Goal: Task Accomplishment & Management: Use online tool/utility

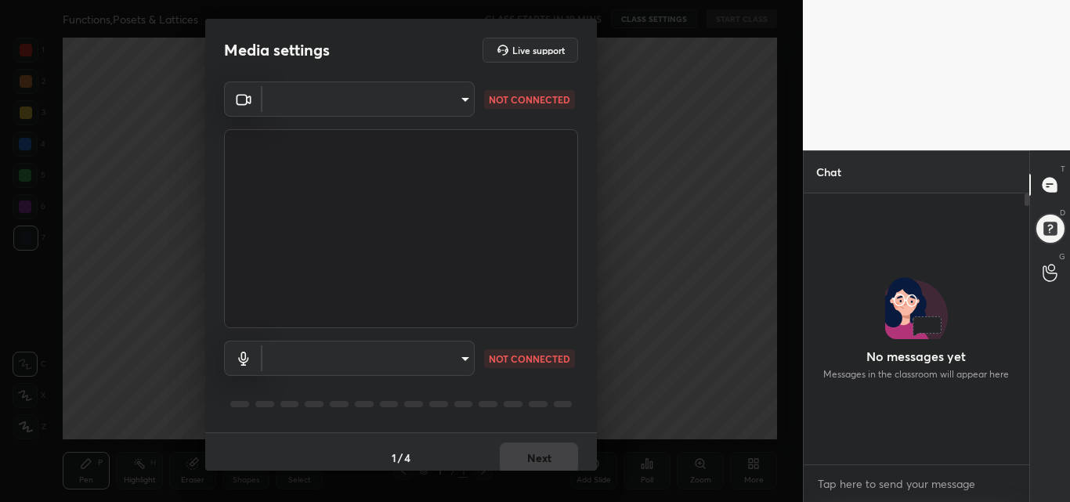
scroll to position [135, 221]
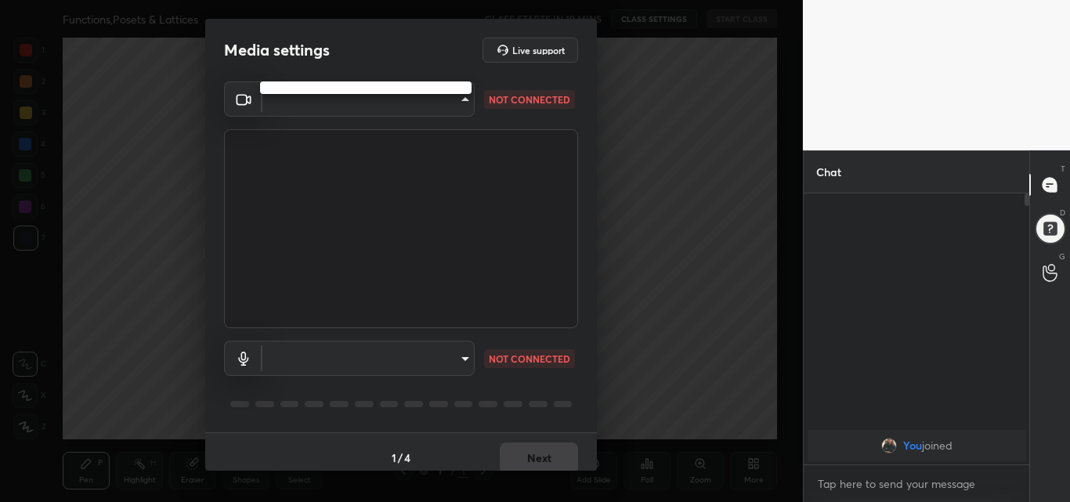
click at [466, 101] on body "1 2 3 4 5 6 7 C X Z C X Z E E Erase all H H Functions,Posets & Lattices CLASS S…" at bounding box center [535, 251] width 1070 height 502
type input "47bbecfd00ed28e651f3c465948eb6a6093c51a89f77f5f354e1e68d24006bd9"
type input "communications"
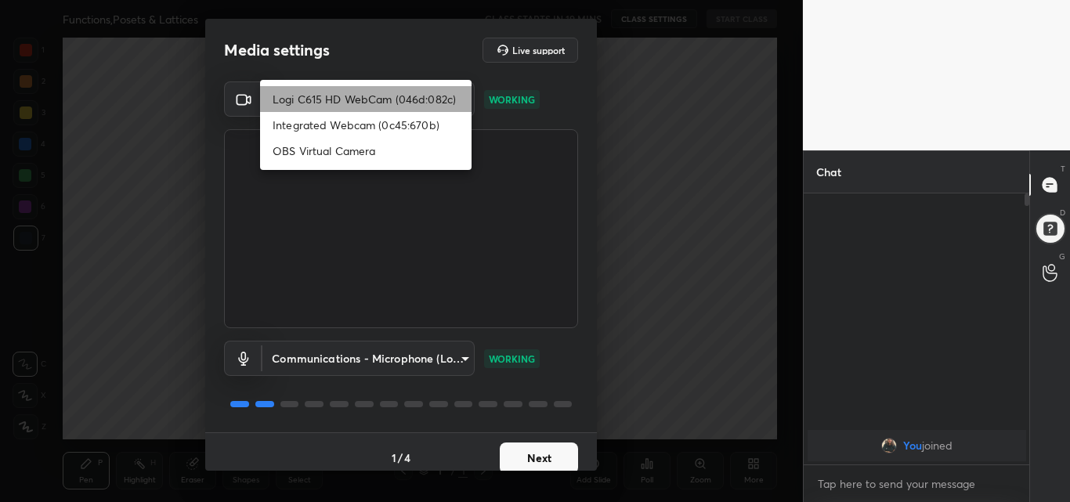
click at [372, 99] on li "Logi C615 HD WebCam (046d:082c)" at bounding box center [365, 99] width 211 height 26
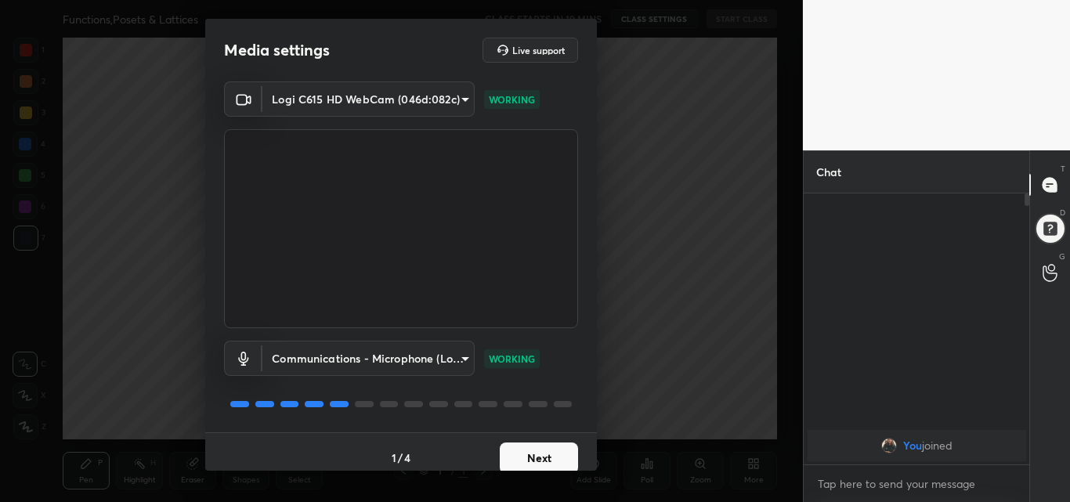
click at [521, 453] on button "Next" at bounding box center [539, 457] width 78 height 31
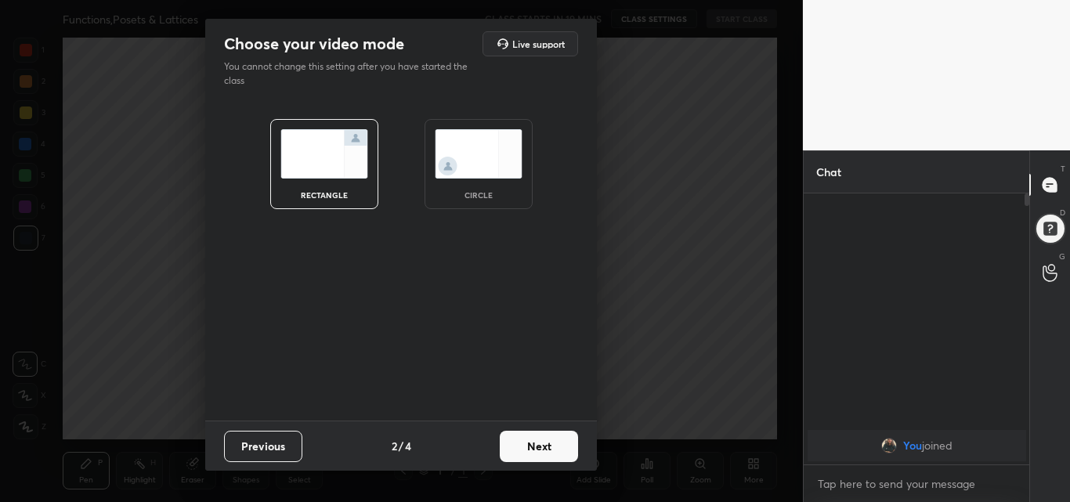
click at [471, 160] on img at bounding box center [479, 153] width 88 height 49
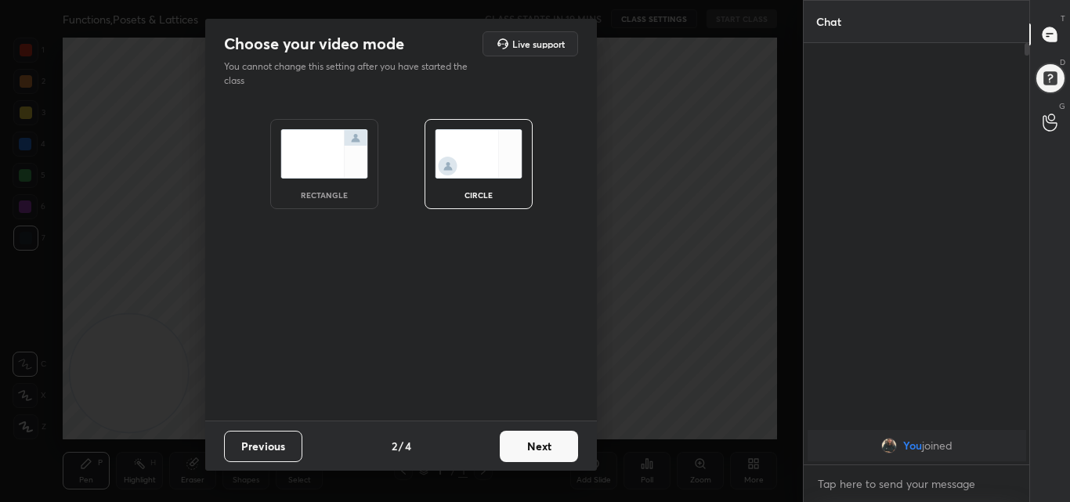
scroll to position [287, 221]
click at [536, 443] on button "Next" at bounding box center [539, 446] width 78 height 31
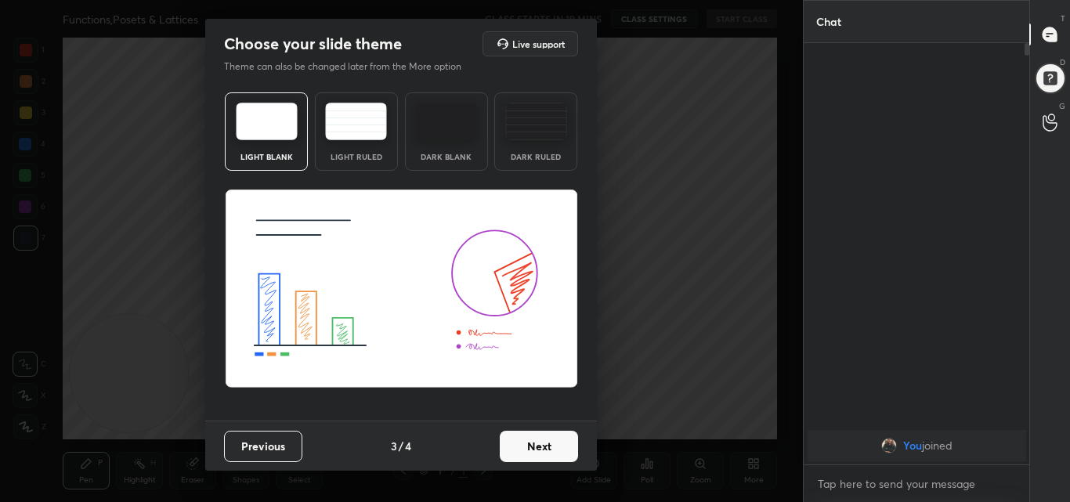
click at [536, 441] on button "Next" at bounding box center [539, 446] width 78 height 31
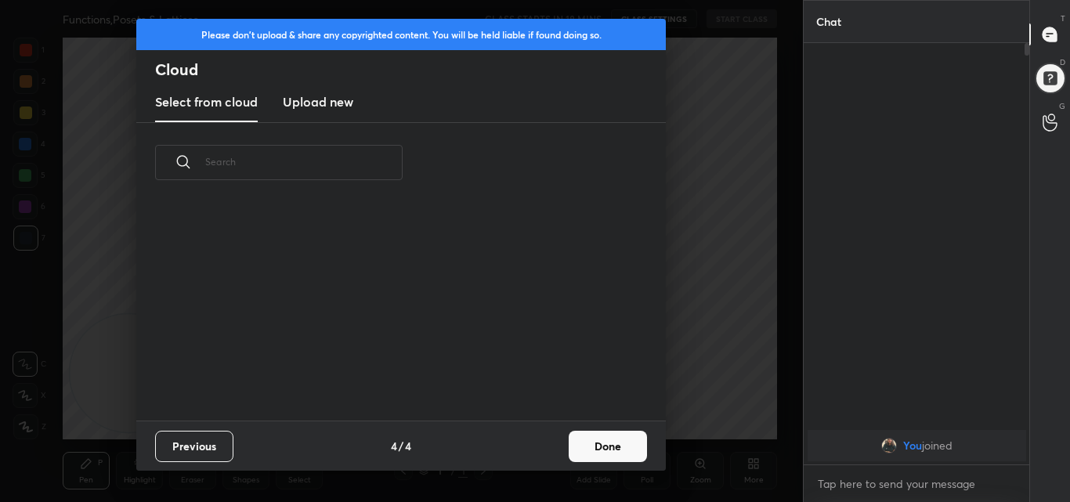
scroll to position [218, 503]
click at [315, 105] on h3 "Upload new" at bounding box center [318, 101] width 70 height 19
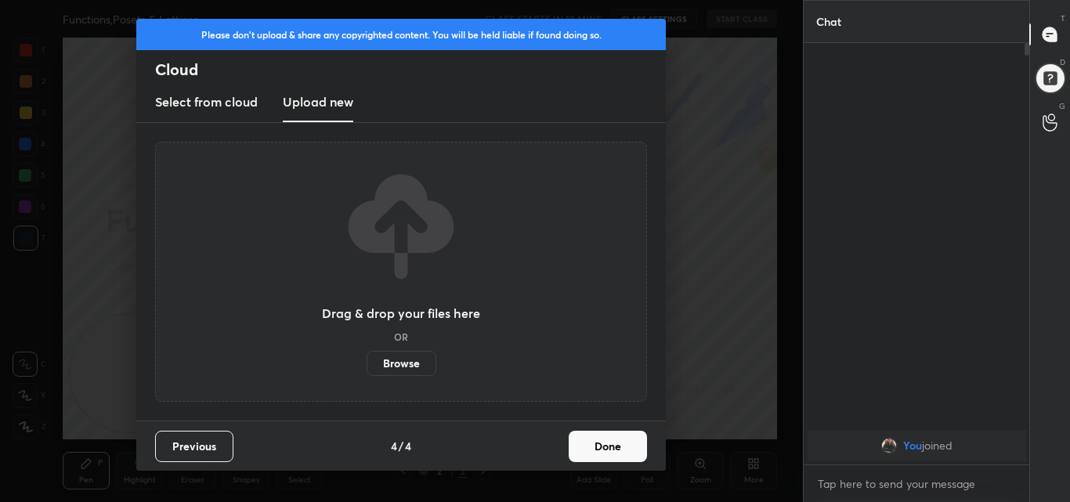
click at [410, 360] on label "Browse" at bounding box center [401, 363] width 70 height 25
click at [366, 360] on input "Browse" at bounding box center [366, 363] width 0 height 25
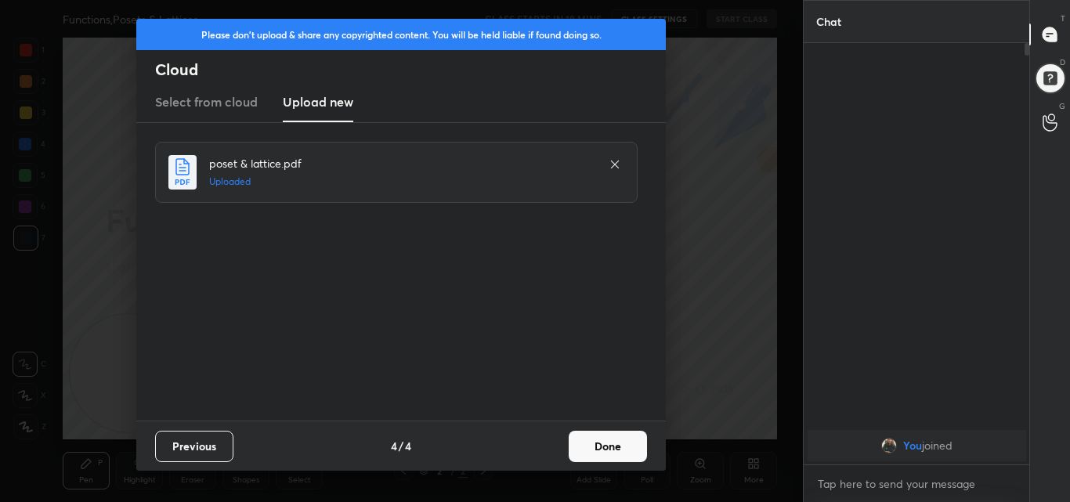
click at [612, 447] on button "Done" at bounding box center [608, 446] width 78 height 31
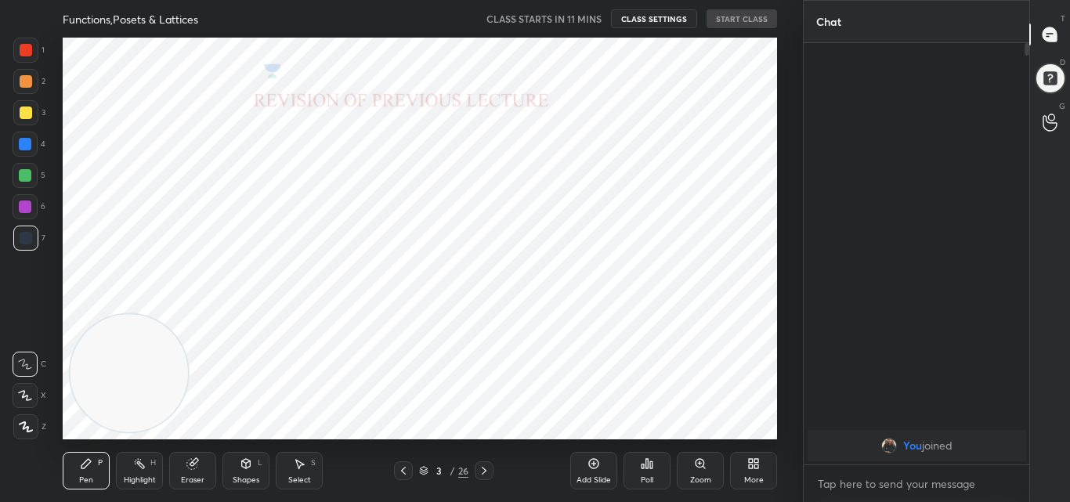
click at [404, 474] on icon at bounding box center [403, 470] width 13 height 13
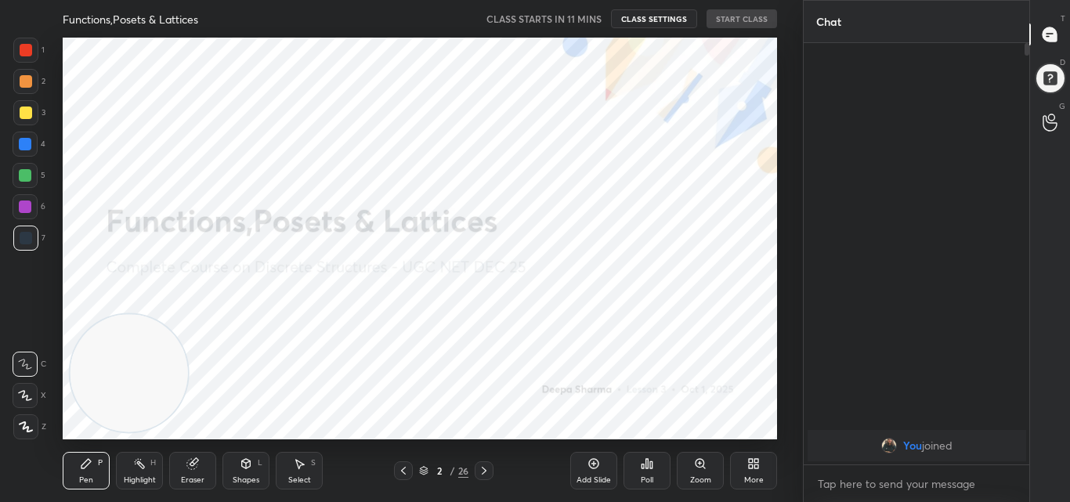
click at [404, 474] on icon at bounding box center [403, 470] width 13 height 13
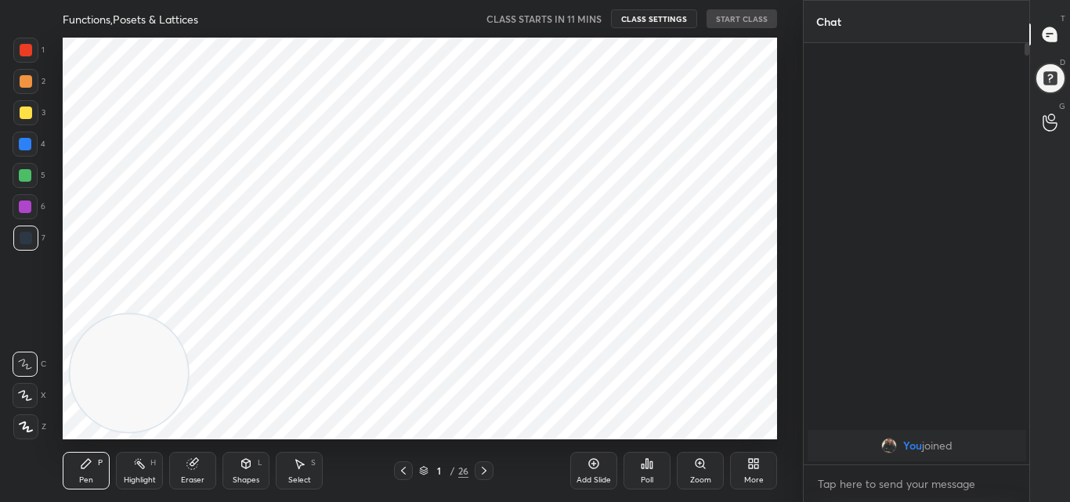
click at [483, 473] on icon at bounding box center [484, 471] width 5 height 8
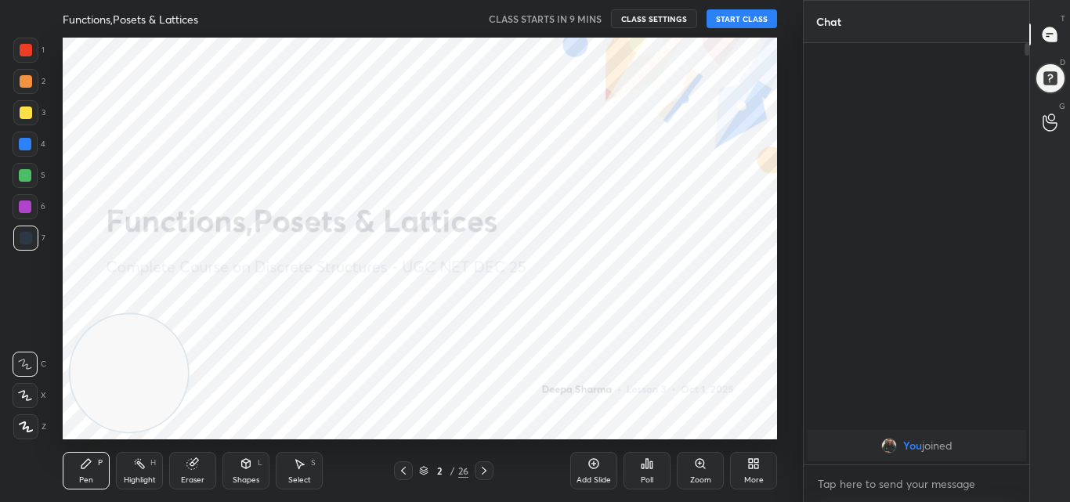
click at [666, 18] on button "CLASS SETTINGS" at bounding box center [654, 18] width 86 height 19
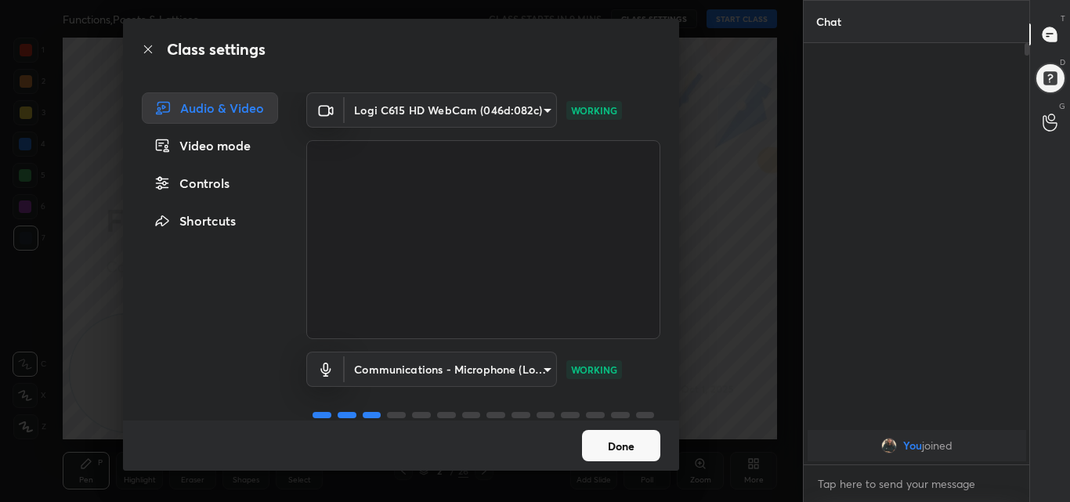
click at [627, 457] on button "Done" at bounding box center [621, 445] width 78 height 31
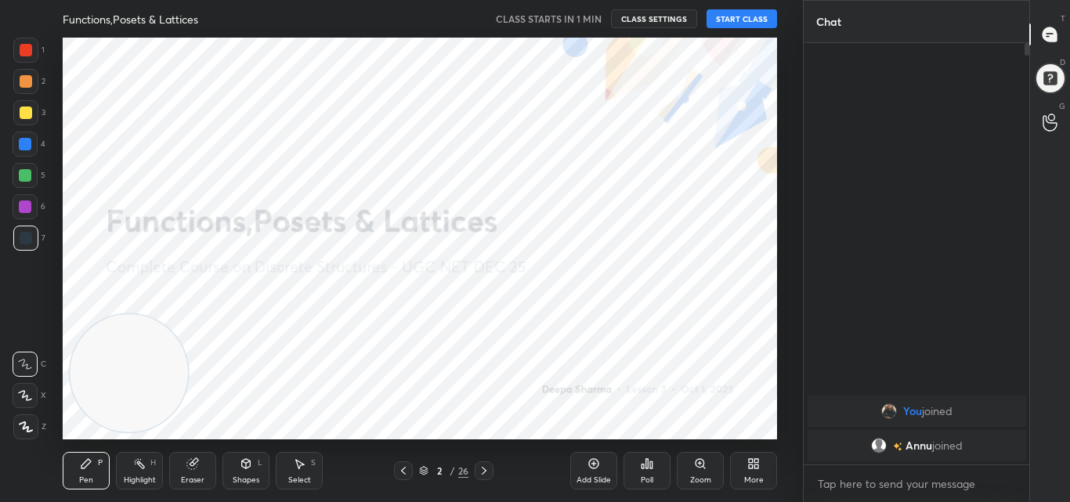
click at [749, 20] on button "START CLASS" at bounding box center [741, 18] width 70 height 19
click at [904, 496] on div "x" at bounding box center [916, 483] width 226 height 37
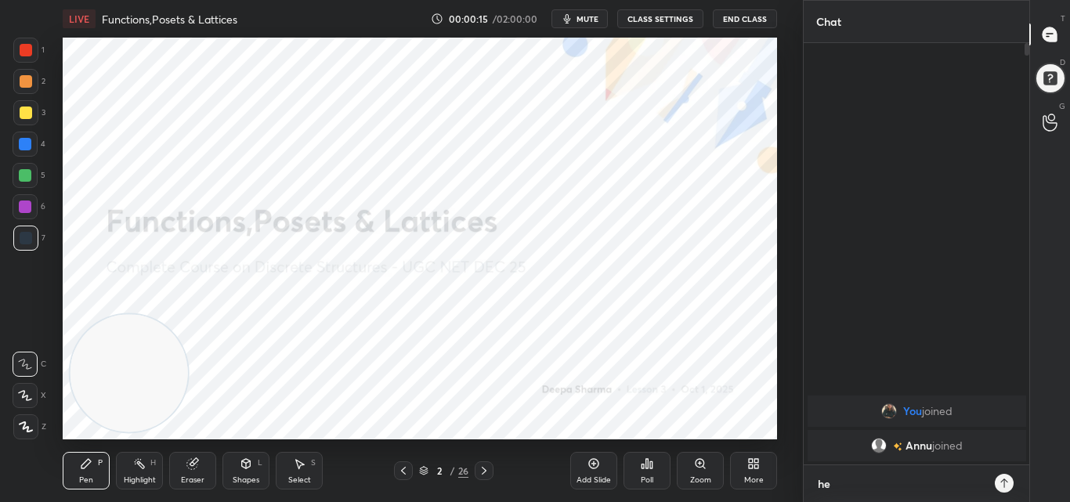
scroll to position [287, 221]
type textarea "hello every one"
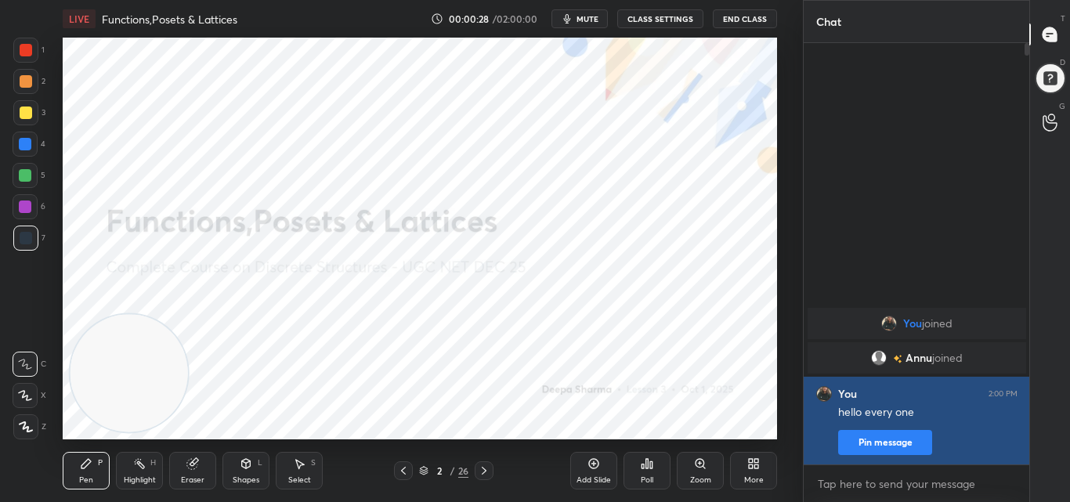
click at [910, 446] on button "Pin message" at bounding box center [885, 442] width 94 height 25
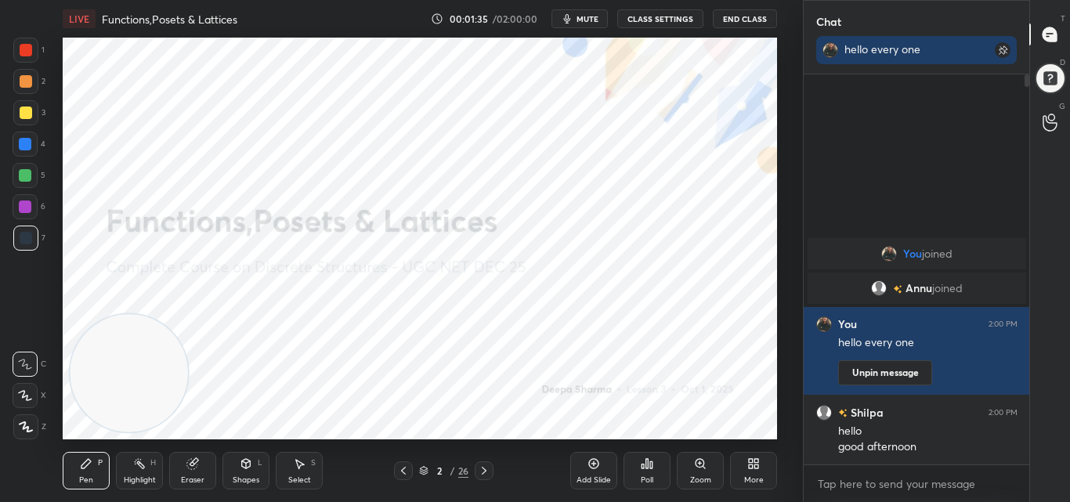
click at [14, 426] on div at bounding box center [25, 426] width 25 height 25
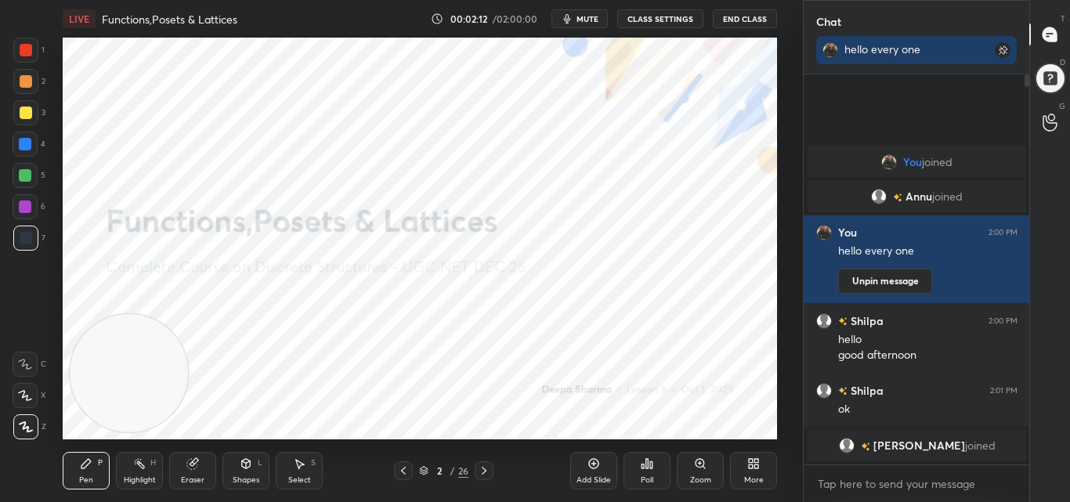
click at [905, 192] on span "Annu" at bounding box center [918, 196] width 27 height 13
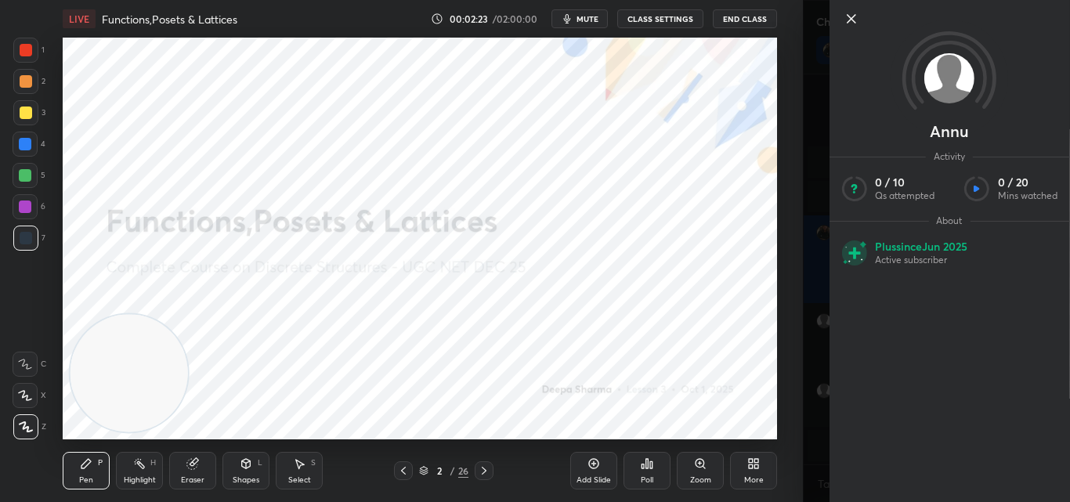
click at [853, 16] on icon at bounding box center [851, 19] width 8 height 8
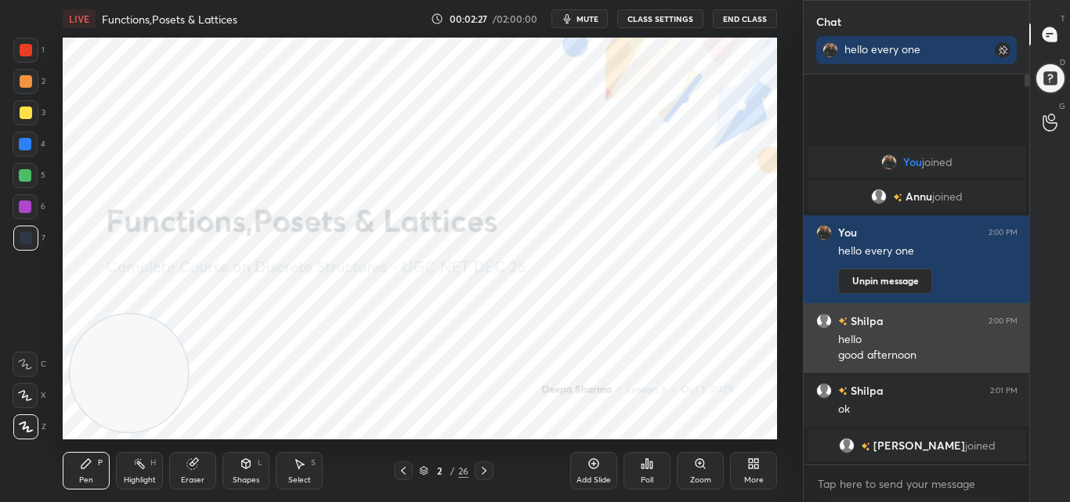
click at [912, 322] on div "Shilpa 2:00 PM" at bounding box center [916, 320] width 201 height 16
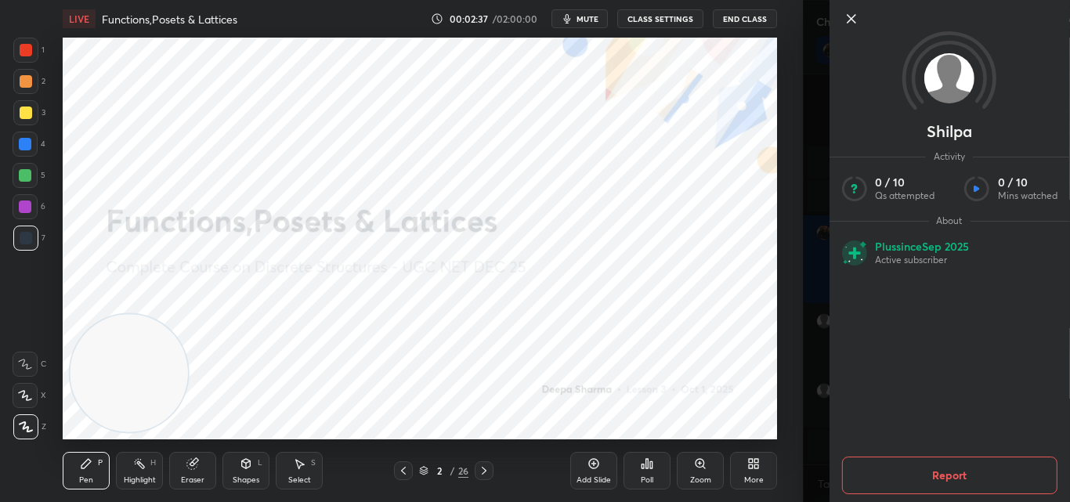
click at [849, 19] on icon at bounding box center [850, 18] width 19 height 19
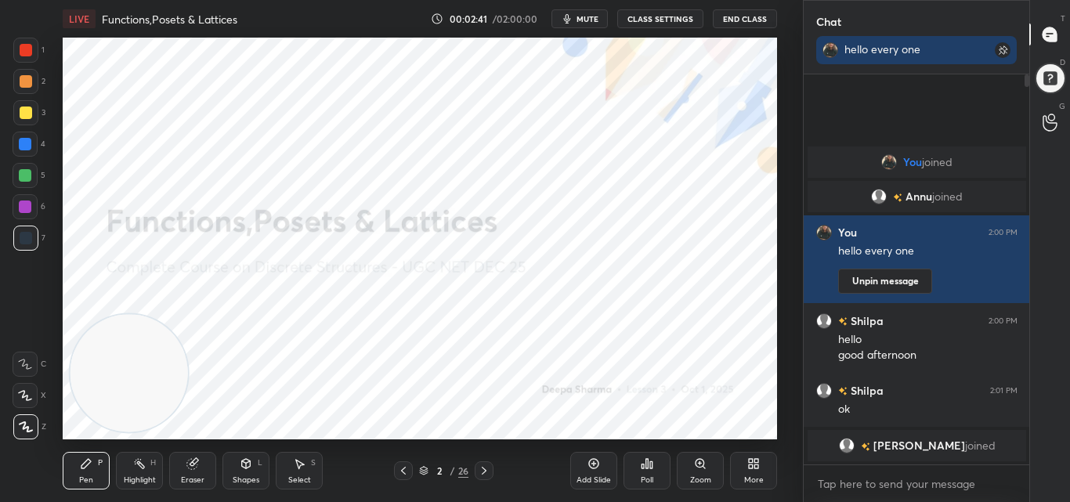
click at [918, 448] on span "[PERSON_NAME]" at bounding box center [918, 445] width 92 height 13
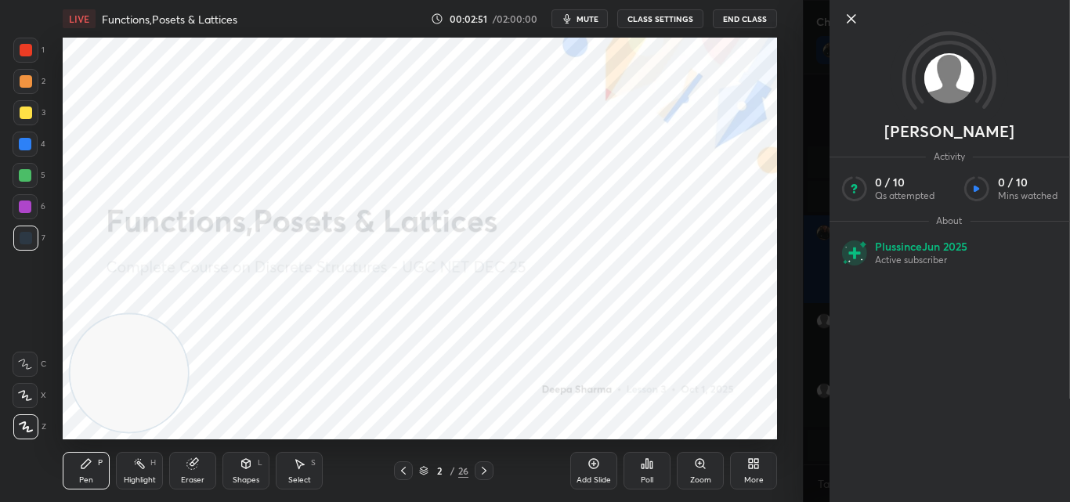
click at [851, 16] on icon at bounding box center [850, 18] width 19 height 19
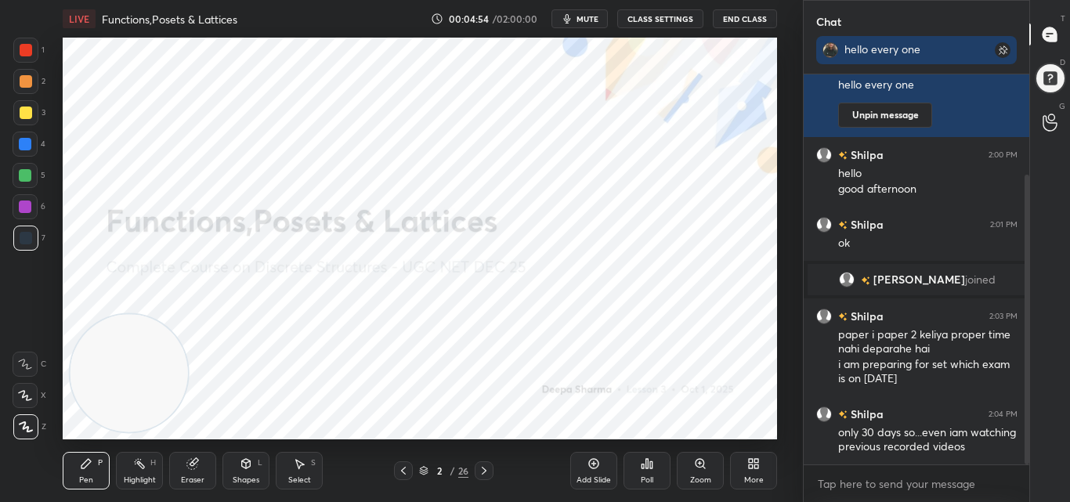
scroll to position [135, 0]
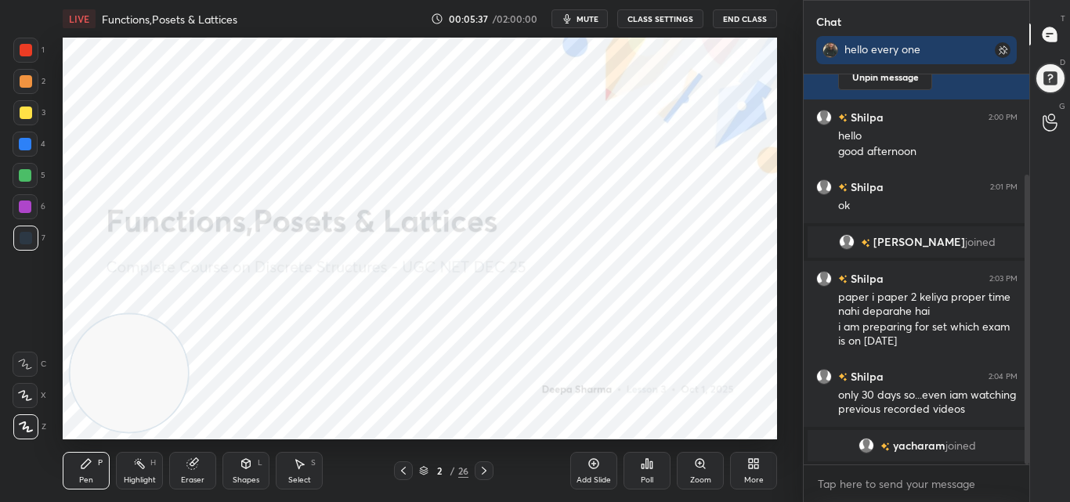
click at [486, 468] on icon at bounding box center [484, 470] width 13 height 13
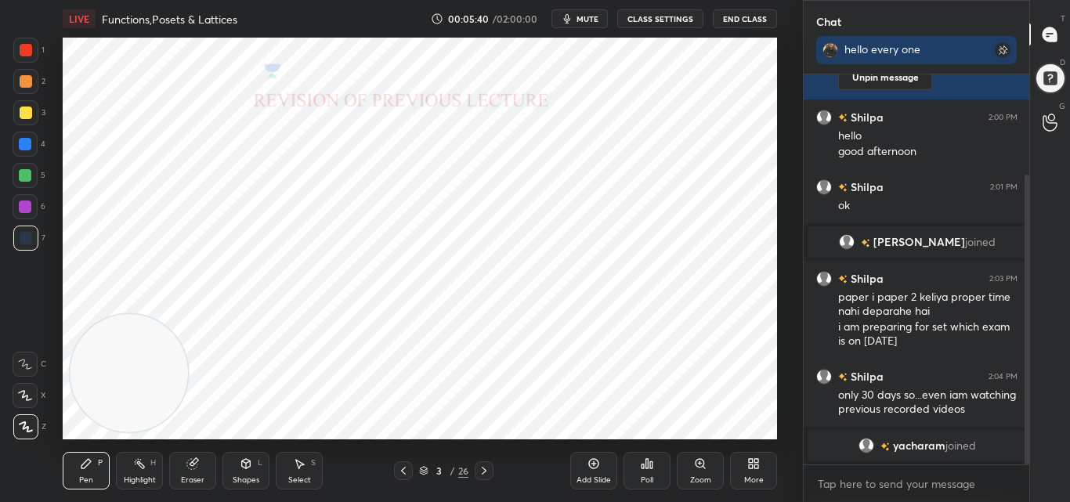
scroll to position [153, 0]
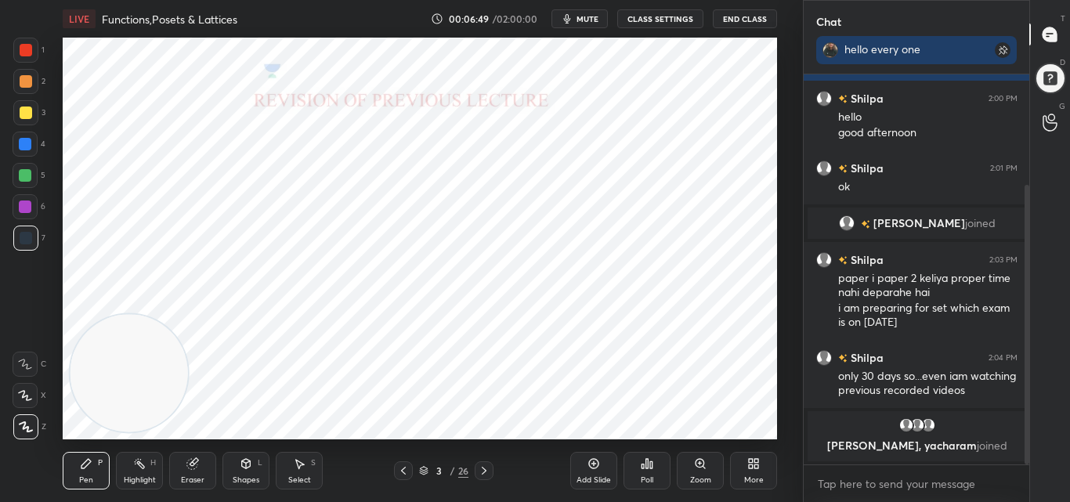
click at [486, 467] on icon at bounding box center [484, 470] width 13 height 13
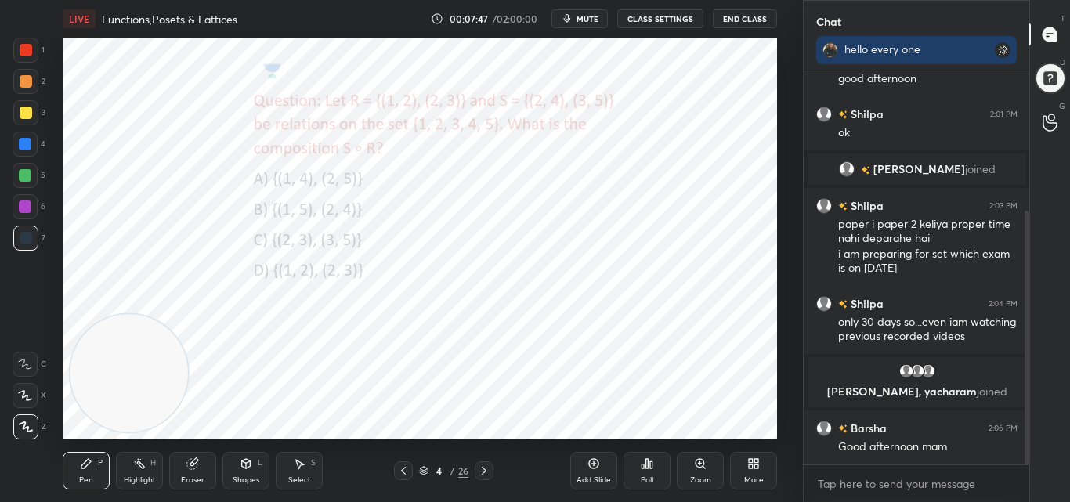
click at [186, 466] on div "Eraser" at bounding box center [192, 471] width 47 height 38
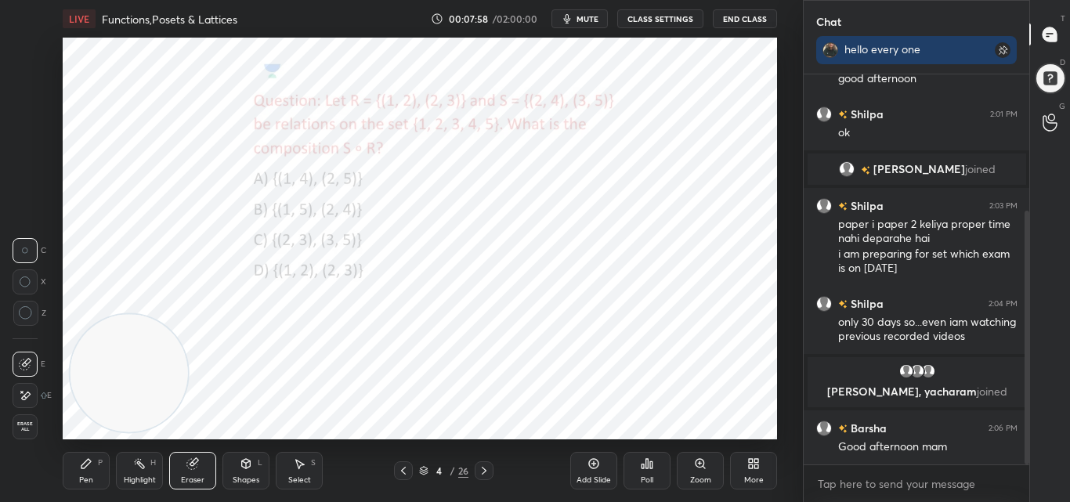
click at [91, 469] on div "Pen P" at bounding box center [86, 471] width 47 height 38
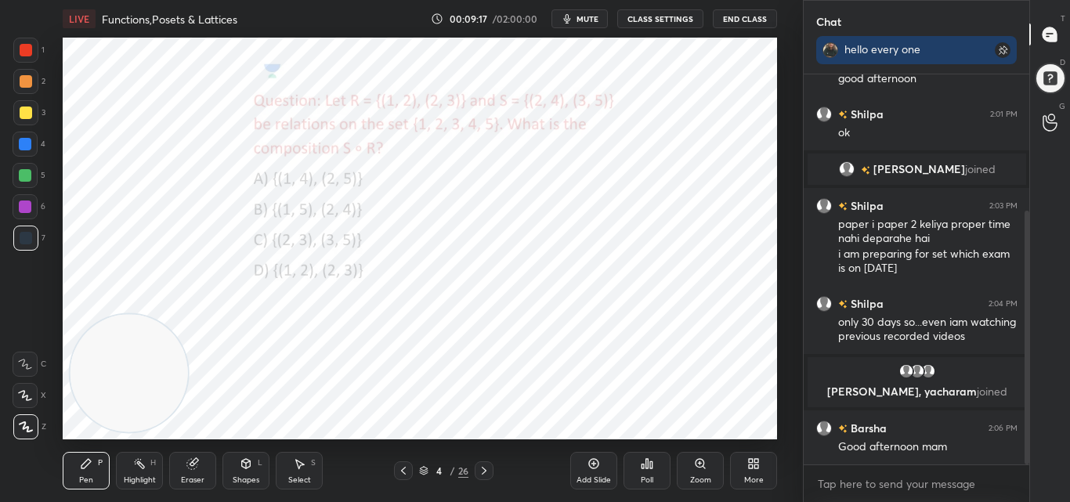
click at [486, 470] on icon at bounding box center [484, 470] width 13 height 13
click at [406, 466] on icon at bounding box center [403, 470] width 13 height 13
click at [487, 471] on icon at bounding box center [484, 470] width 13 height 13
click at [482, 471] on icon at bounding box center [484, 470] width 13 height 13
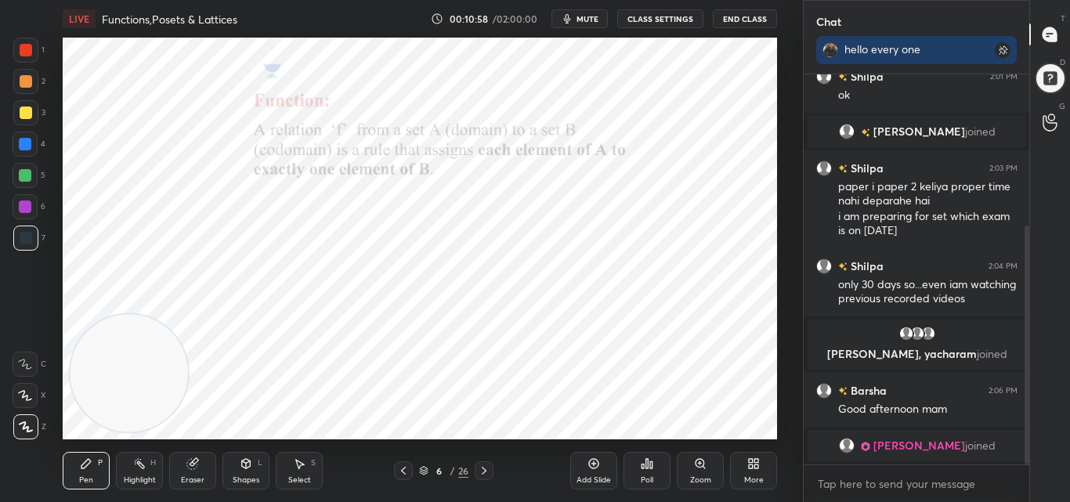
scroll to position [265, 0]
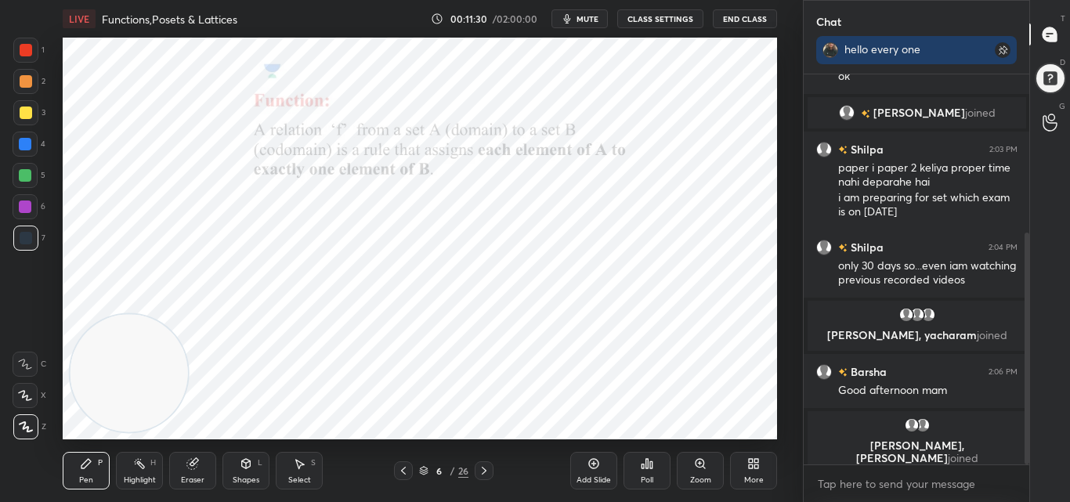
drag, startPoint x: 197, startPoint y: 470, endPoint x: 204, endPoint y: 463, distance: 10.5
click at [197, 468] on div "Eraser" at bounding box center [192, 471] width 47 height 38
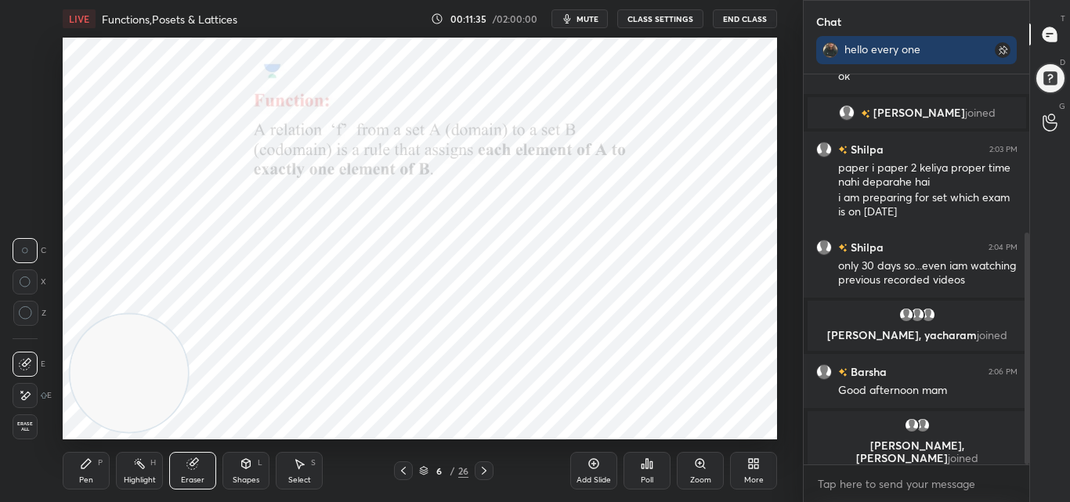
drag, startPoint x: 74, startPoint y: 463, endPoint x: 78, endPoint y: 451, distance: 12.4
click at [74, 461] on div "Pen P" at bounding box center [86, 471] width 47 height 38
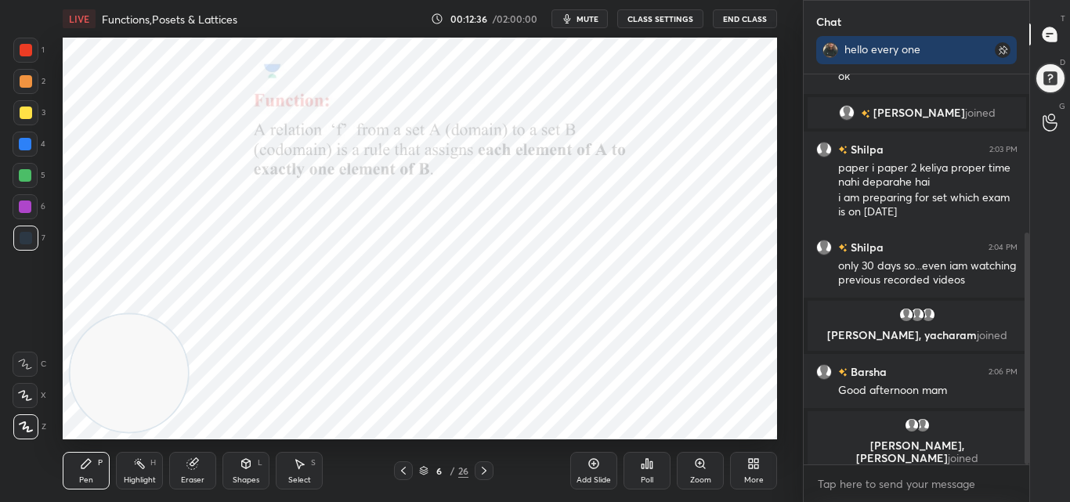
click at [485, 471] on icon at bounding box center [484, 470] width 13 height 13
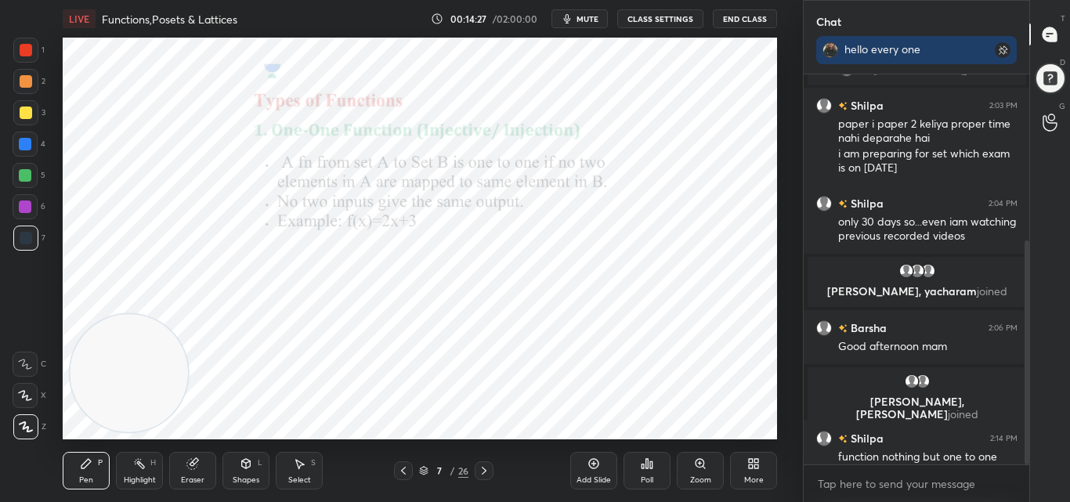
scroll to position [290, 0]
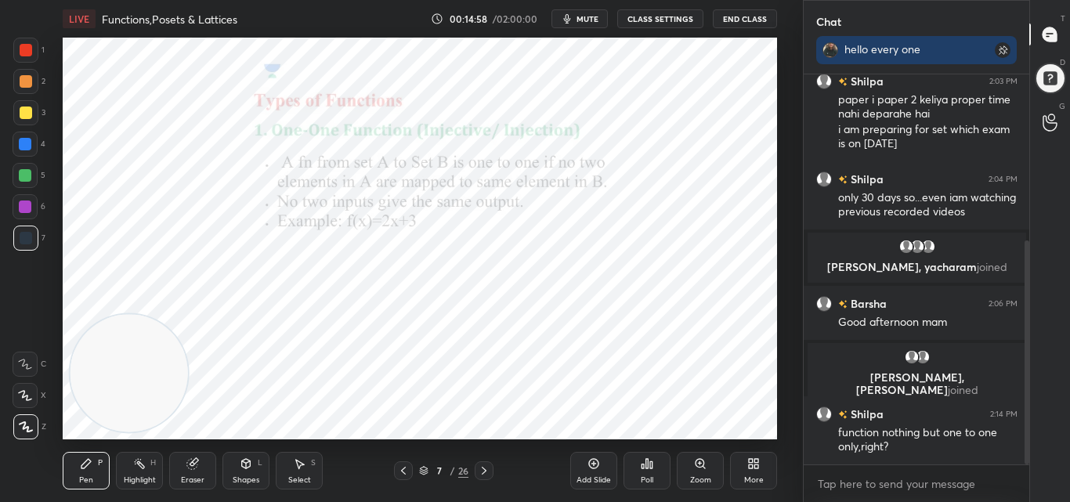
click at [484, 467] on icon at bounding box center [484, 470] width 13 height 13
click at [406, 466] on icon at bounding box center [403, 470] width 13 height 13
click at [482, 470] on icon at bounding box center [484, 470] width 13 height 13
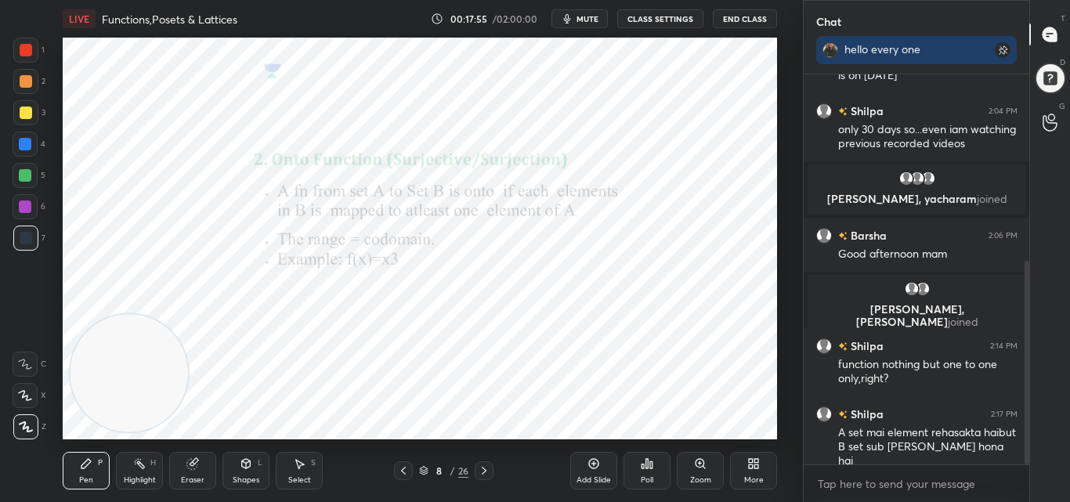
click at [196, 466] on icon at bounding box center [192, 463] width 13 height 13
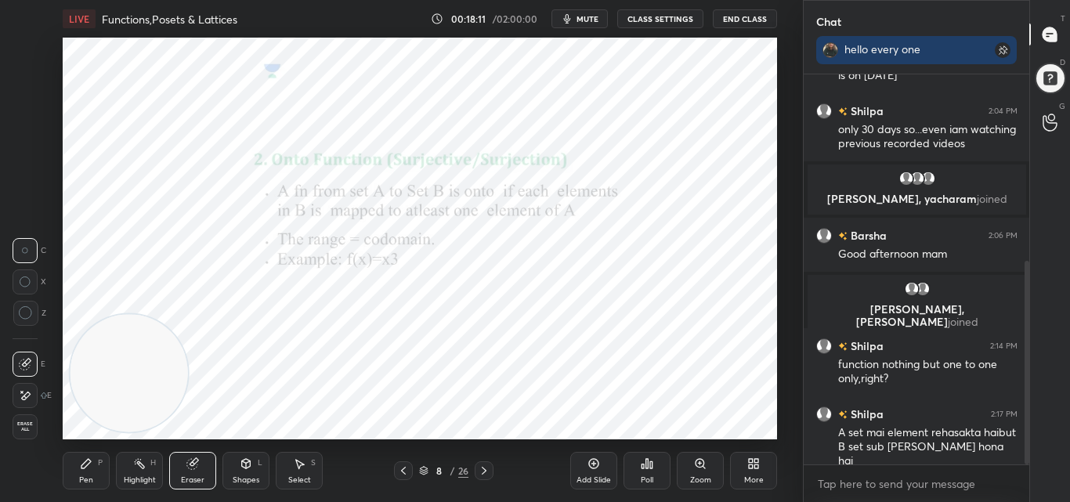
drag, startPoint x: 89, startPoint y: 472, endPoint x: 96, endPoint y: 464, distance: 11.1
click at [89, 471] on div "Pen P" at bounding box center [86, 471] width 47 height 38
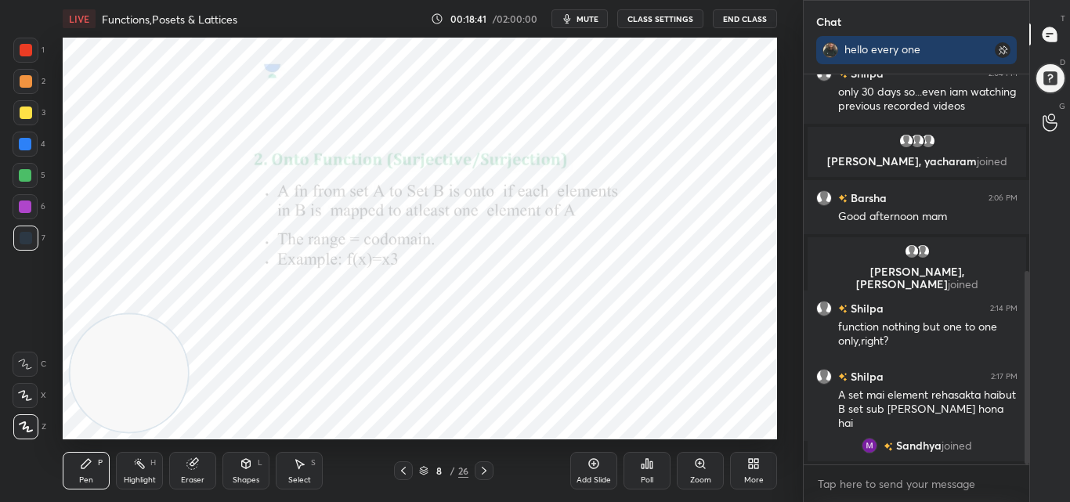
scroll to position [414, 0]
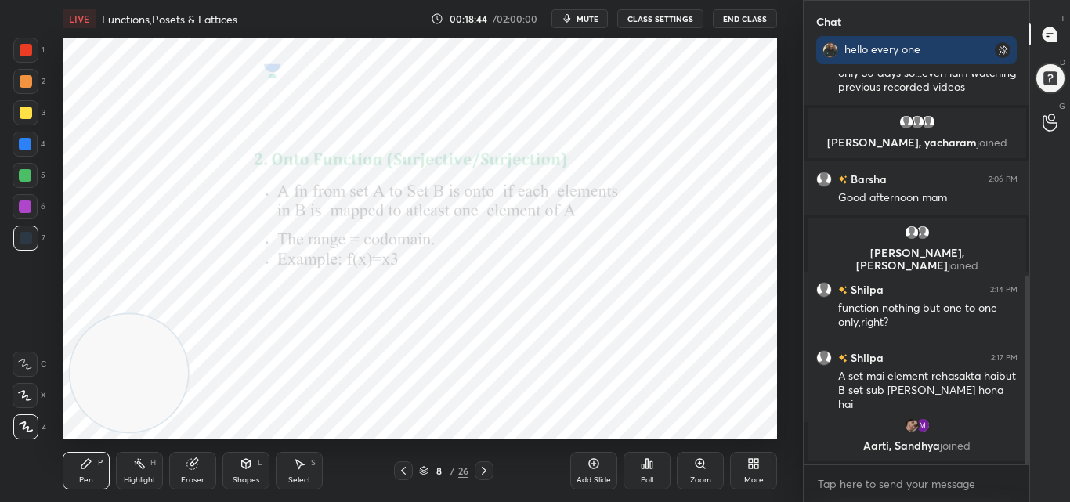
click at [482, 469] on icon at bounding box center [484, 470] width 13 height 13
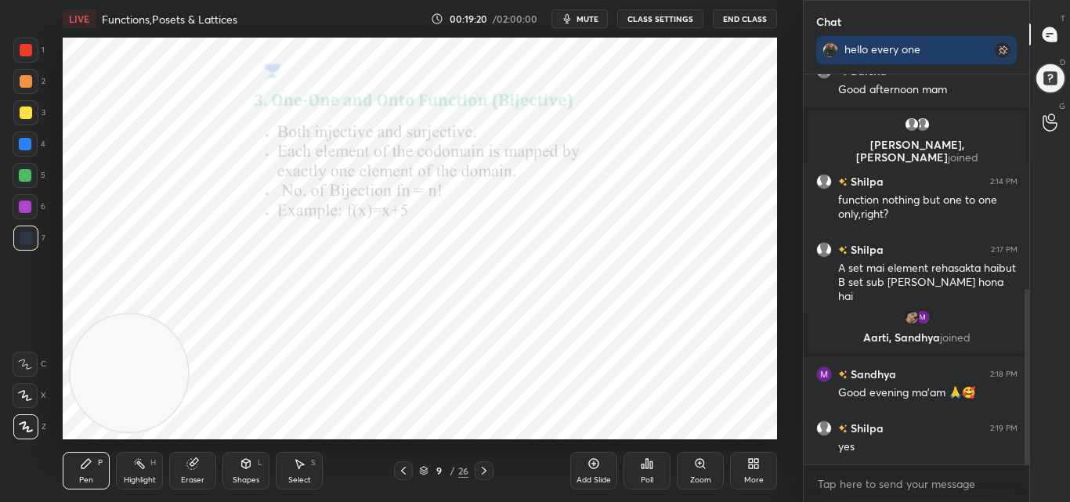
scroll to position [533, 0]
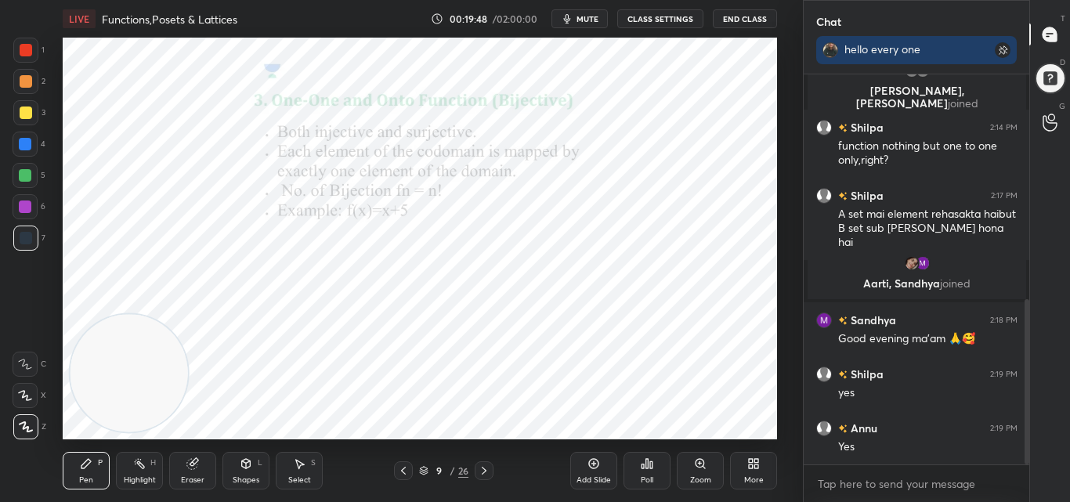
drag, startPoint x: 196, startPoint y: 464, endPoint x: 199, endPoint y: 445, distance: 19.1
click at [195, 461] on g at bounding box center [193, 464] width 12 height 12
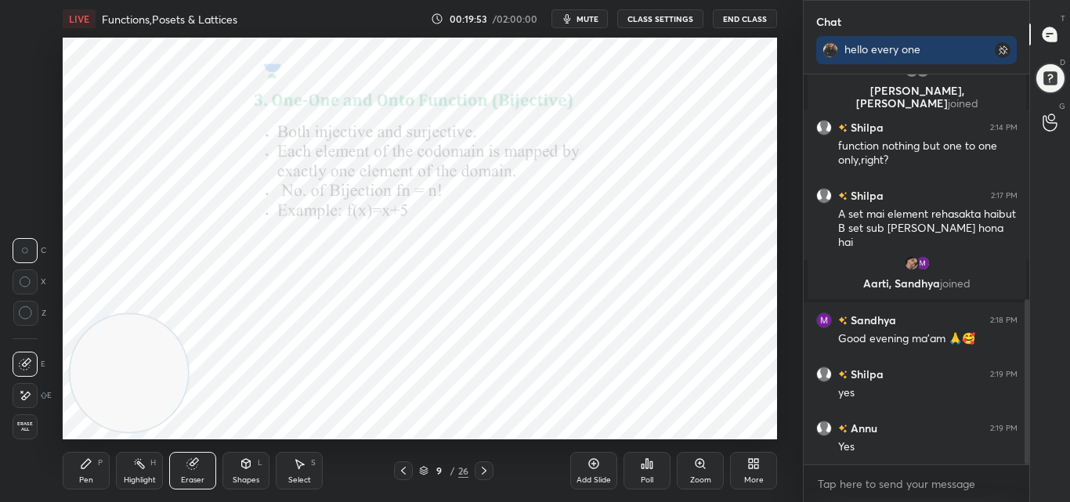
click at [94, 465] on div "Pen P" at bounding box center [86, 471] width 47 height 38
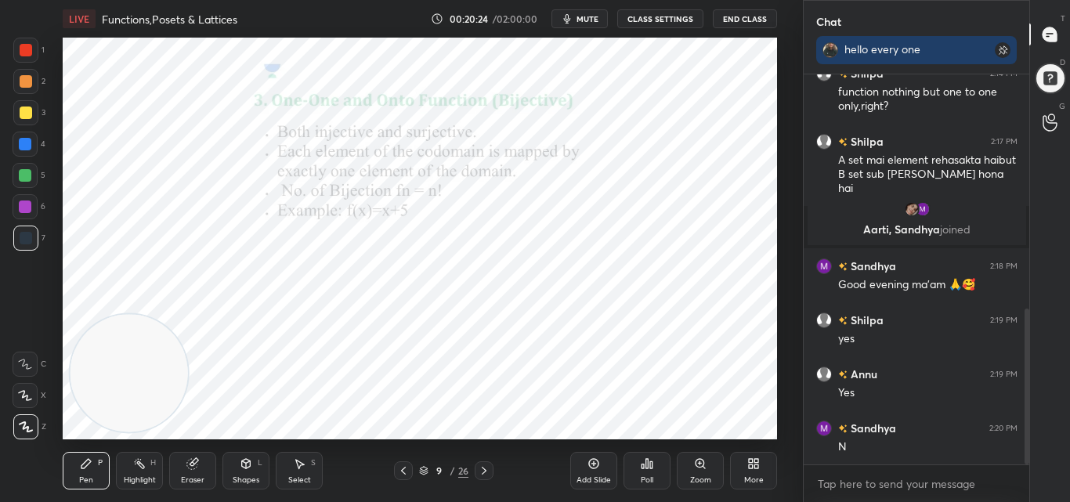
scroll to position [655, 0]
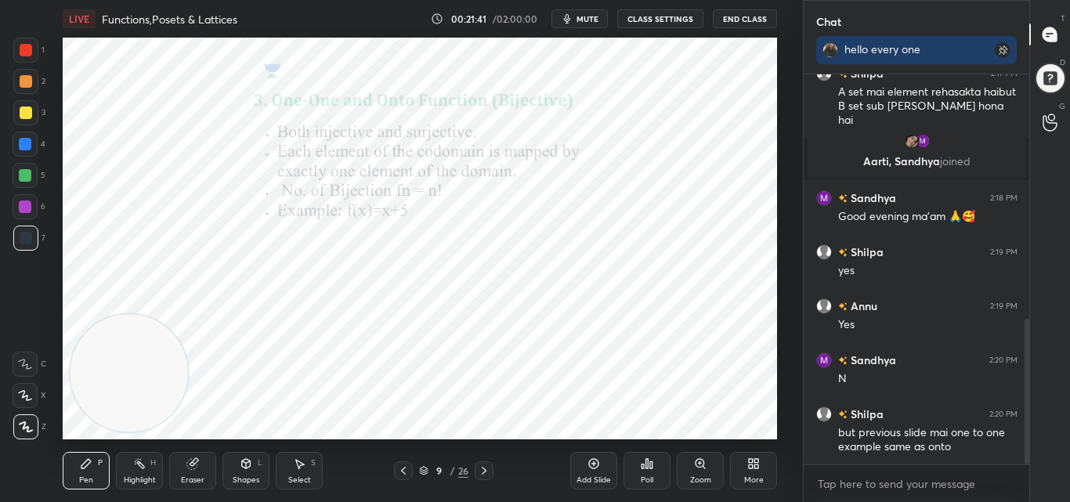
click at [484, 466] on icon at bounding box center [484, 470] width 13 height 13
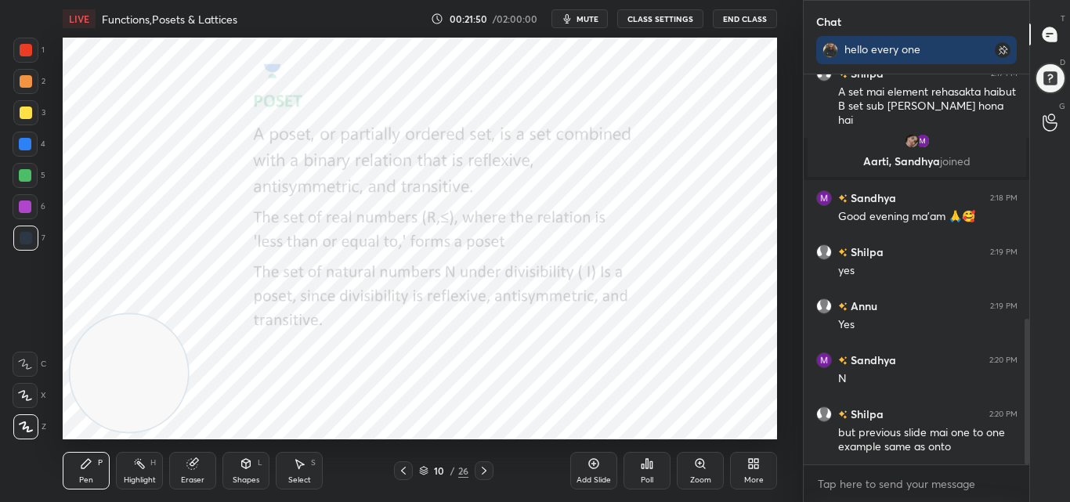
click at [407, 468] on icon at bounding box center [403, 470] width 13 height 13
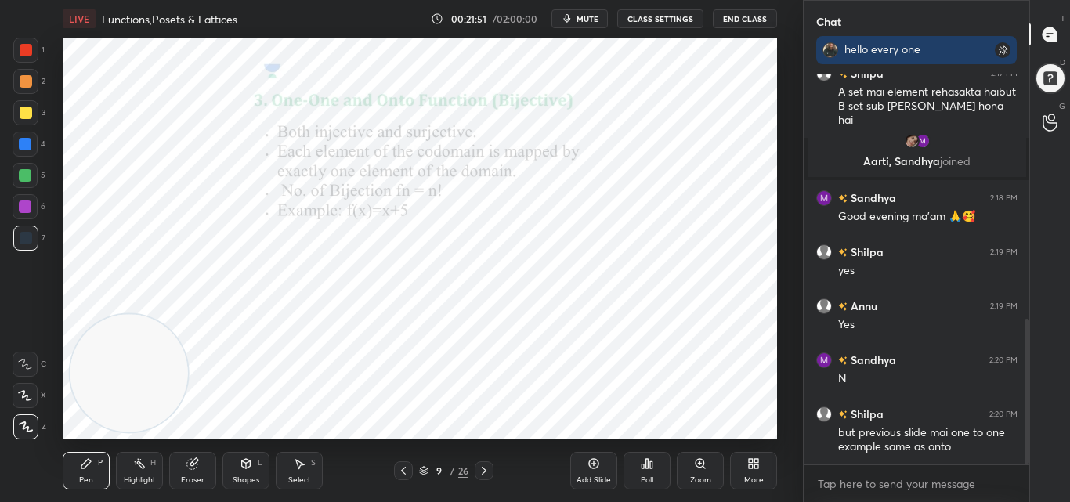
click at [407, 471] on icon at bounding box center [403, 470] width 13 height 13
click at [486, 468] on icon at bounding box center [484, 470] width 13 height 13
click at [403, 468] on icon at bounding box center [403, 470] width 13 height 13
click at [481, 468] on icon at bounding box center [484, 470] width 13 height 13
click at [483, 469] on icon at bounding box center [484, 470] width 13 height 13
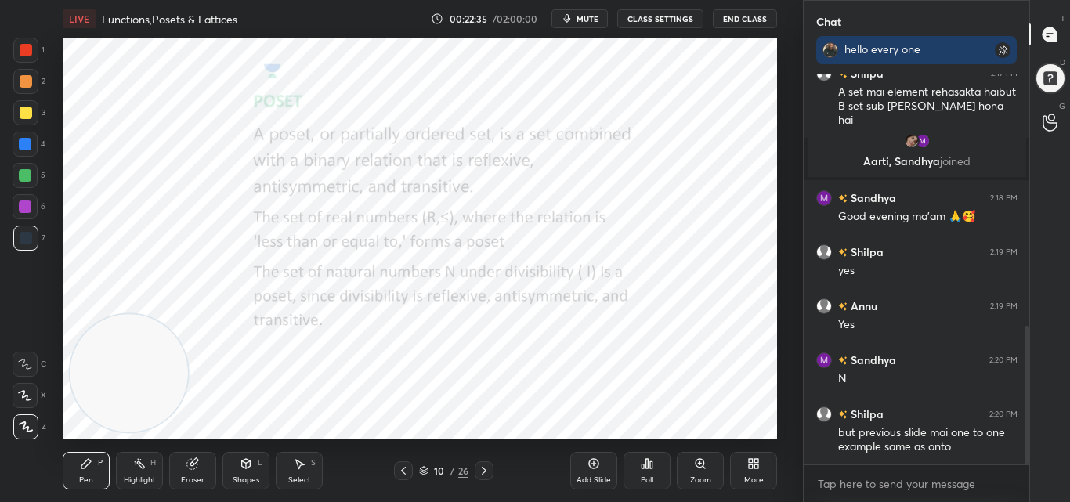
scroll to position [709, 0]
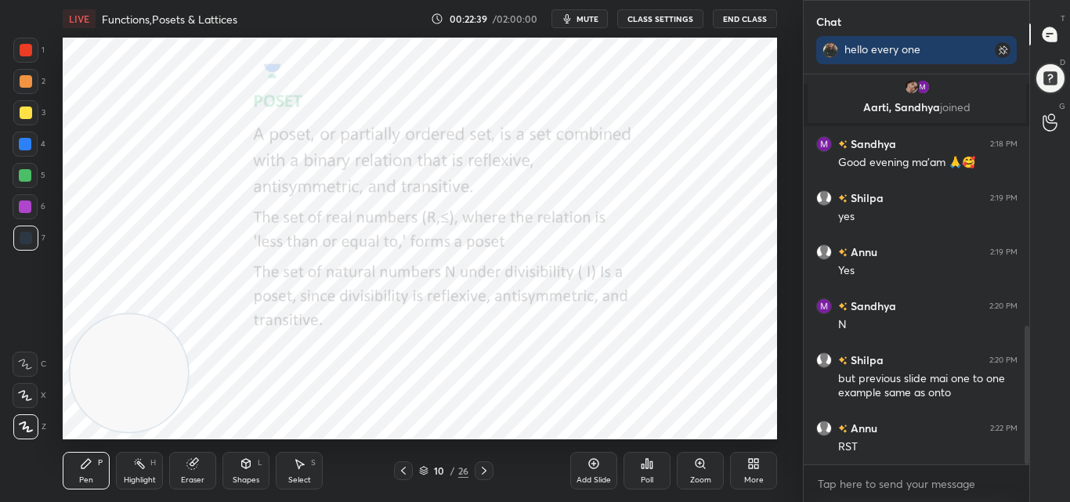
click at [191, 464] on icon at bounding box center [192, 464] width 10 height 10
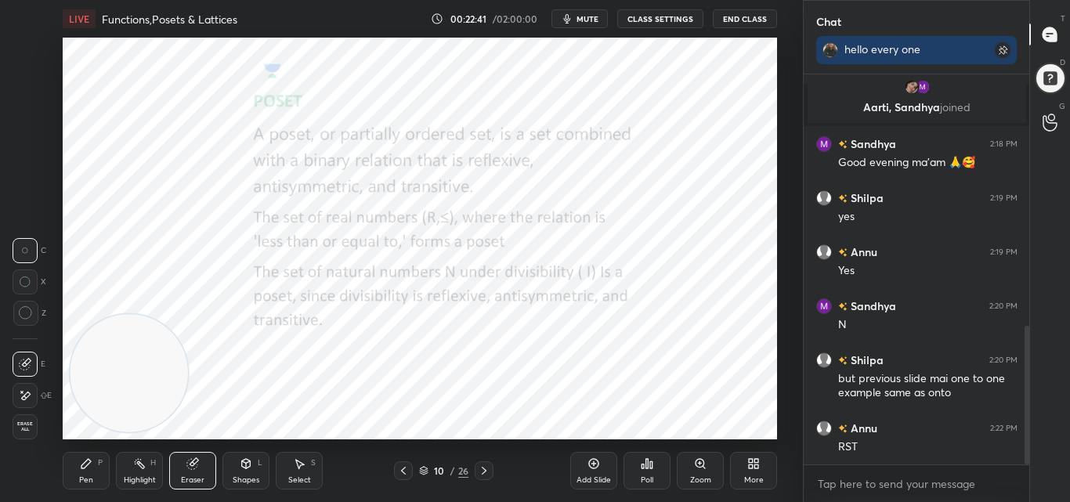
drag, startPoint x: 88, startPoint y: 475, endPoint x: 93, endPoint y: 466, distance: 10.2
click at [86, 476] on div "Pen" at bounding box center [86, 480] width 14 height 8
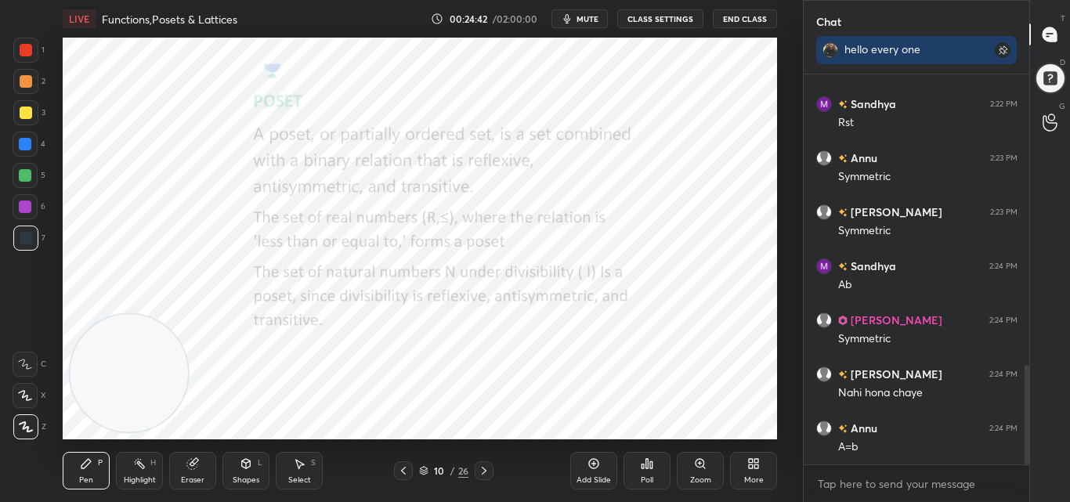
scroll to position [1141, 0]
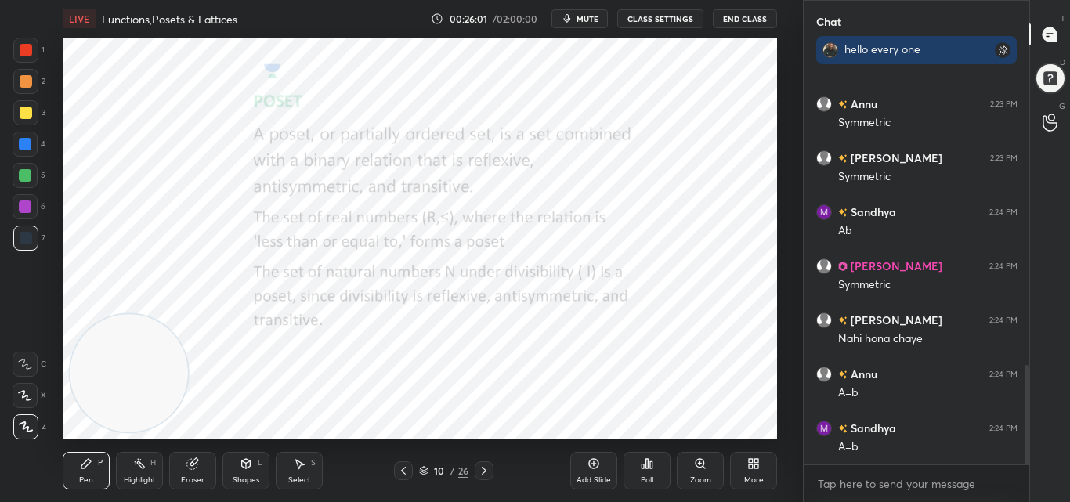
click at [482, 464] on icon at bounding box center [484, 470] width 13 height 13
click at [406, 467] on icon at bounding box center [403, 470] width 13 height 13
click at [483, 465] on icon at bounding box center [484, 470] width 13 height 13
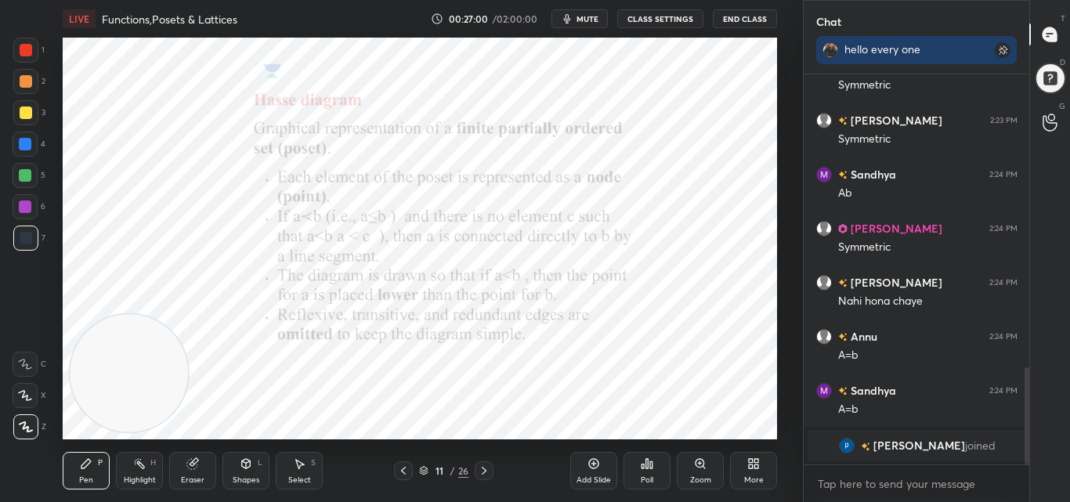
click at [488, 468] on icon at bounding box center [484, 470] width 13 height 13
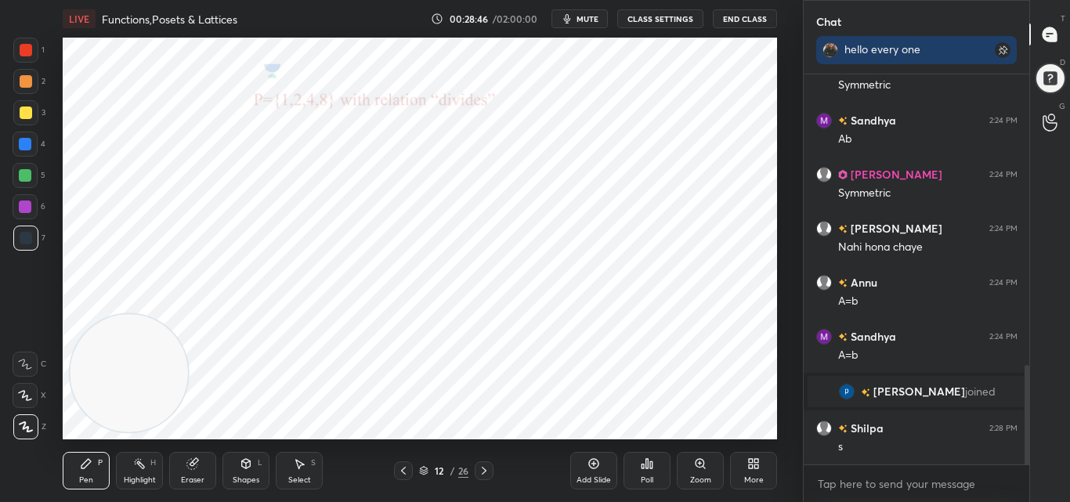
scroll to position [1199, 0]
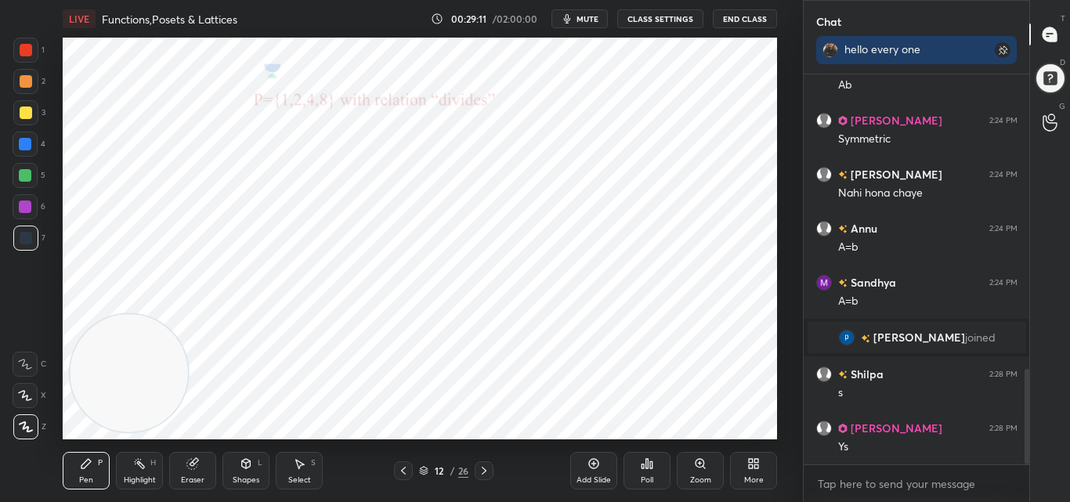
click at [162, 316] on div "Setting up your live class Poll for secs No correct answer Start poll" at bounding box center [420, 239] width 714 height 402
click at [165, 318] on div "Setting up your live class Poll for secs No correct answer Start poll" at bounding box center [420, 239] width 714 height 402
click at [165, 321] on div "Setting up your live class Poll for secs No correct answer Start poll" at bounding box center [420, 239] width 714 height 402
click at [177, 316] on div "Setting up your live class Poll for secs No correct answer Start poll" at bounding box center [420, 239] width 714 height 402
click at [586, 13] on span "mute" at bounding box center [587, 18] width 22 height 11
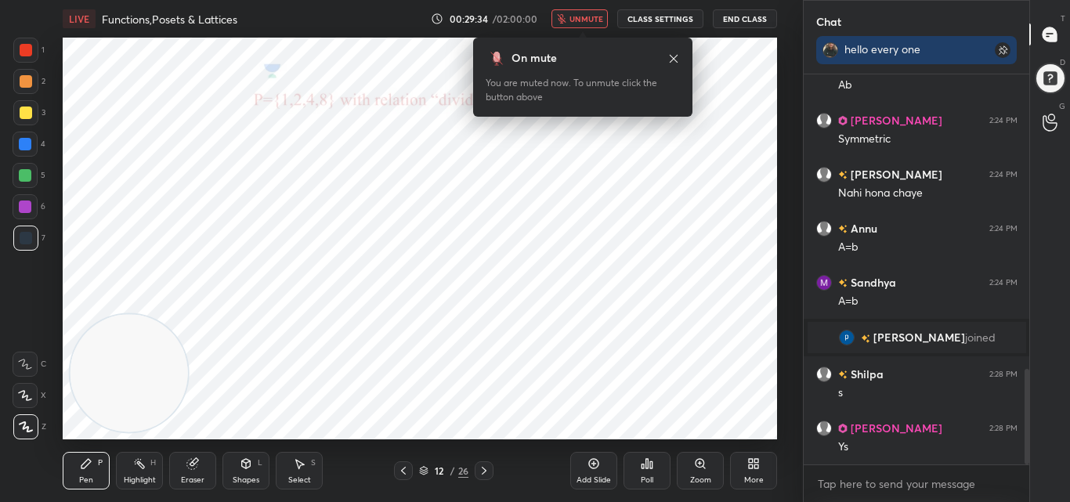
click at [577, 18] on span "unmute" at bounding box center [586, 18] width 34 height 11
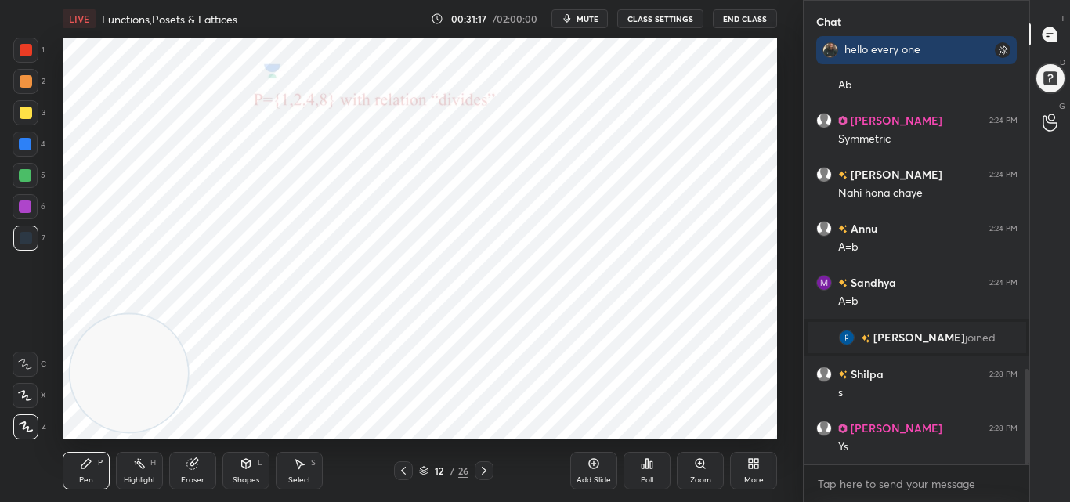
click at [482, 469] on icon at bounding box center [484, 470] width 13 height 13
click at [409, 466] on icon at bounding box center [403, 470] width 13 height 13
click at [593, 463] on icon at bounding box center [593, 463] width 13 height 13
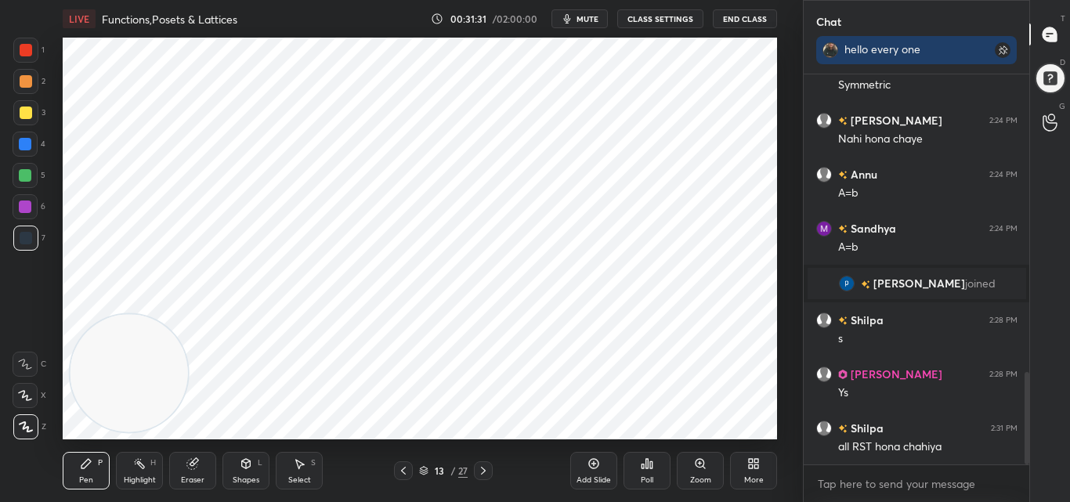
scroll to position [1269, 0]
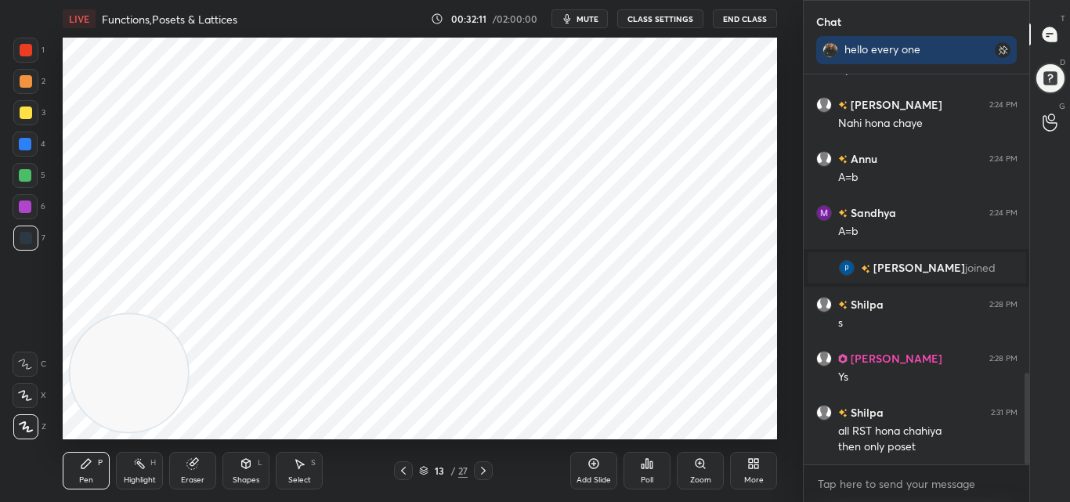
click at [406, 468] on icon at bounding box center [403, 470] width 13 height 13
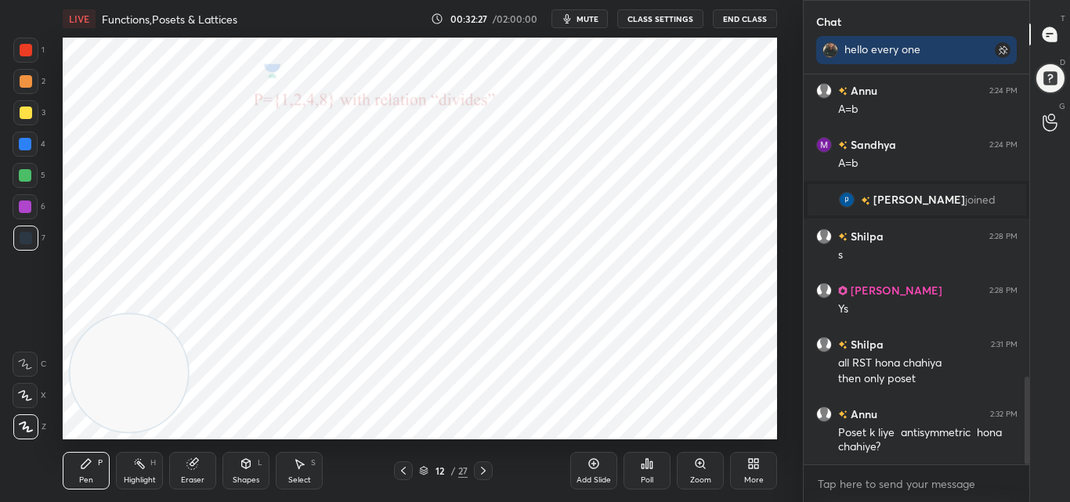
click at [478, 471] on icon at bounding box center [483, 470] width 13 height 13
click at [403, 474] on icon at bounding box center [403, 470] width 13 height 13
click at [482, 466] on icon at bounding box center [483, 470] width 13 height 13
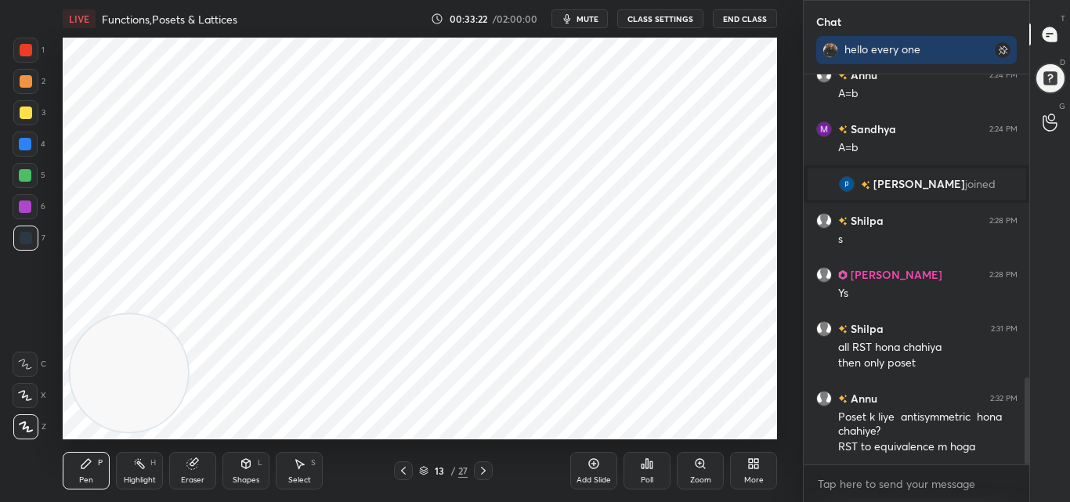
click at [402, 472] on icon at bounding box center [403, 470] width 13 height 13
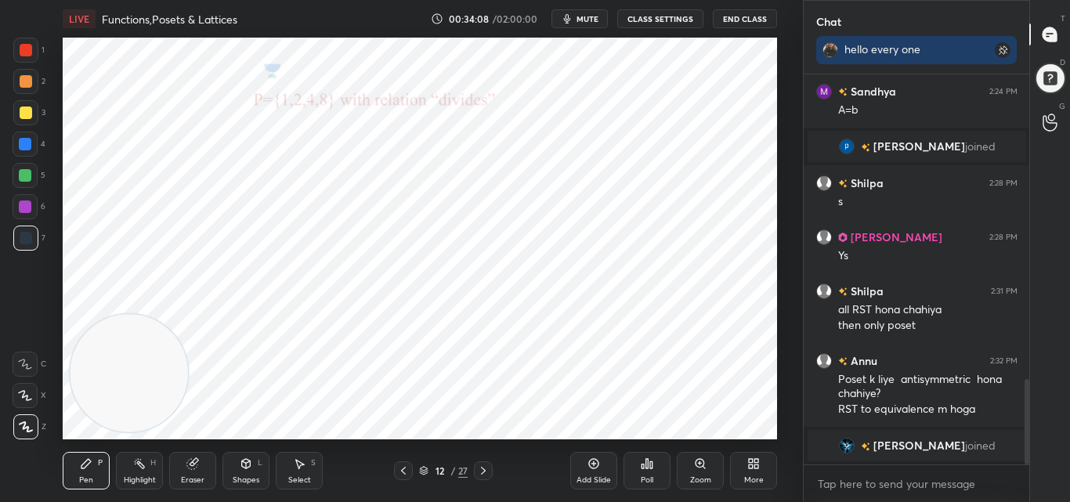
click at [485, 470] on icon at bounding box center [483, 471] width 5 height 8
click at [407, 465] on icon at bounding box center [403, 470] width 13 height 13
click at [489, 466] on icon at bounding box center [483, 470] width 13 height 13
click at [183, 469] on div "Eraser" at bounding box center [192, 471] width 47 height 38
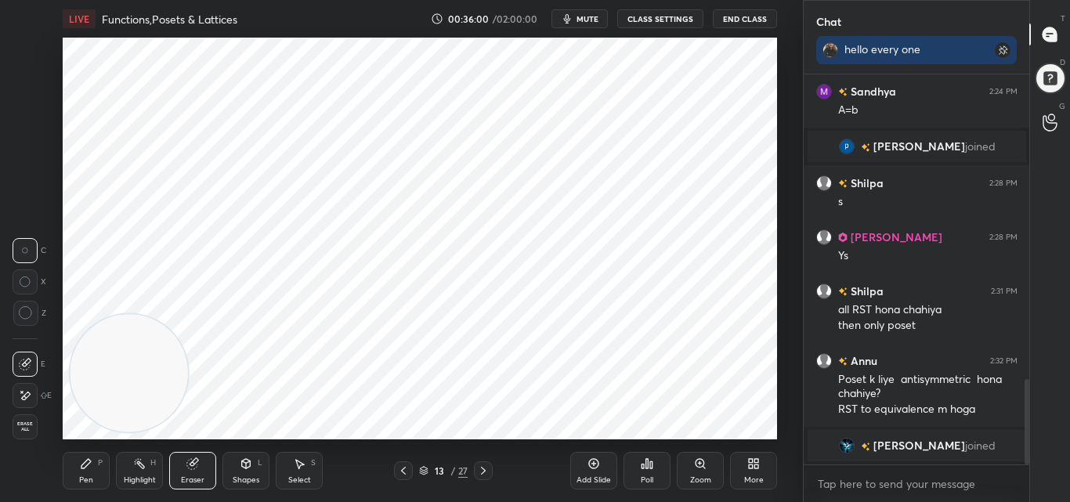
click at [70, 477] on div "Pen P" at bounding box center [86, 471] width 47 height 38
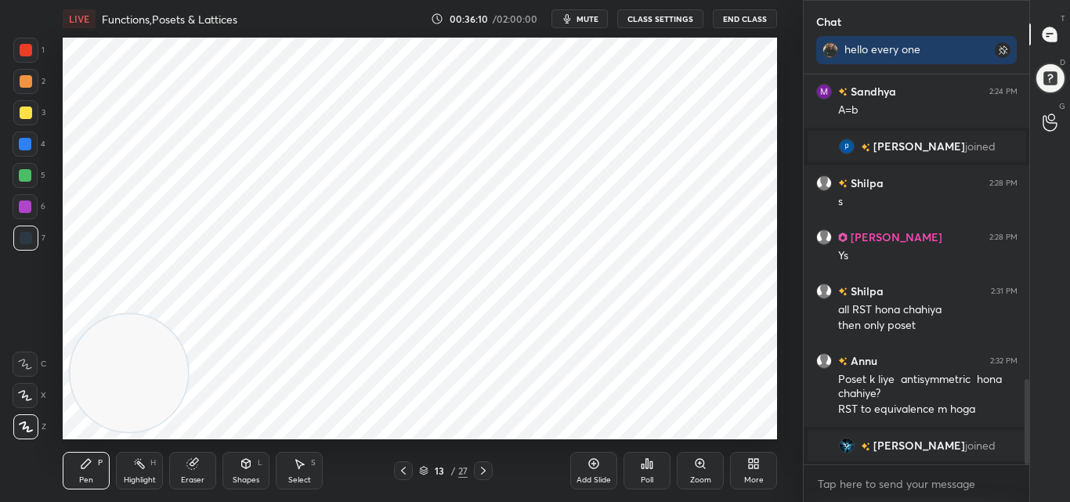
click at [595, 464] on icon at bounding box center [593, 463] width 13 height 13
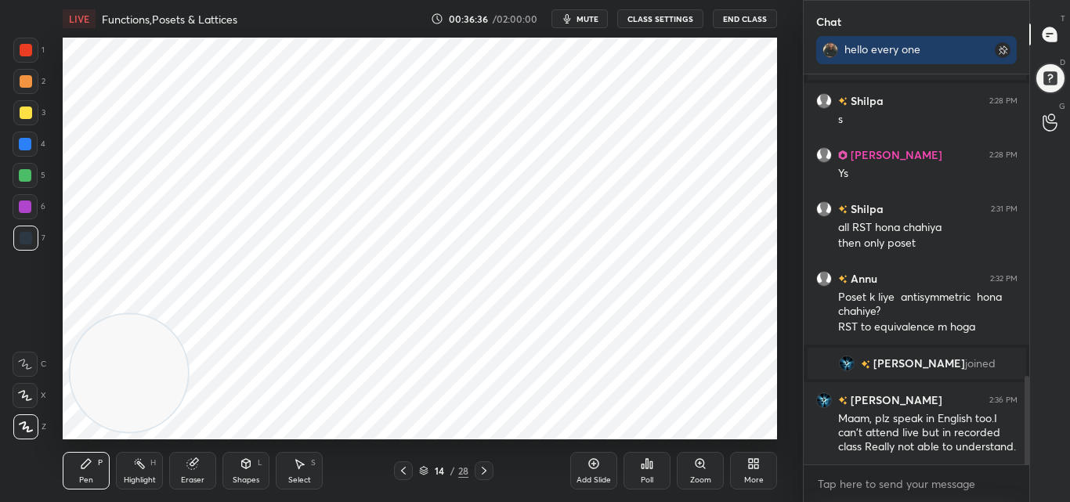
scroll to position [1333, 0]
click at [193, 476] on div "Eraser" at bounding box center [192, 480] width 23 height 8
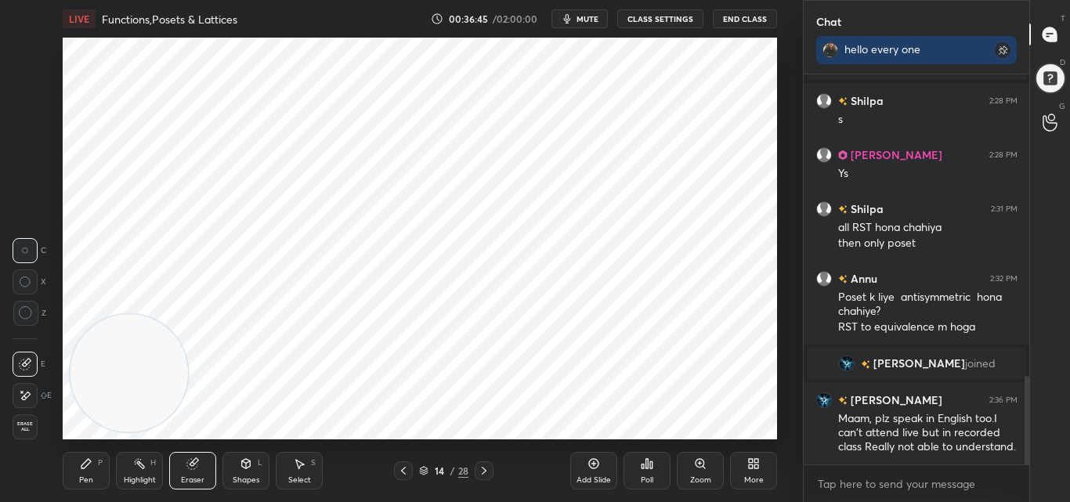
click at [108, 474] on div "Pen P" at bounding box center [86, 471] width 47 height 38
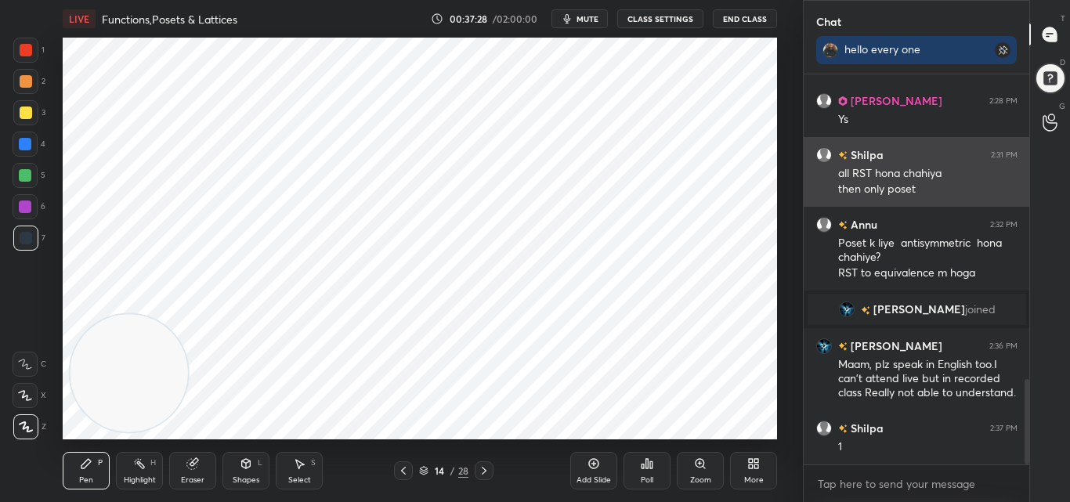
scroll to position [1403, 0]
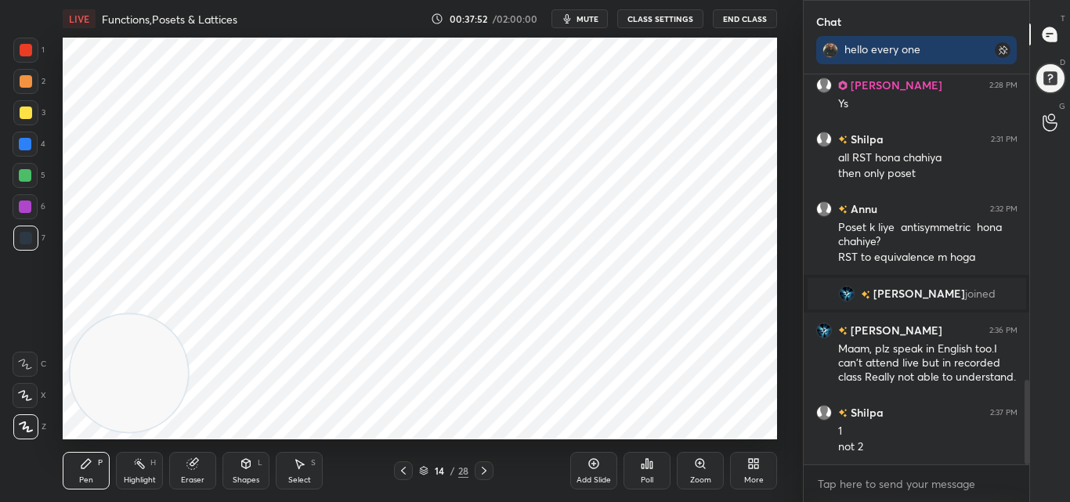
click at [140, 460] on icon at bounding box center [139, 463] width 13 height 13
click at [193, 459] on icon at bounding box center [192, 463] width 13 height 13
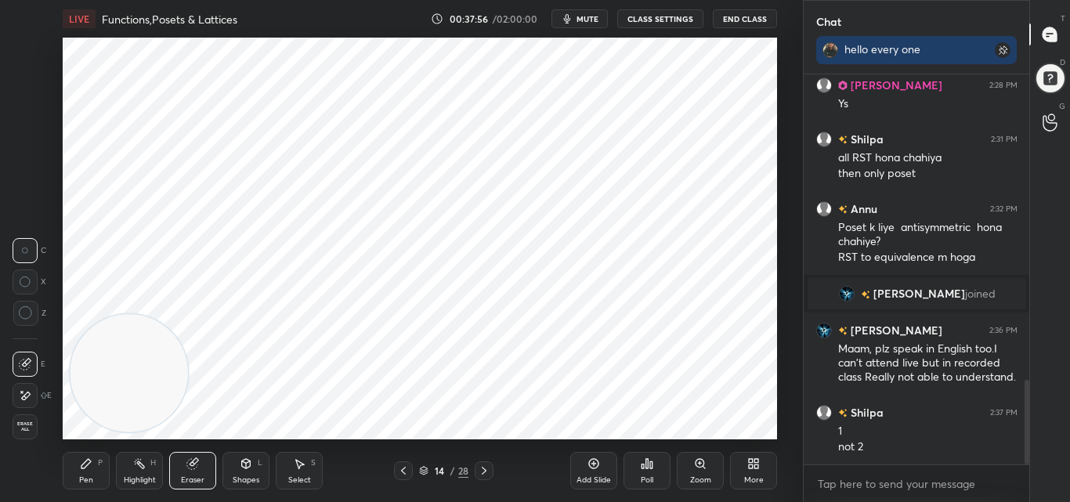
click at [79, 481] on div "Pen" at bounding box center [86, 480] width 14 height 8
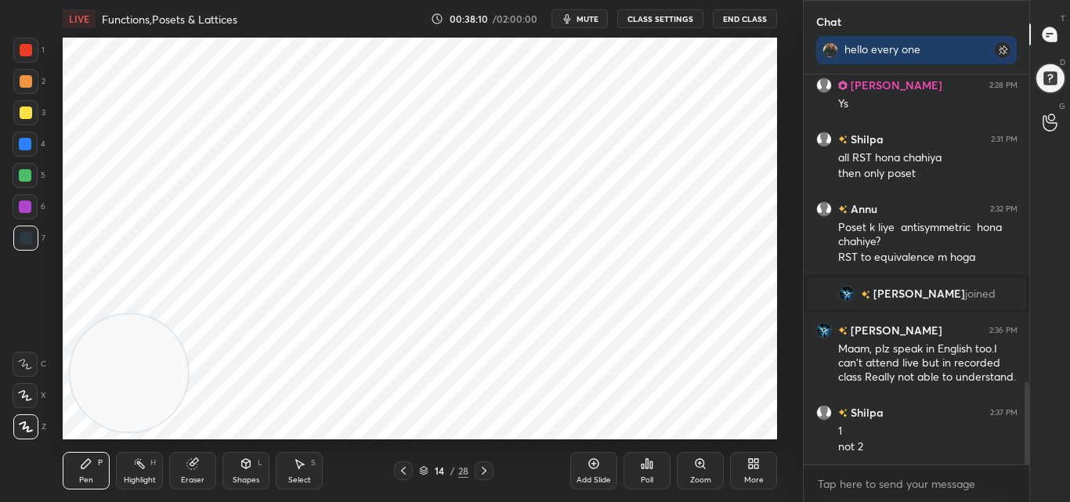
scroll to position [1457, 0]
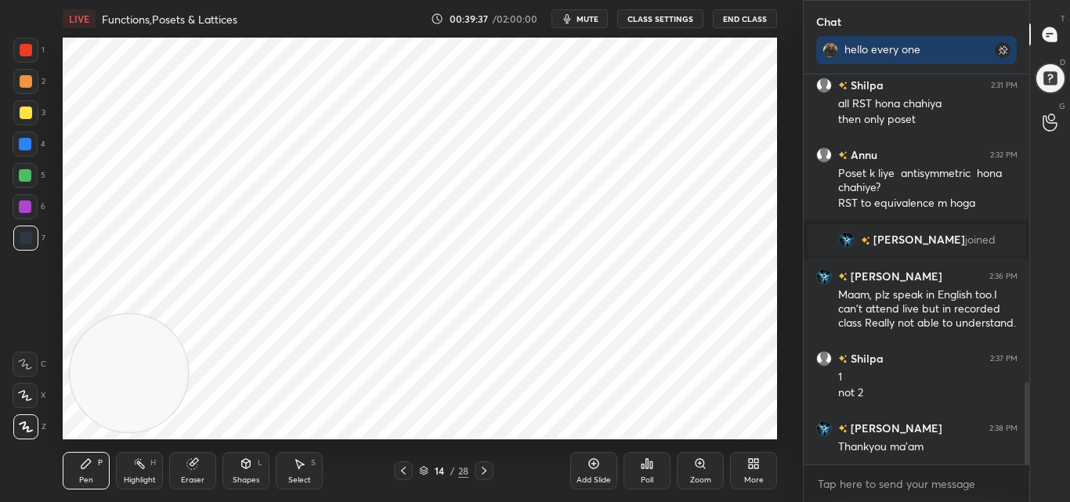
click at [202, 474] on div "Eraser" at bounding box center [192, 471] width 47 height 38
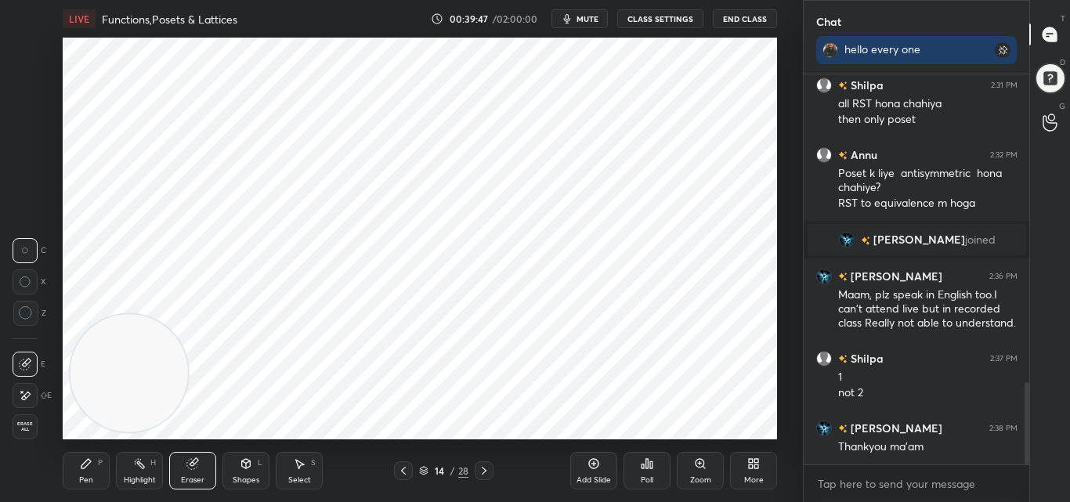
click at [94, 475] on div "Pen P" at bounding box center [86, 471] width 47 height 38
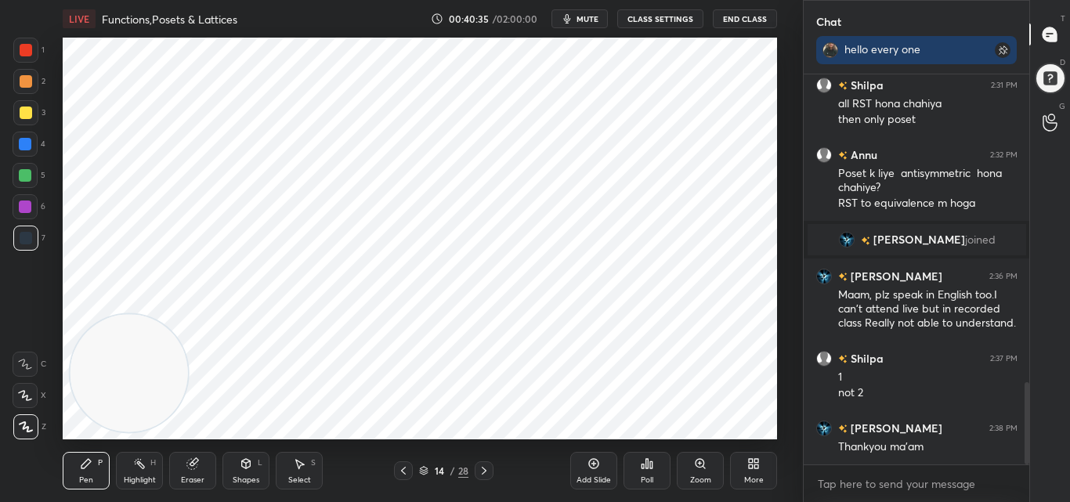
click at [590, 463] on icon at bounding box center [593, 463] width 13 height 13
click at [401, 468] on icon at bounding box center [403, 470] width 13 height 13
click at [403, 472] on icon at bounding box center [403, 471] width 5 height 8
click at [408, 468] on icon at bounding box center [403, 470] width 13 height 13
click at [476, 469] on div at bounding box center [484, 470] width 19 height 19
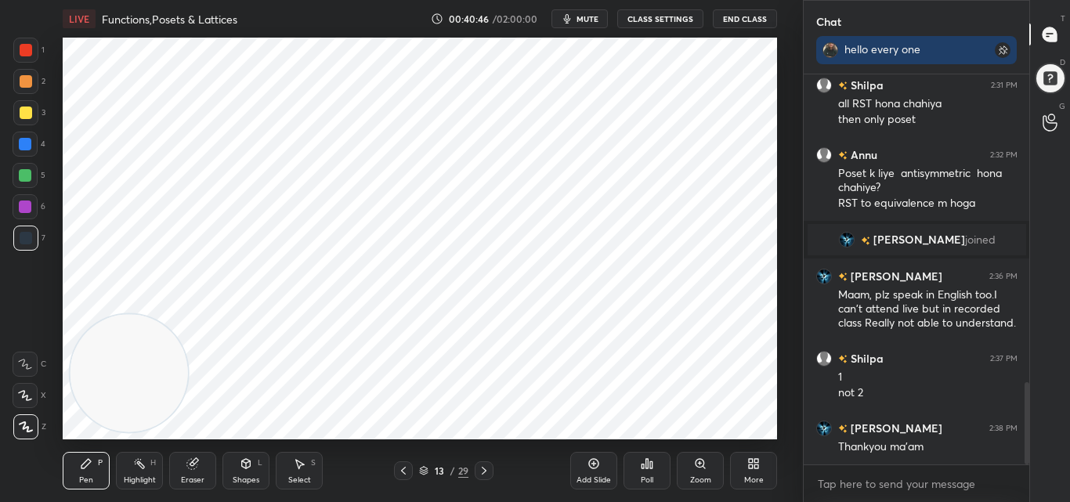
click at [484, 469] on icon at bounding box center [484, 471] width 5 height 8
click at [484, 470] on icon at bounding box center [484, 470] width 13 height 13
click at [482, 473] on icon at bounding box center [484, 470] width 13 height 13
click at [178, 469] on div "Eraser" at bounding box center [192, 471] width 47 height 38
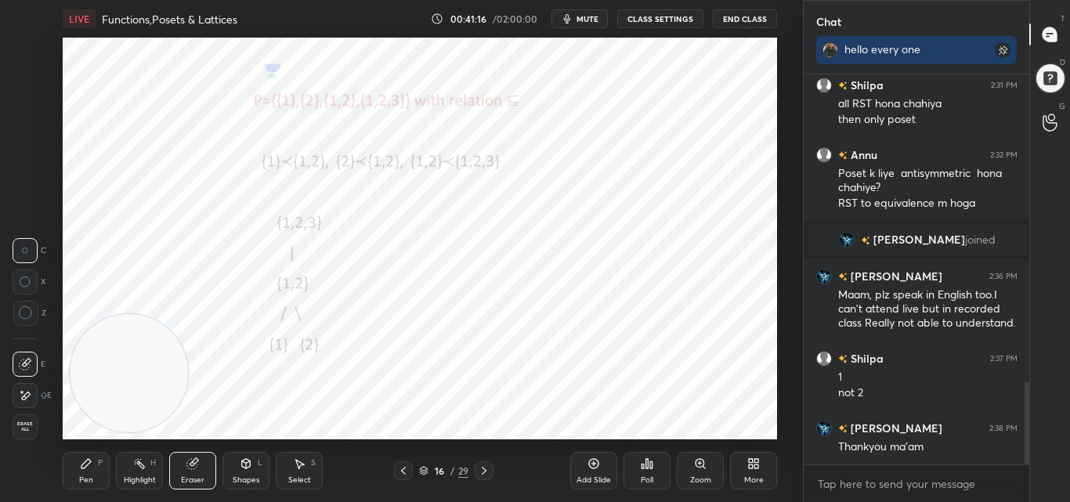
click at [95, 475] on div "Pen P" at bounding box center [86, 471] width 47 height 38
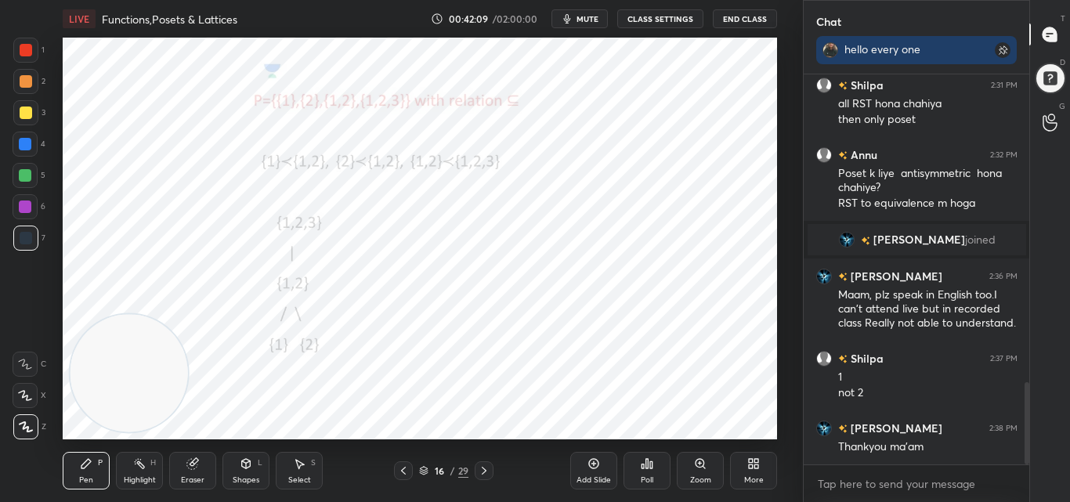
click at [489, 467] on icon at bounding box center [484, 470] width 13 height 13
click at [406, 471] on icon at bounding box center [403, 470] width 13 height 13
click at [483, 465] on icon at bounding box center [484, 470] width 13 height 13
click at [400, 467] on icon at bounding box center [403, 470] width 13 height 13
click at [490, 470] on div at bounding box center [484, 470] width 19 height 19
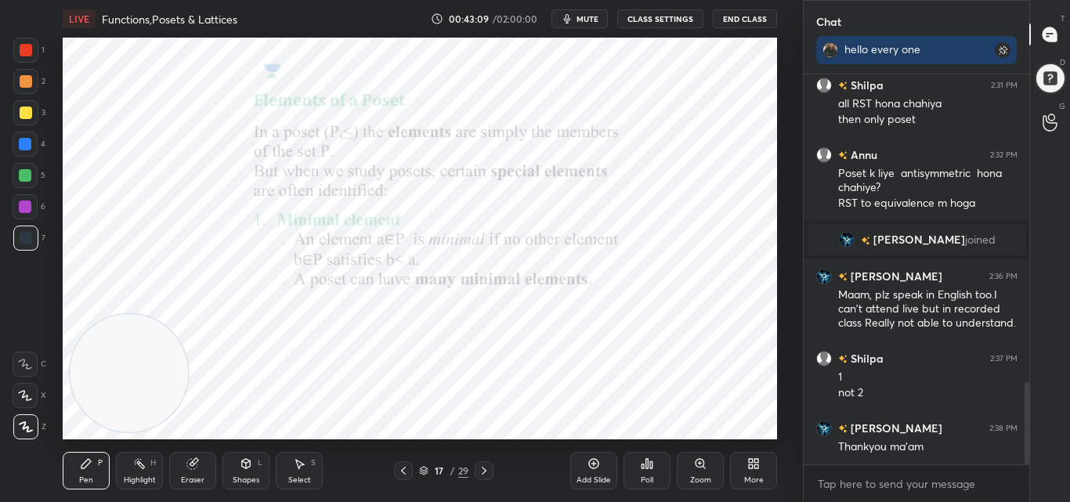
click at [488, 465] on icon at bounding box center [484, 470] width 13 height 13
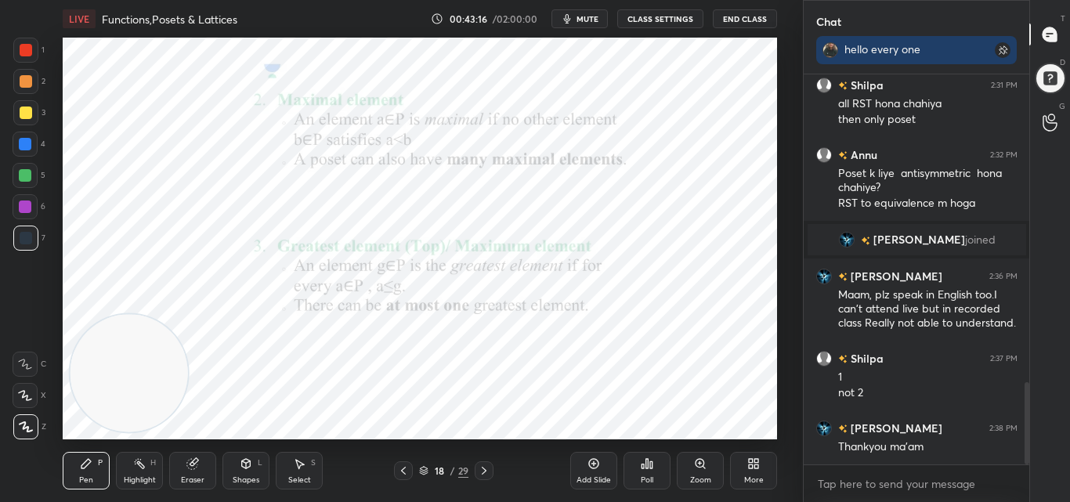
click at [486, 463] on div at bounding box center [484, 470] width 19 height 19
click at [484, 467] on icon at bounding box center [484, 470] width 13 height 13
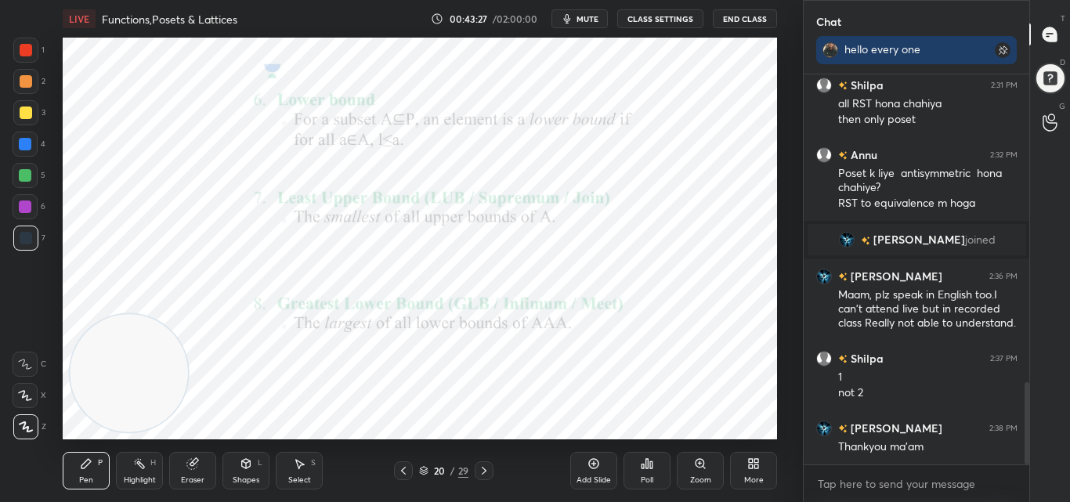
click at [487, 468] on icon at bounding box center [484, 470] width 13 height 13
click at [27, 49] on div at bounding box center [26, 50] width 13 height 13
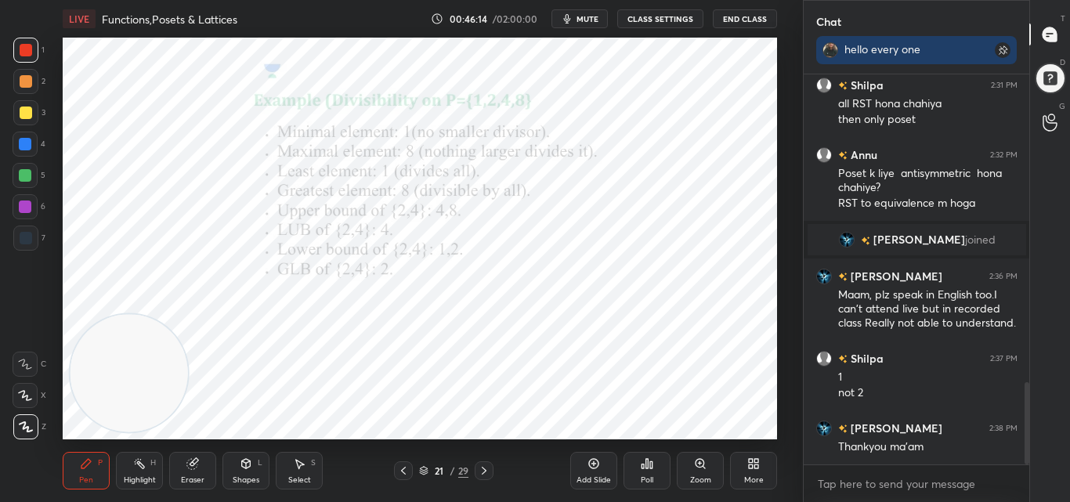
click at [483, 465] on icon at bounding box center [484, 470] width 13 height 13
click at [403, 465] on icon at bounding box center [403, 470] width 13 height 13
click at [599, 470] on div "Add Slide" at bounding box center [593, 471] width 47 height 38
click at [595, 14] on span "mute" at bounding box center [587, 18] width 22 height 11
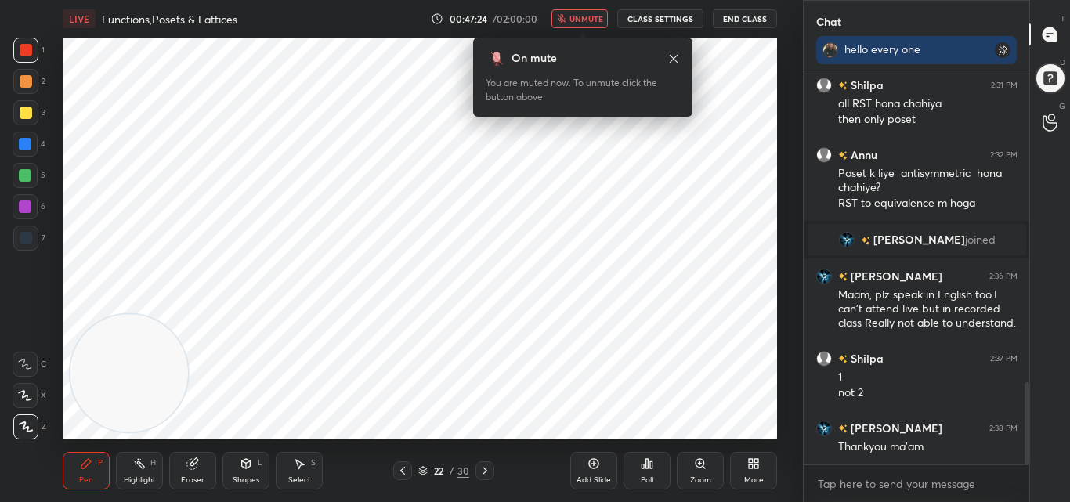
click at [667, 54] on icon at bounding box center [673, 58] width 13 height 13
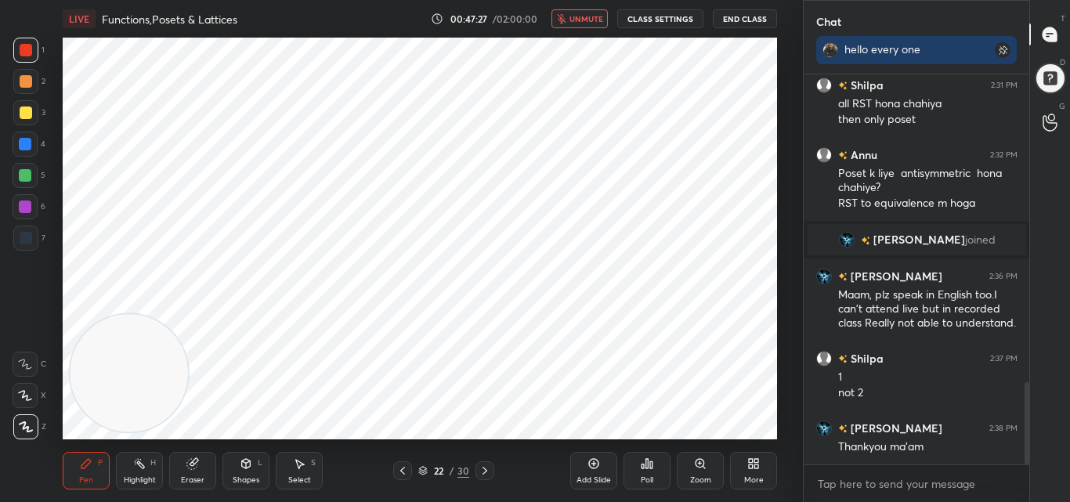
click at [590, 15] on span "unmute" at bounding box center [586, 18] width 34 height 11
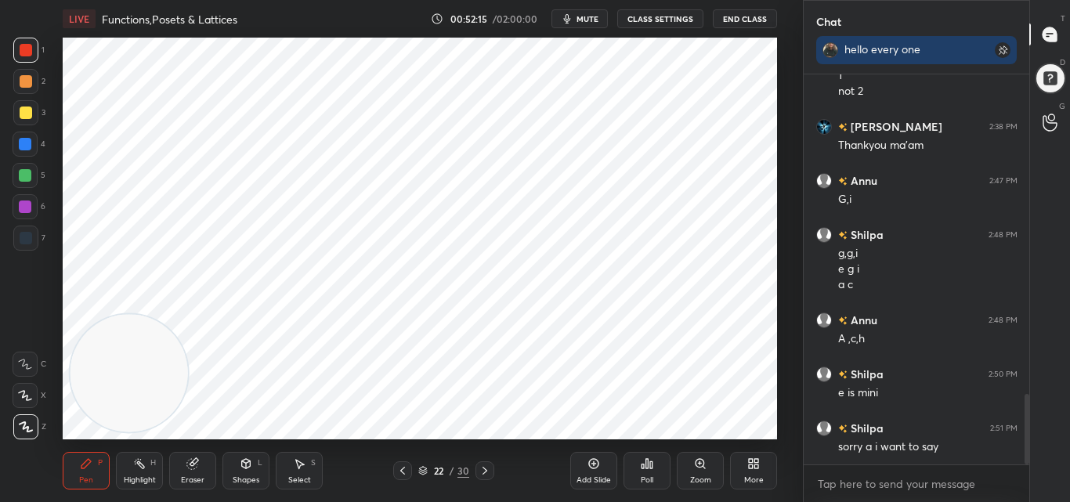
scroll to position [1812, 0]
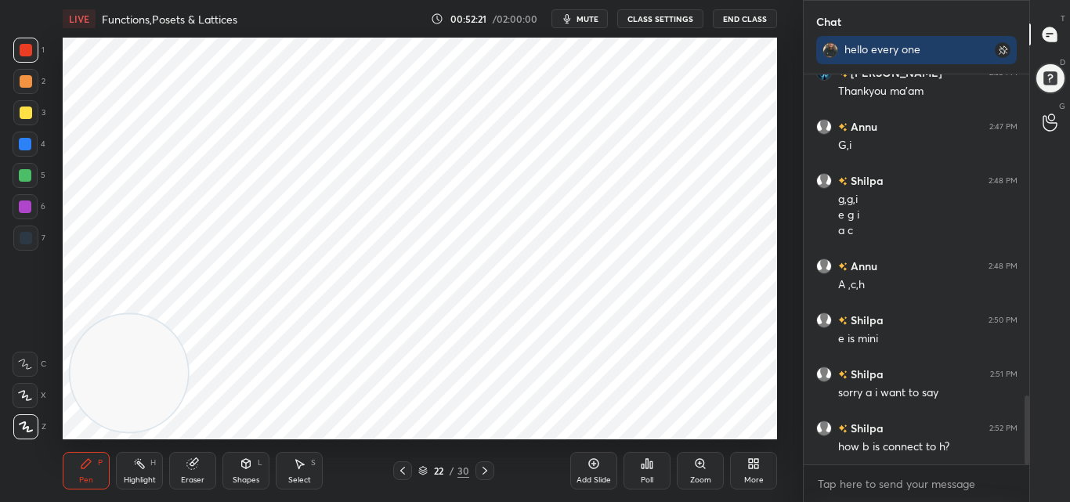
click at [576, 455] on div "Add Slide" at bounding box center [593, 471] width 47 height 38
click at [401, 464] on div at bounding box center [403, 470] width 19 height 19
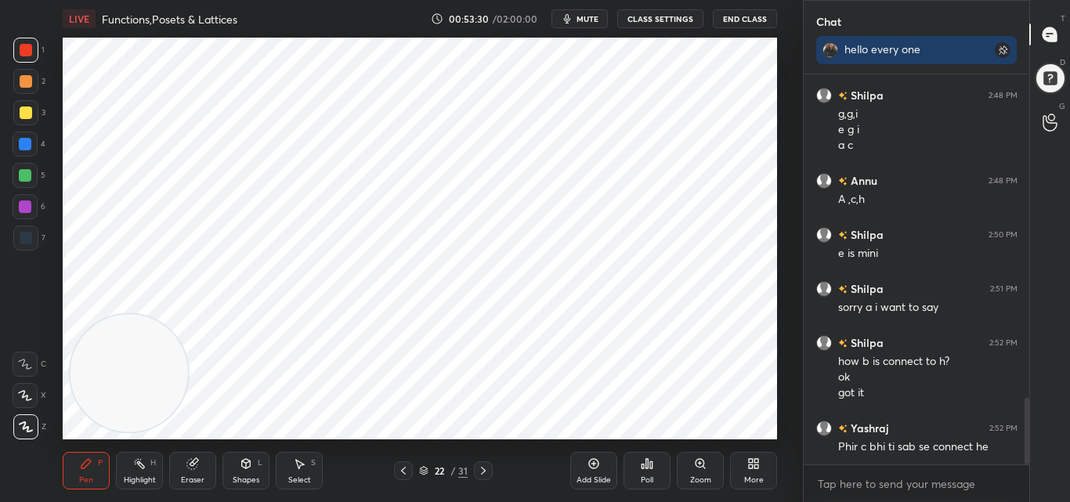
scroll to position [1951, 0]
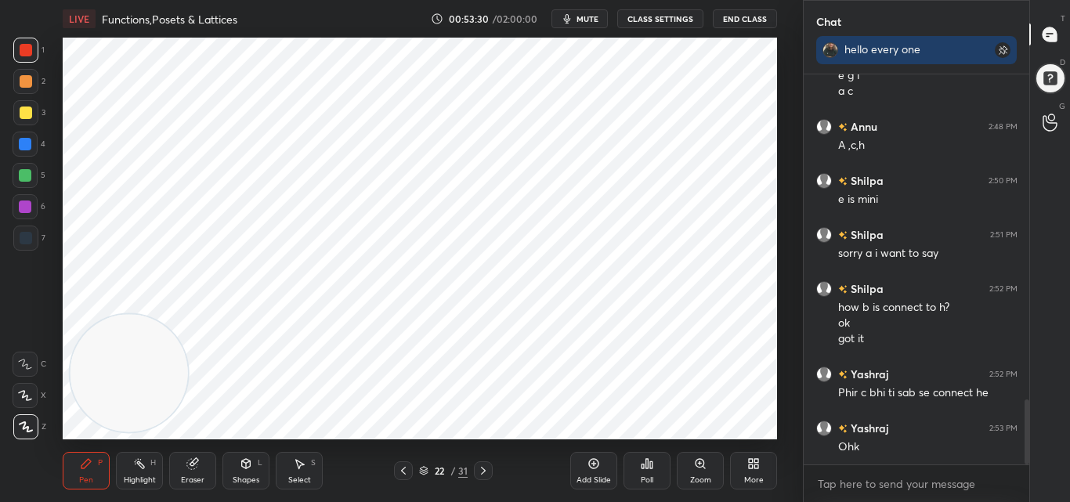
click at [483, 468] on icon at bounding box center [483, 470] width 13 height 13
click at [402, 465] on icon at bounding box center [403, 470] width 13 height 13
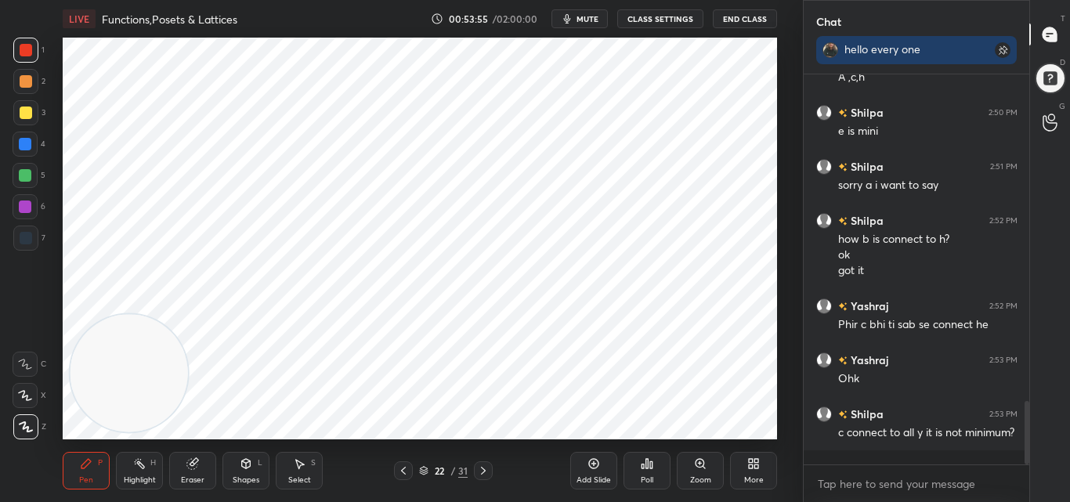
drag, startPoint x: 486, startPoint y: 468, endPoint x: 494, endPoint y: 478, distance: 12.8
click at [486, 468] on icon at bounding box center [483, 470] width 13 height 13
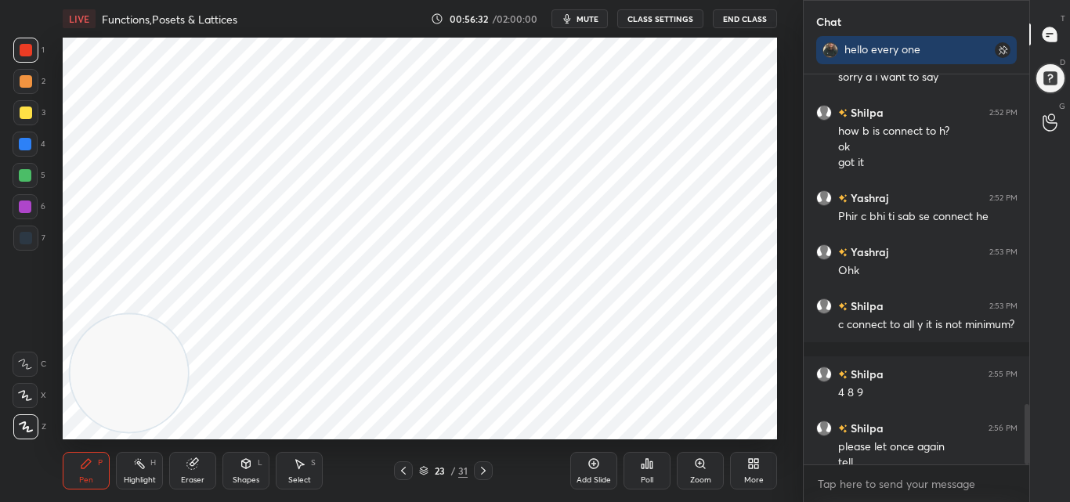
scroll to position [2143, 0]
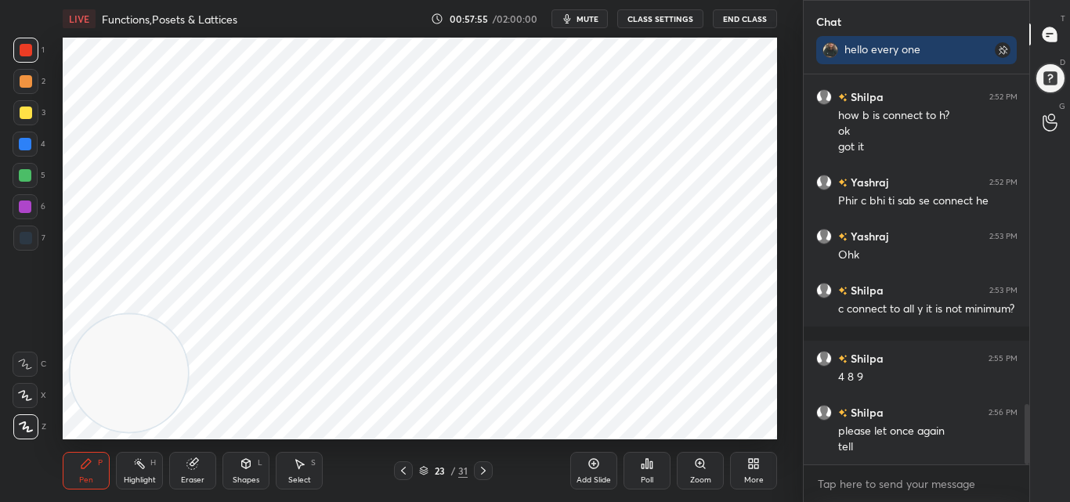
click at [203, 472] on div "Eraser" at bounding box center [192, 471] width 47 height 38
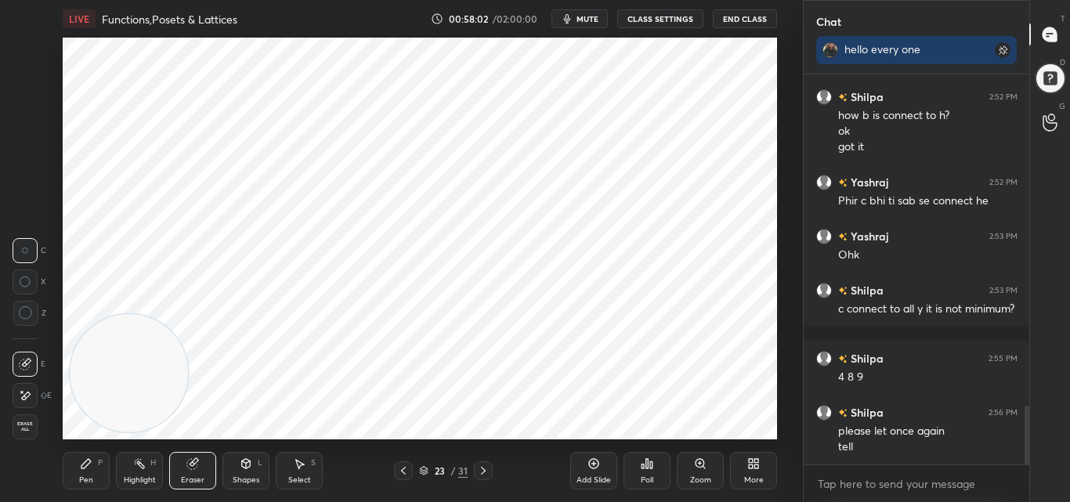
scroll to position [2197, 0]
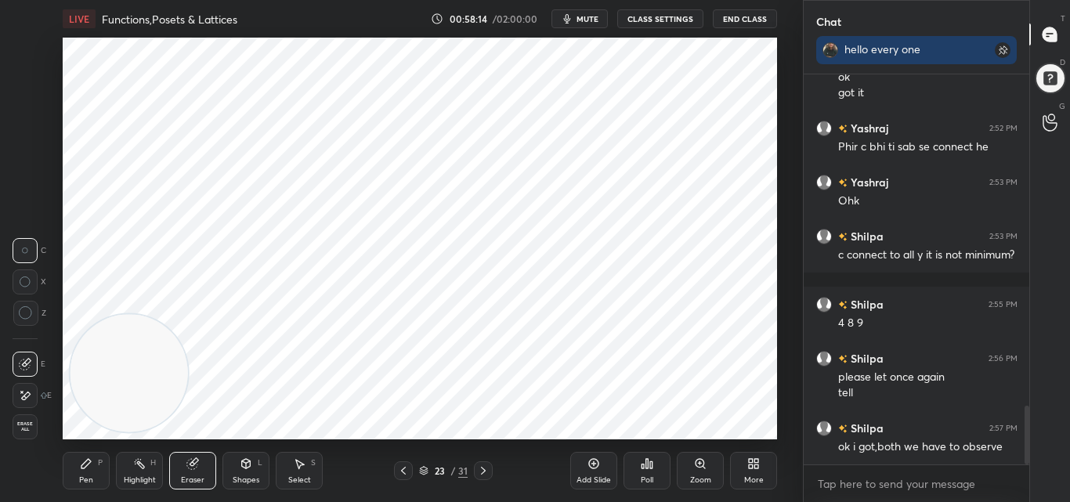
click at [89, 479] on div "Pen" at bounding box center [86, 480] width 14 height 8
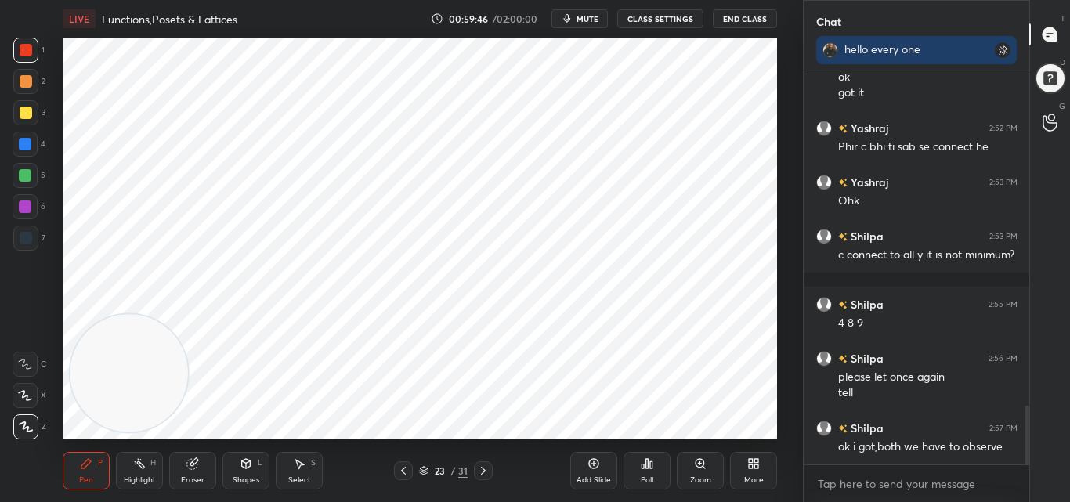
click at [196, 470] on div "Eraser" at bounding box center [192, 471] width 47 height 38
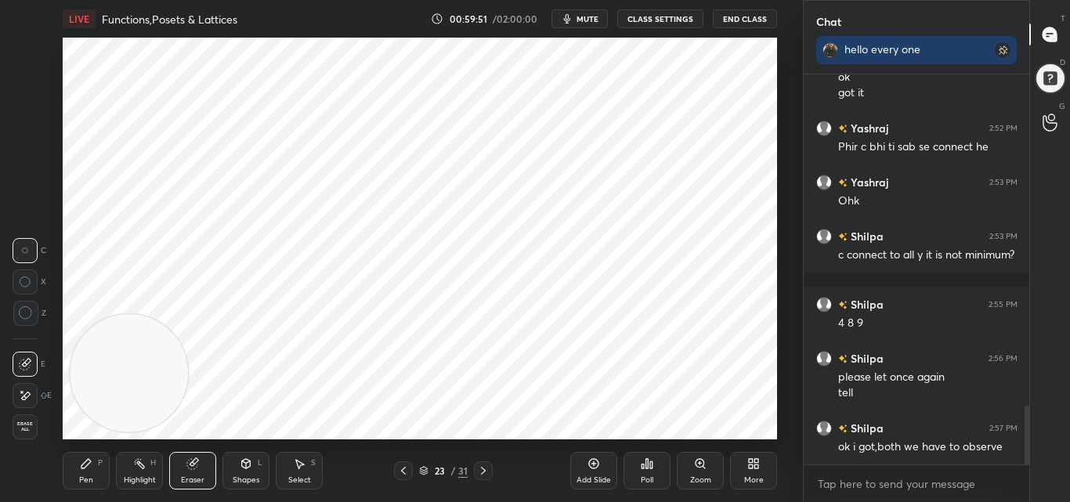
drag, startPoint x: 84, startPoint y: 465, endPoint x: 74, endPoint y: 465, distance: 9.4
click at [82, 466] on icon at bounding box center [85, 463] width 9 height 9
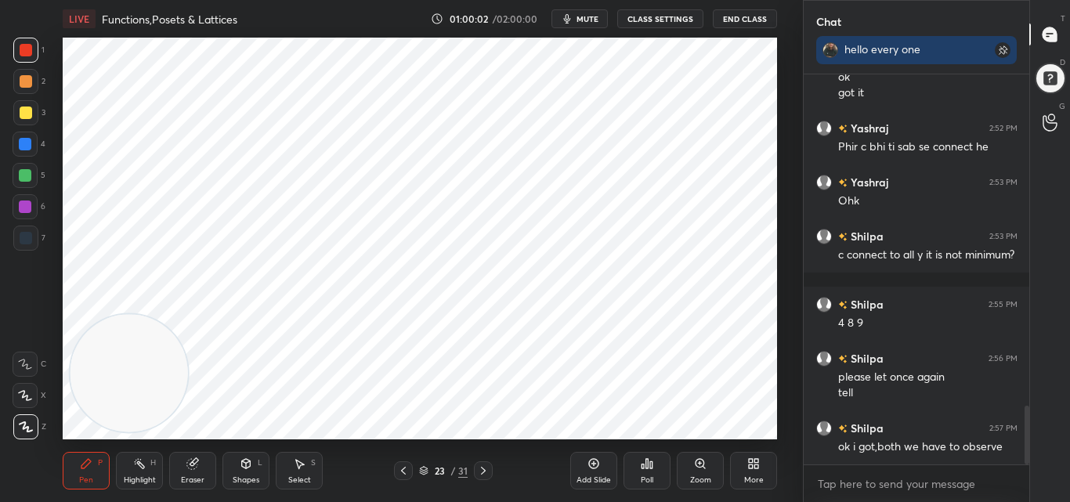
click at [595, 466] on icon at bounding box center [593, 463] width 13 height 13
click at [597, 473] on div "Add Slide" at bounding box center [593, 471] width 47 height 38
drag, startPoint x: 187, startPoint y: 476, endPoint x: 201, endPoint y: 458, distance: 22.9
click at [189, 476] on div "Eraser" at bounding box center [192, 480] width 23 height 8
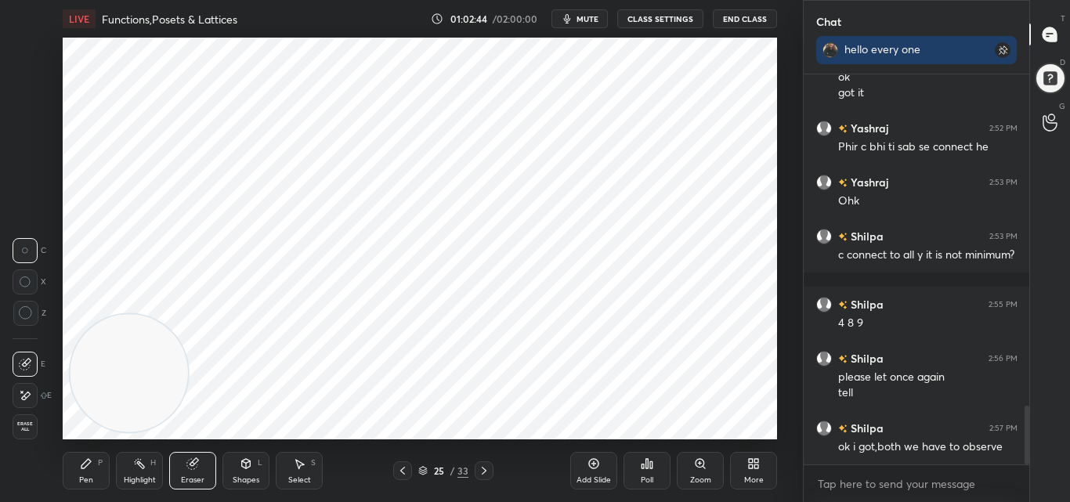
click at [78, 475] on div "Pen P" at bounding box center [86, 471] width 47 height 38
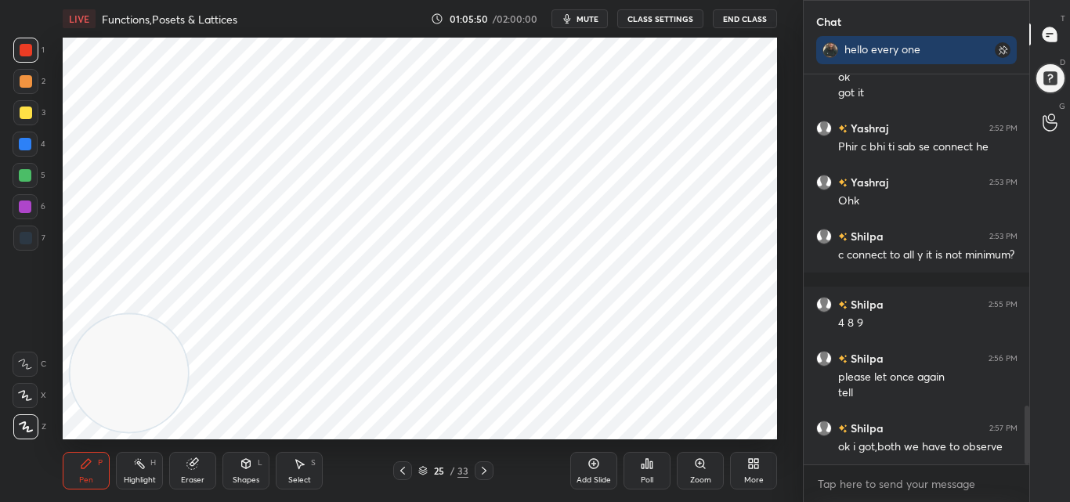
drag, startPoint x: 601, startPoint y: 460, endPoint x: 610, endPoint y: 464, distance: 10.5
click at [601, 458] on div "Add Slide" at bounding box center [593, 471] width 47 height 38
click at [406, 468] on icon at bounding box center [402, 470] width 13 height 13
click at [406, 471] on icon at bounding box center [402, 470] width 13 height 13
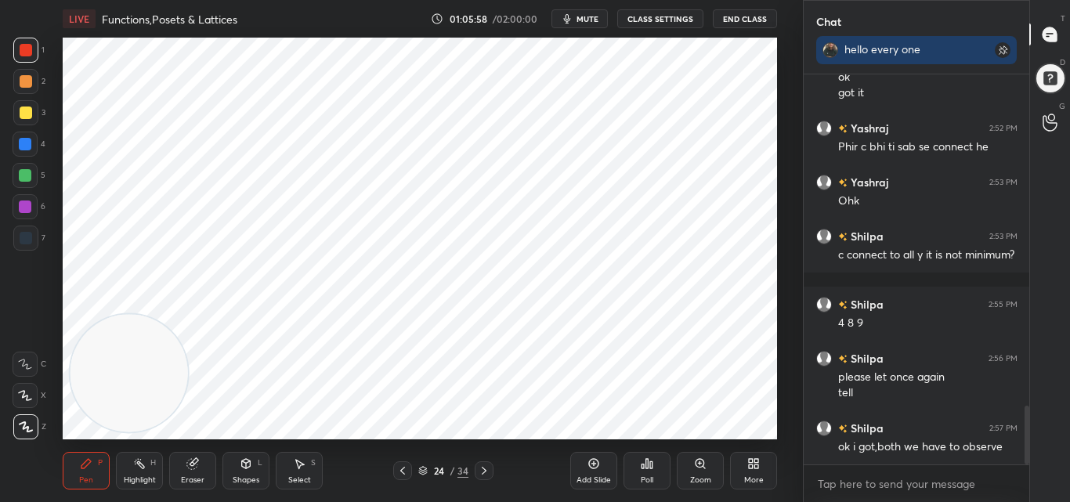
click at [404, 471] on icon at bounding box center [402, 470] width 13 height 13
click at [405, 471] on icon at bounding box center [402, 470] width 13 height 13
click at [405, 470] on icon at bounding box center [402, 470] width 13 height 13
click at [402, 469] on icon at bounding box center [402, 470] width 13 height 13
click at [401, 471] on icon at bounding box center [402, 471] width 5 height 8
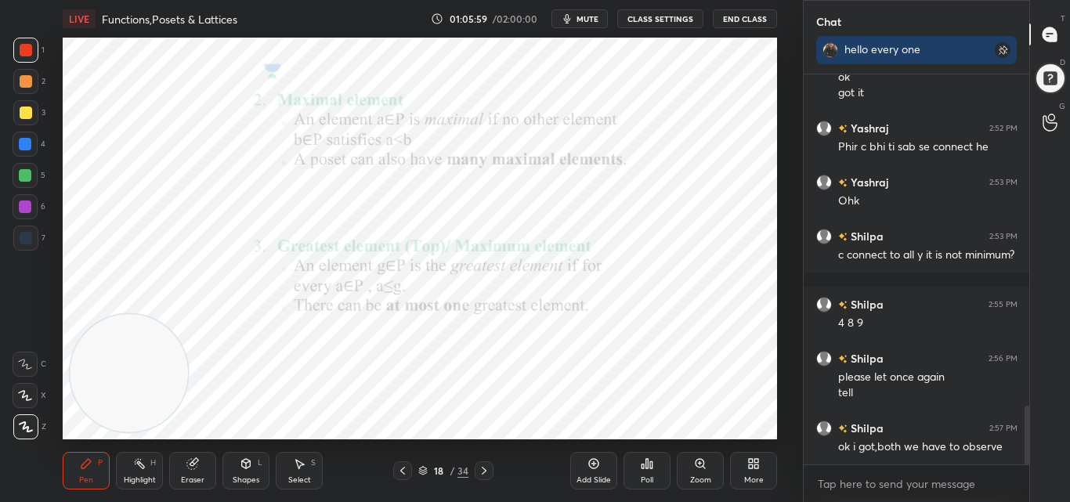
click at [400, 471] on icon at bounding box center [402, 470] width 13 height 13
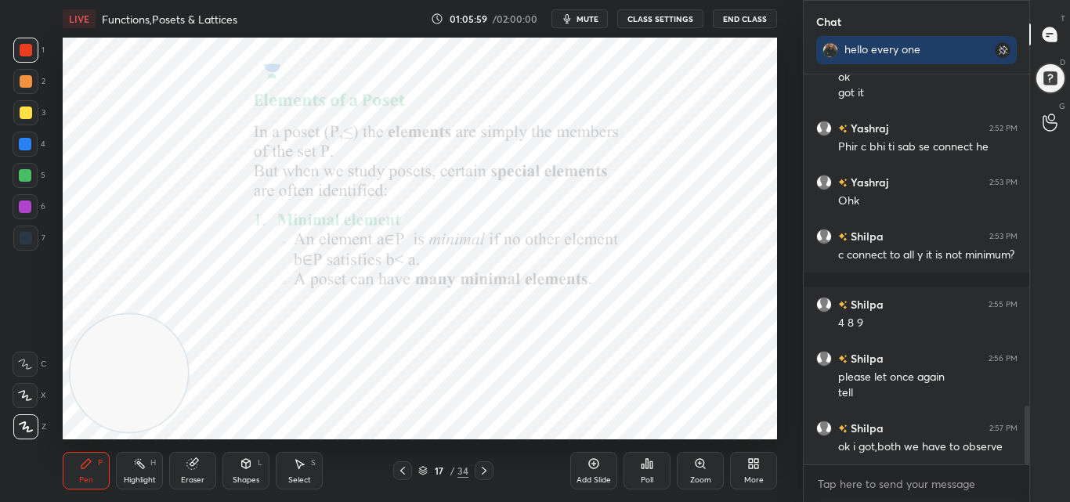
click at [403, 471] on icon at bounding box center [402, 470] width 13 height 13
click at [402, 471] on icon at bounding box center [402, 471] width 5 height 8
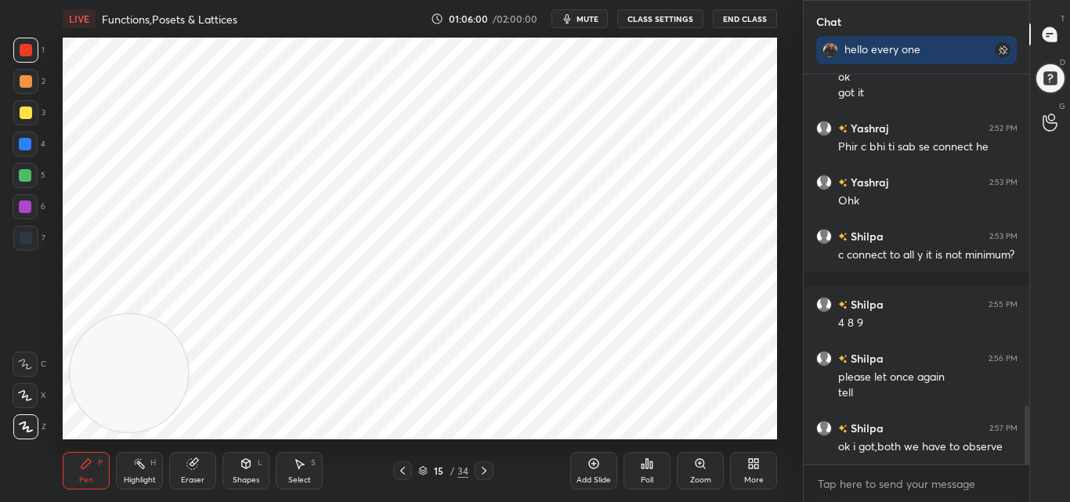
click at [398, 475] on icon at bounding box center [402, 470] width 13 height 13
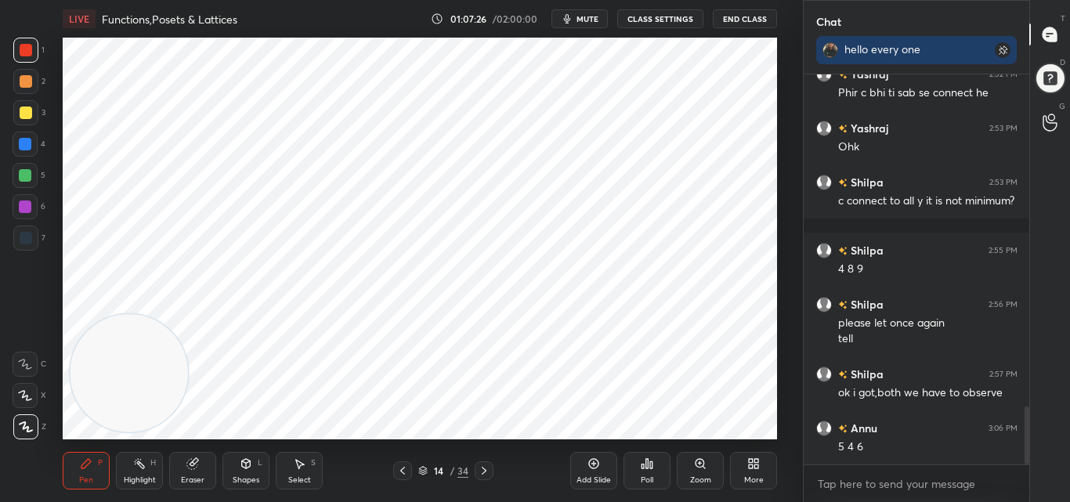
click at [195, 468] on icon at bounding box center [192, 464] width 10 height 10
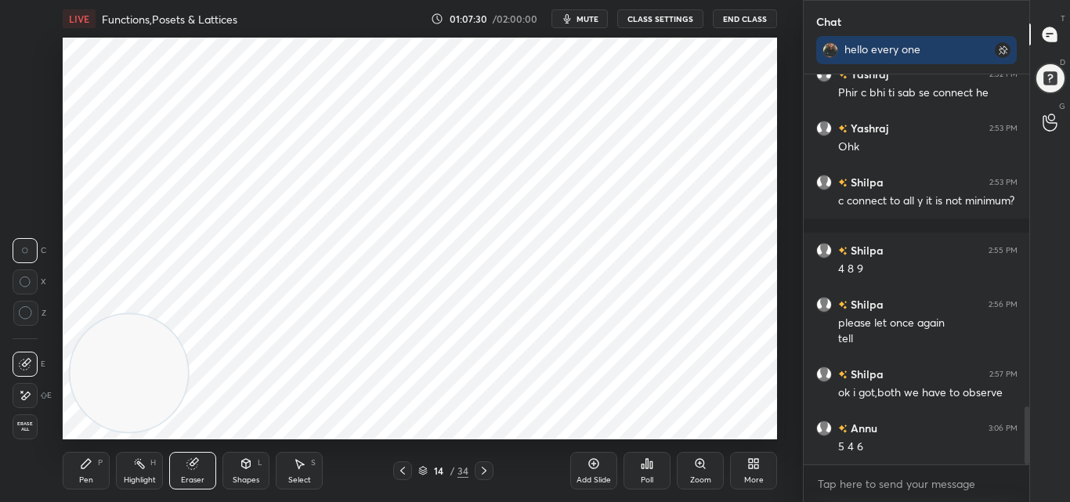
click at [79, 473] on div "Pen P" at bounding box center [86, 471] width 47 height 38
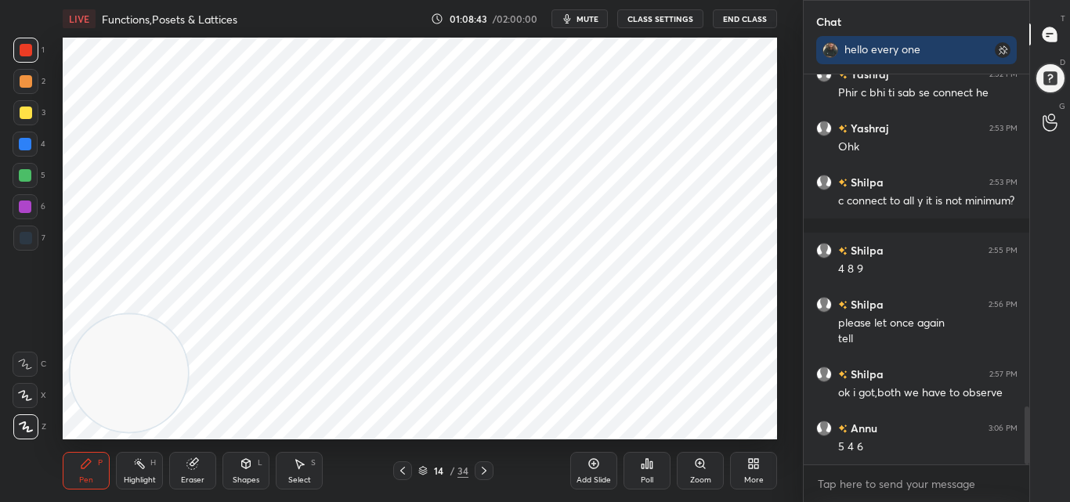
click at [486, 469] on icon at bounding box center [484, 470] width 13 height 13
click at [409, 468] on icon at bounding box center [402, 470] width 13 height 13
click at [406, 471] on icon at bounding box center [402, 470] width 13 height 13
click at [406, 473] on icon at bounding box center [402, 470] width 13 height 13
click at [405, 474] on icon at bounding box center [402, 471] width 5 height 8
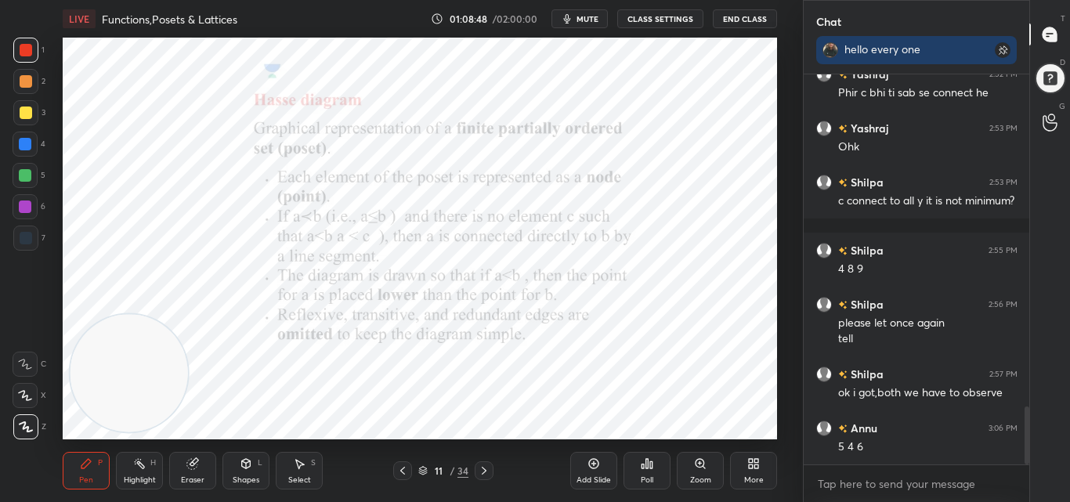
click at [482, 467] on icon at bounding box center [484, 470] width 13 height 13
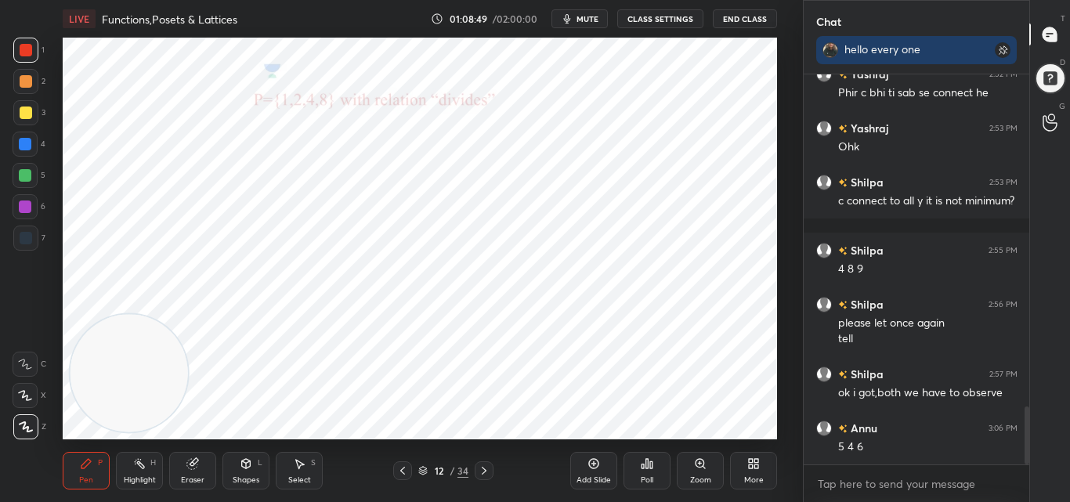
click at [484, 470] on icon at bounding box center [484, 470] width 13 height 13
click at [482, 470] on icon at bounding box center [484, 470] width 13 height 13
click at [484, 470] on icon at bounding box center [484, 470] width 13 height 13
click at [483, 471] on icon at bounding box center [484, 470] width 13 height 13
click at [486, 465] on icon at bounding box center [484, 470] width 13 height 13
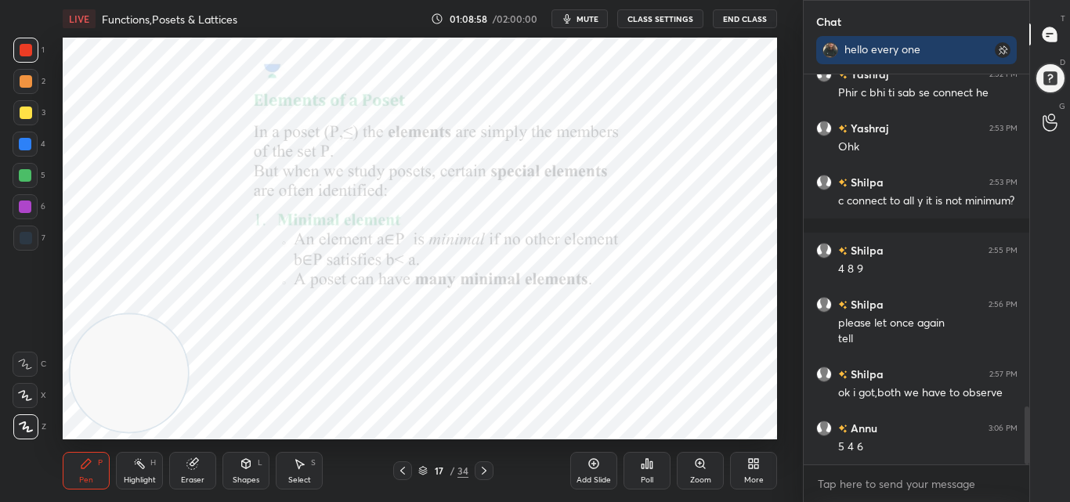
click at [483, 468] on icon at bounding box center [484, 471] width 5 height 8
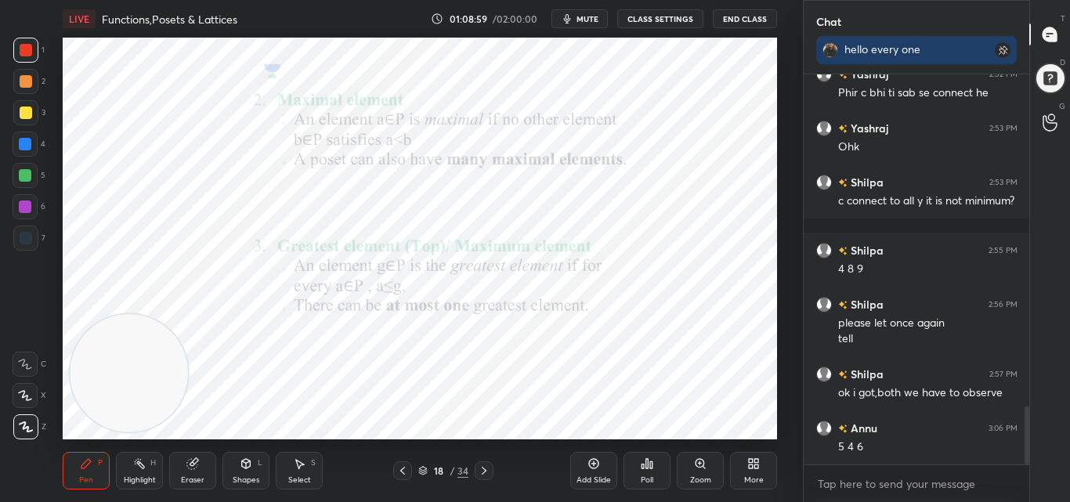
click at [483, 475] on icon at bounding box center [484, 470] width 13 height 13
click at [407, 467] on icon at bounding box center [402, 470] width 13 height 13
click at [489, 471] on icon at bounding box center [484, 470] width 13 height 13
click at [486, 468] on icon at bounding box center [484, 470] width 13 height 13
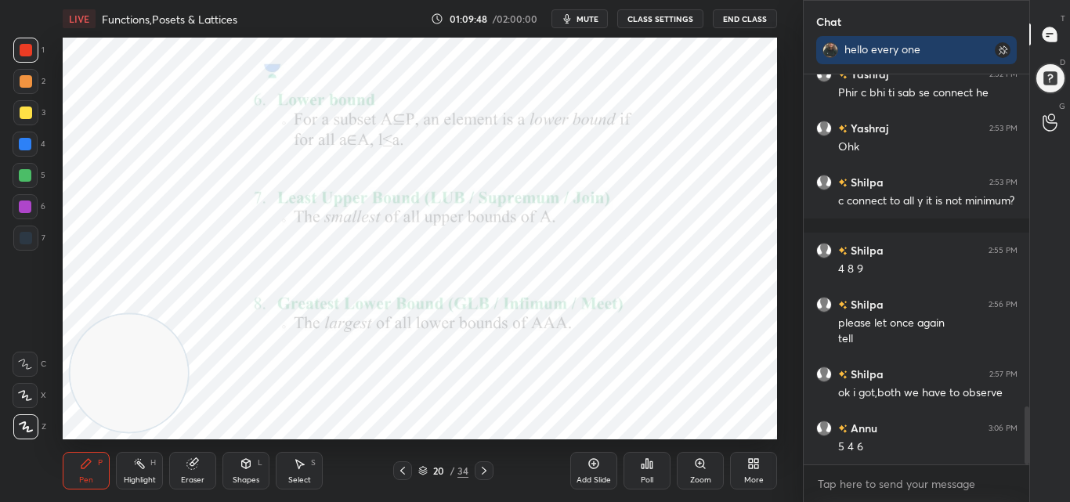
click at [485, 469] on icon at bounding box center [484, 471] width 5 height 8
click at [486, 468] on icon at bounding box center [484, 470] width 13 height 13
click at [483, 470] on icon at bounding box center [484, 470] width 13 height 13
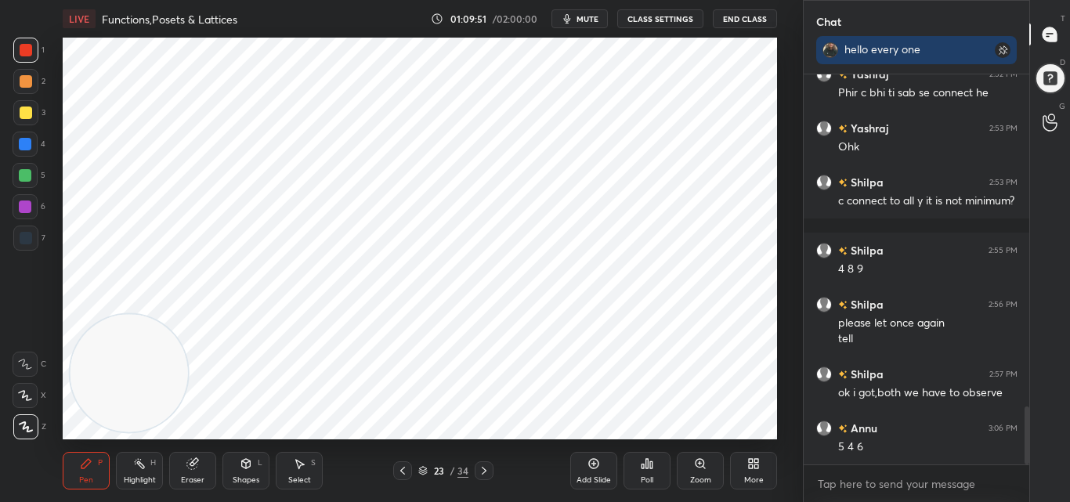
click at [482, 462] on div at bounding box center [484, 470] width 19 height 19
click at [486, 466] on icon at bounding box center [484, 470] width 13 height 13
click at [487, 466] on icon at bounding box center [484, 470] width 13 height 13
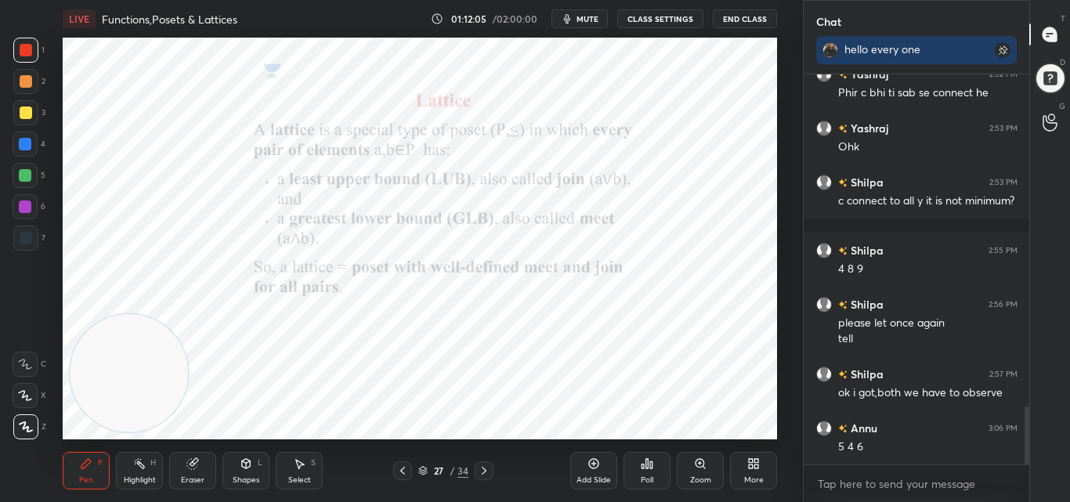
click at [482, 472] on icon at bounding box center [484, 470] width 13 height 13
click at [403, 470] on icon at bounding box center [402, 470] width 13 height 13
click at [484, 467] on icon at bounding box center [484, 470] width 13 height 13
click at [402, 469] on icon at bounding box center [402, 470] width 13 height 13
click at [486, 468] on icon at bounding box center [484, 470] width 13 height 13
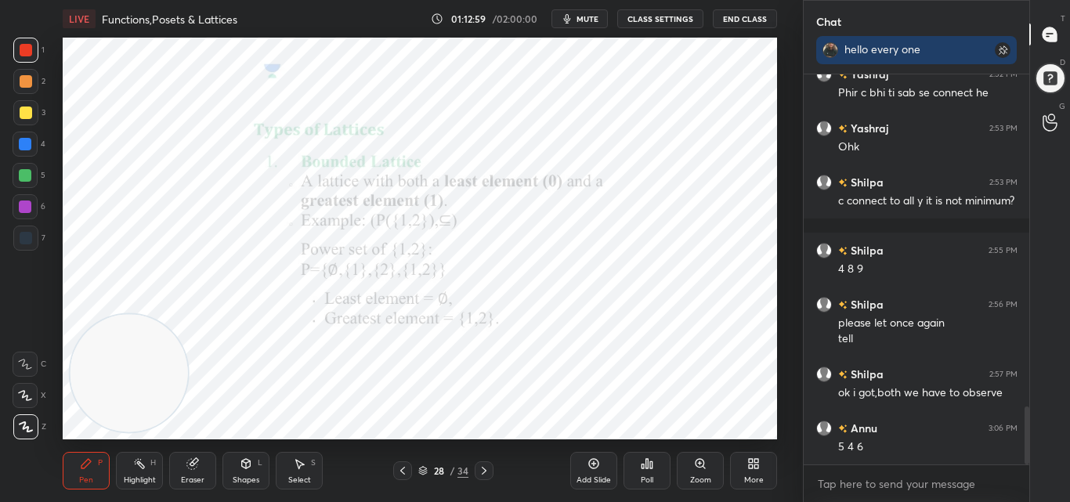
click at [407, 467] on icon at bounding box center [402, 470] width 13 height 13
click at [190, 466] on icon at bounding box center [192, 464] width 10 height 10
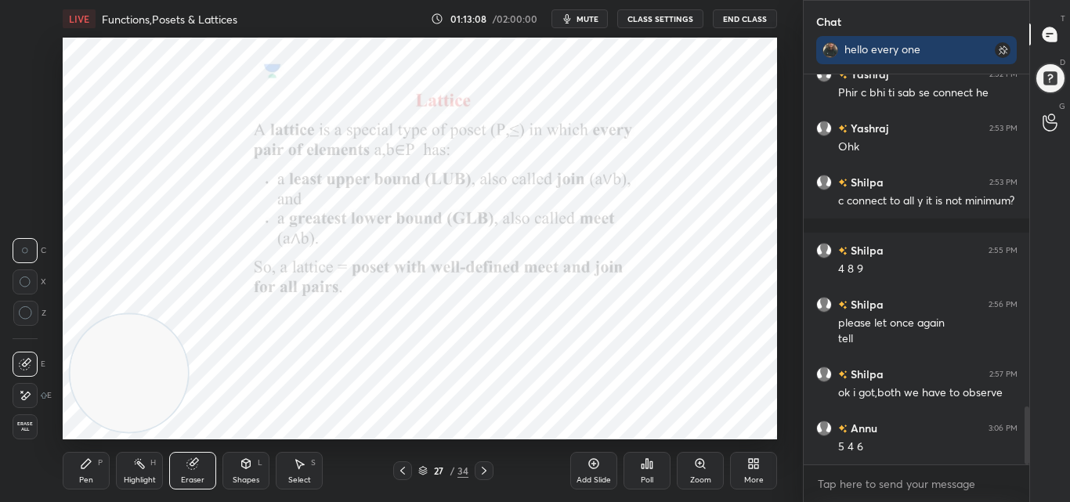
click at [88, 473] on div "Pen P" at bounding box center [86, 471] width 47 height 38
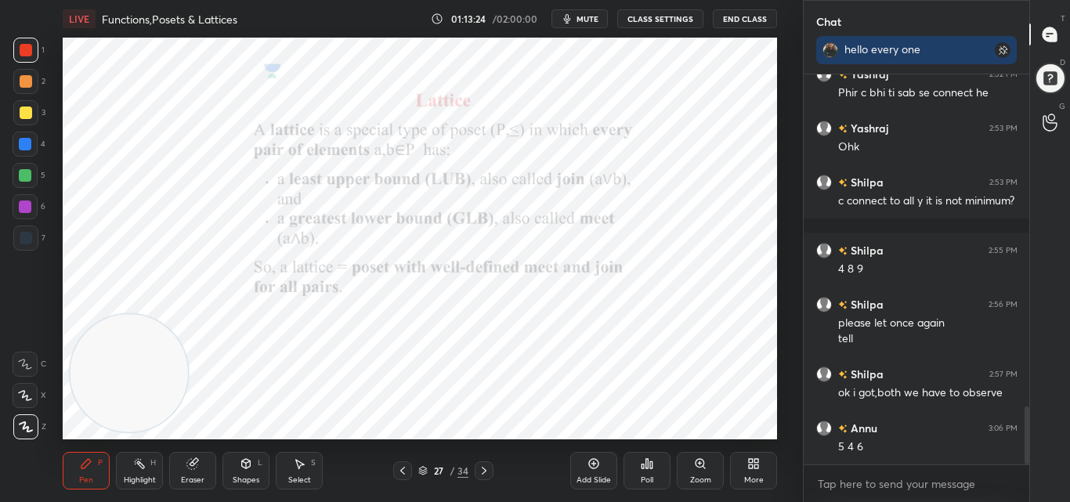
click at [314, 469] on div "Select S" at bounding box center [299, 471] width 47 height 38
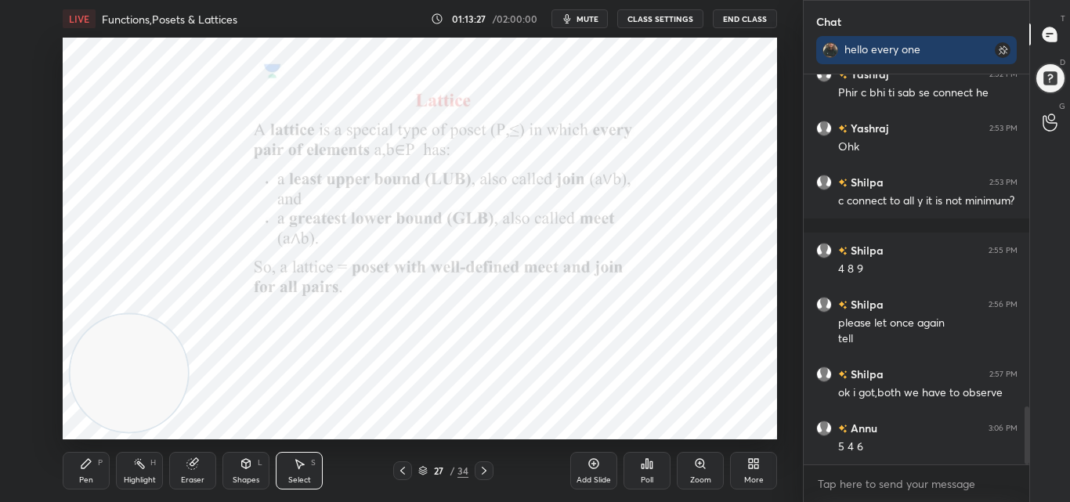
click at [478, 468] on icon at bounding box center [484, 470] width 13 height 13
click at [86, 469] on icon at bounding box center [86, 463] width 13 height 13
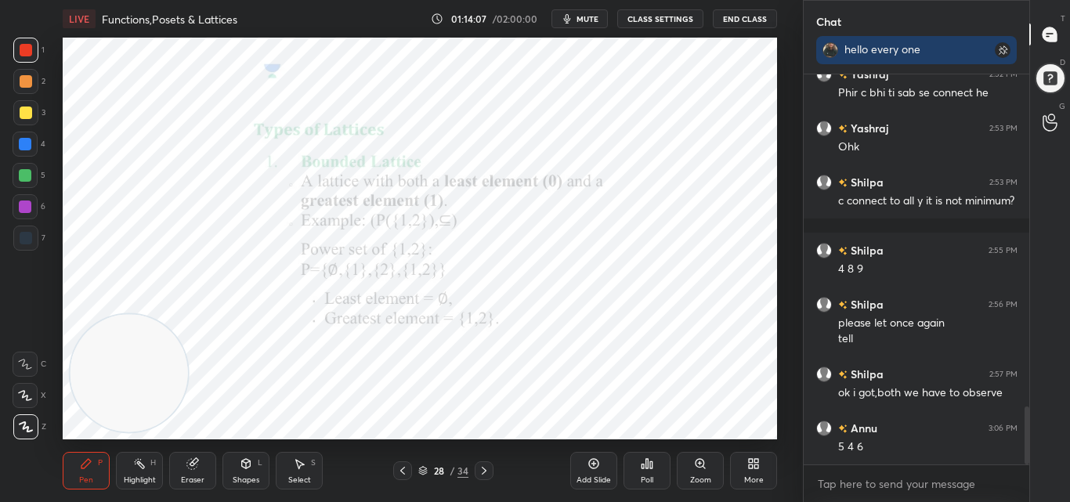
click at [484, 471] on icon at bounding box center [484, 470] width 13 height 13
click at [407, 470] on icon at bounding box center [402, 470] width 13 height 13
click at [483, 468] on icon at bounding box center [484, 470] width 13 height 13
click at [482, 475] on icon at bounding box center [484, 470] width 13 height 13
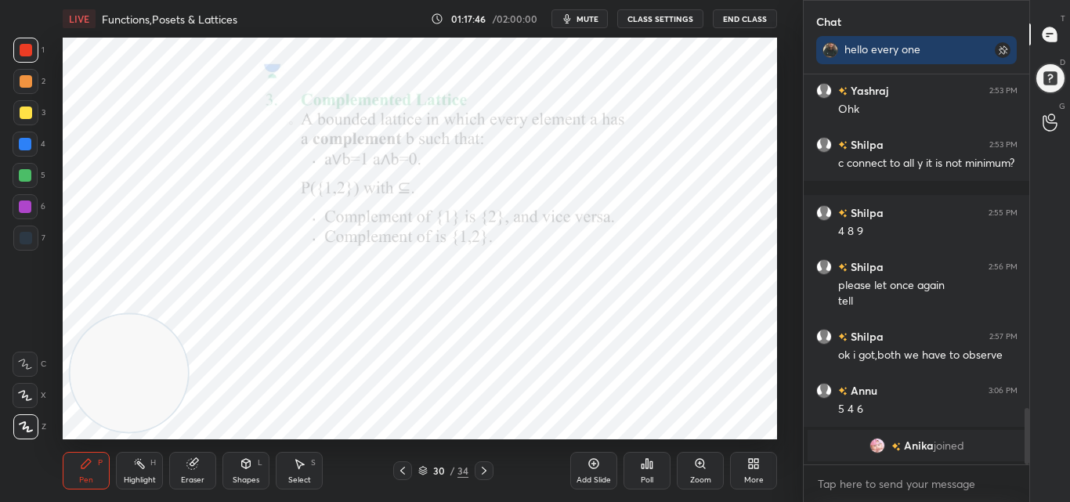
click at [401, 478] on div at bounding box center [402, 470] width 19 height 19
drag, startPoint x: 485, startPoint y: 473, endPoint x: 476, endPoint y: 475, distance: 8.9
click at [485, 472] on icon at bounding box center [484, 470] width 13 height 13
drag, startPoint x: 485, startPoint y: 466, endPoint x: 482, endPoint y: 482, distance: 16.0
click at [485, 465] on icon at bounding box center [484, 470] width 13 height 13
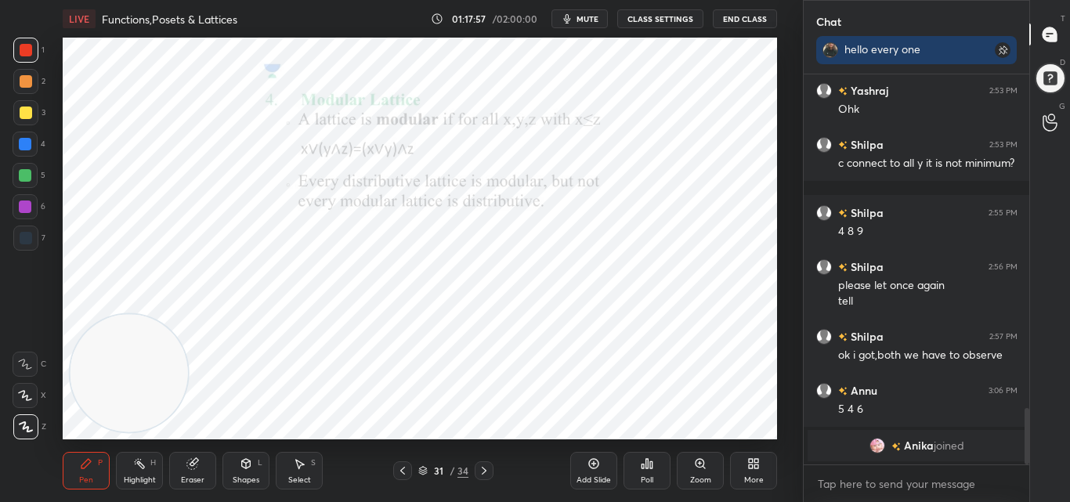
click at [480, 470] on icon at bounding box center [484, 470] width 13 height 13
click at [403, 468] on icon at bounding box center [402, 470] width 13 height 13
click at [404, 468] on icon at bounding box center [402, 470] width 13 height 13
click at [487, 470] on icon at bounding box center [484, 470] width 13 height 13
click at [489, 472] on icon at bounding box center [484, 470] width 13 height 13
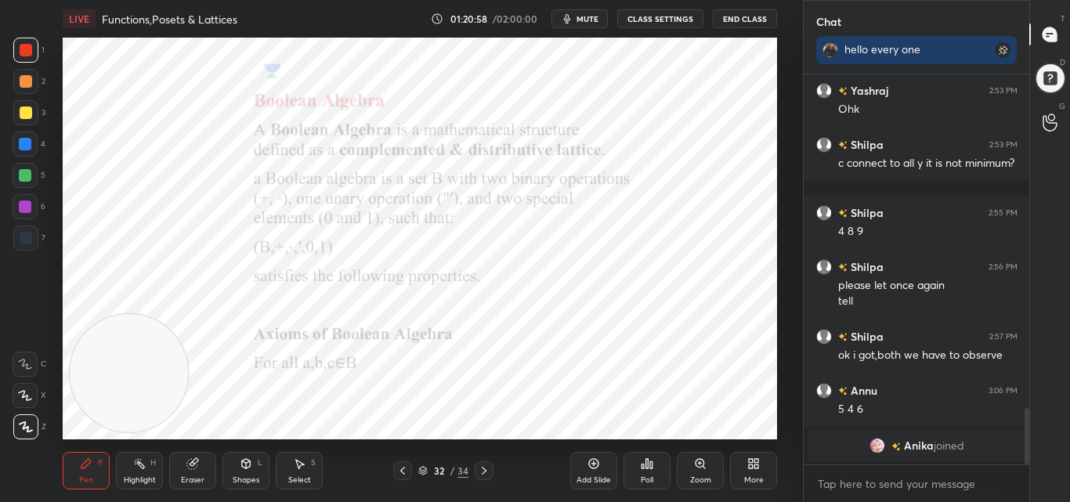
click at [486, 471] on icon at bounding box center [484, 470] width 13 height 13
click at [481, 468] on icon at bounding box center [484, 470] width 13 height 13
click at [589, 469] on icon at bounding box center [593, 463] width 13 height 13
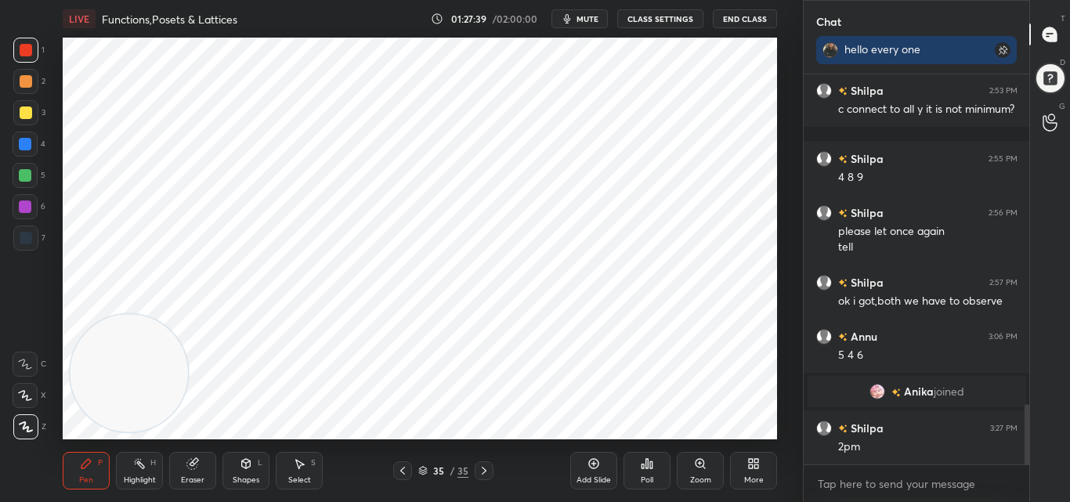
scroll to position [2122, 0]
click at [734, 16] on button "End Class" at bounding box center [745, 18] width 64 height 19
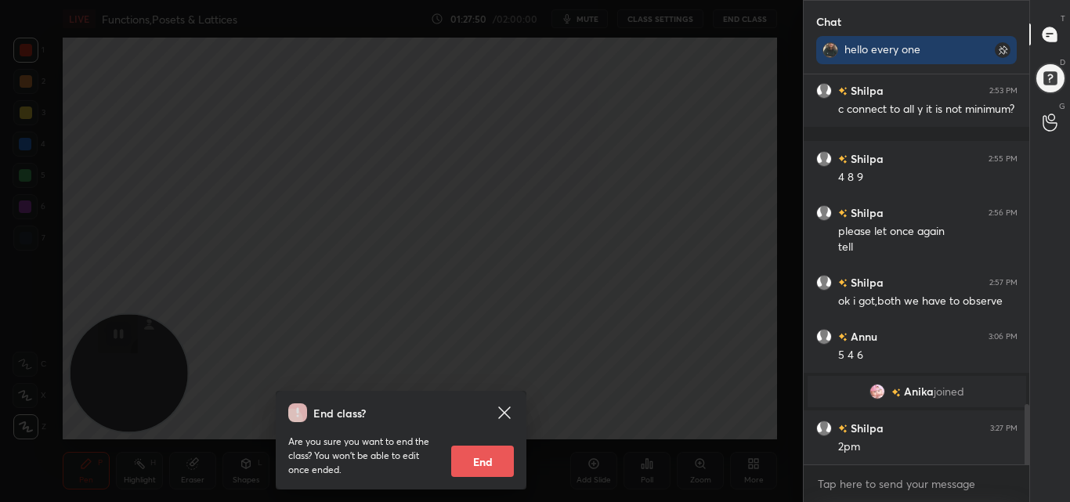
click at [290, 333] on div "End class? Are you sure you want to end the class? You won’t be able to edit on…" at bounding box center [401, 251] width 803 height 502
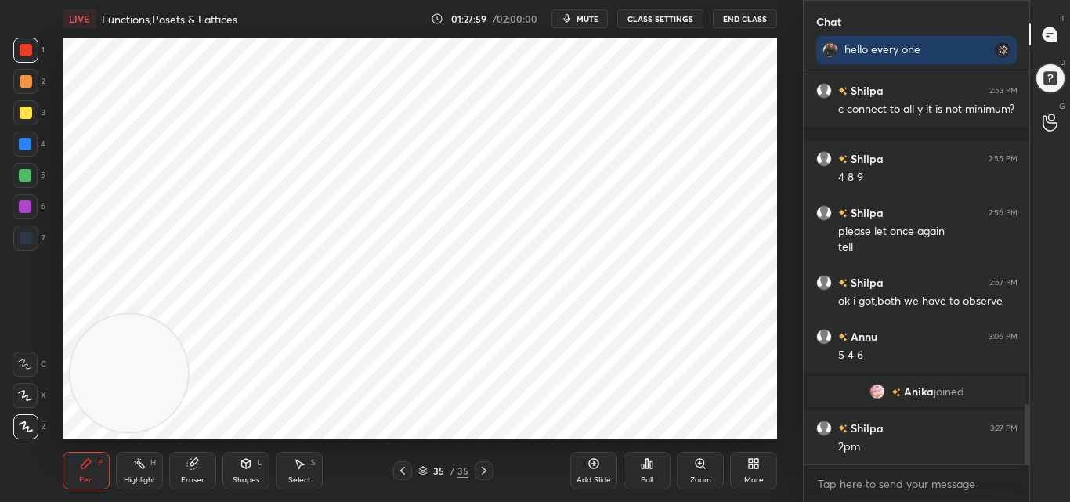
click at [758, 17] on button "End Class" at bounding box center [745, 18] width 64 height 19
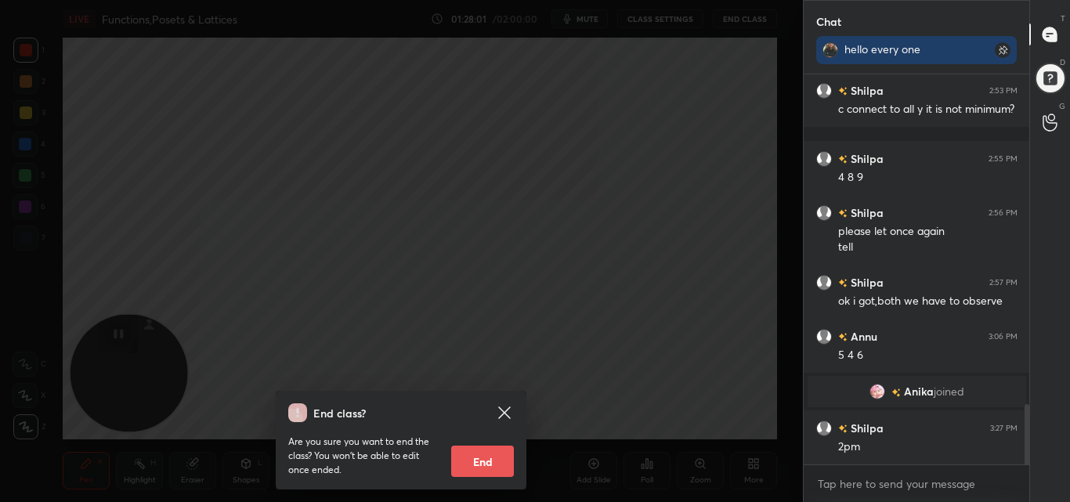
click at [478, 459] on button "End" at bounding box center [482, 461] width 63 height 31
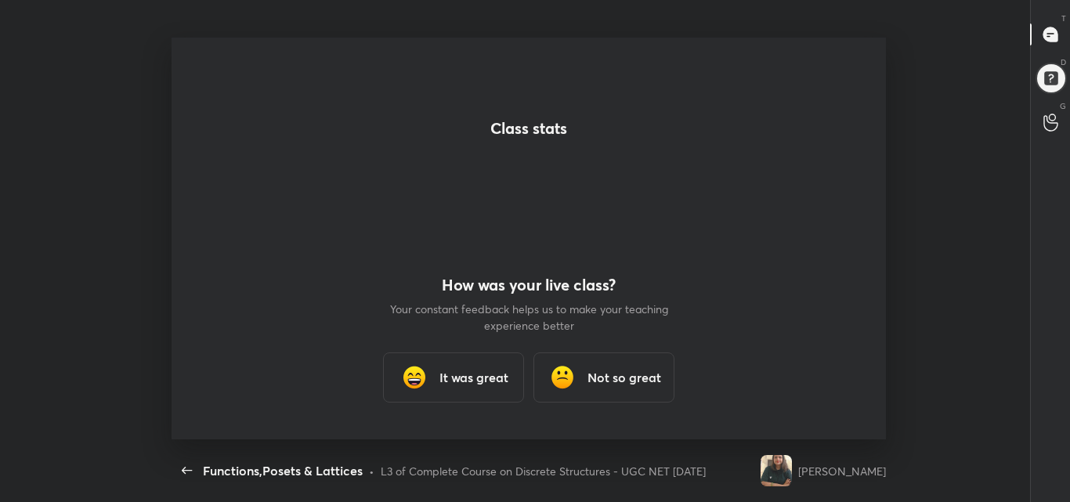
scroll to position [0, 0]
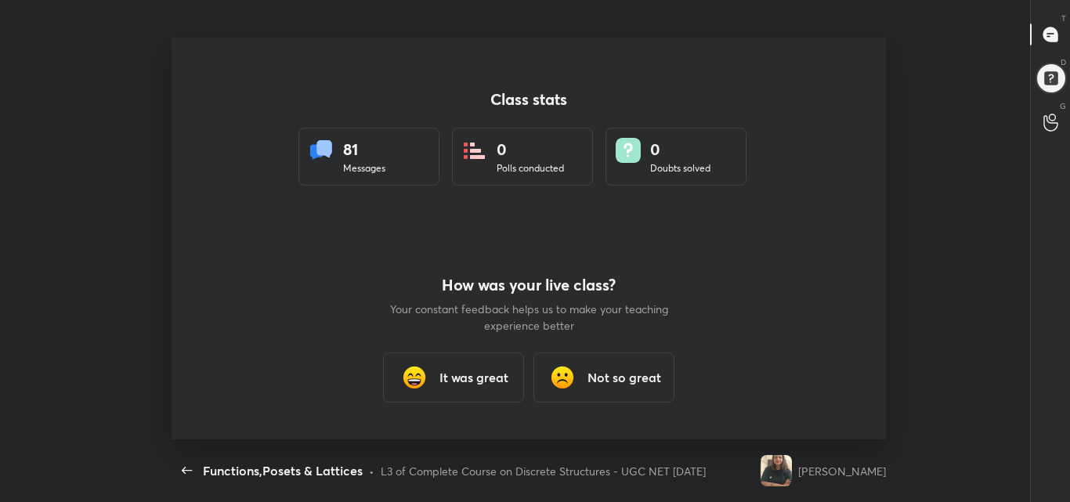
click at [442, 383] on h3 "It was great" at bounding box center [473, 377] width 69 height 19
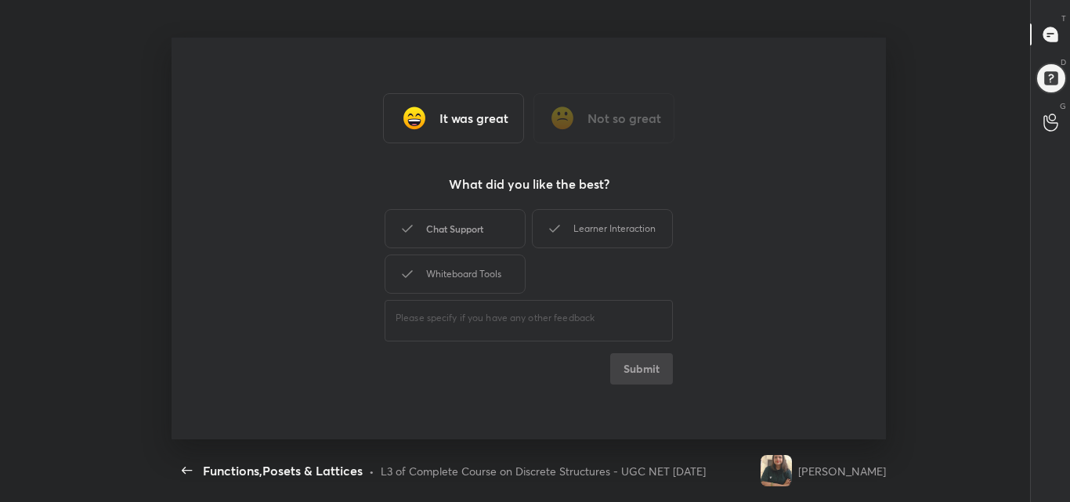
click at [491, 224] on div "Chat Support" at bounding box center [454, 228] width 141 height 39
click at [630, 370] on button "Submit" at bounding box center [641, 368] width 63 height 31
